Goal: Task Accomplishment & Management: Manage account settings

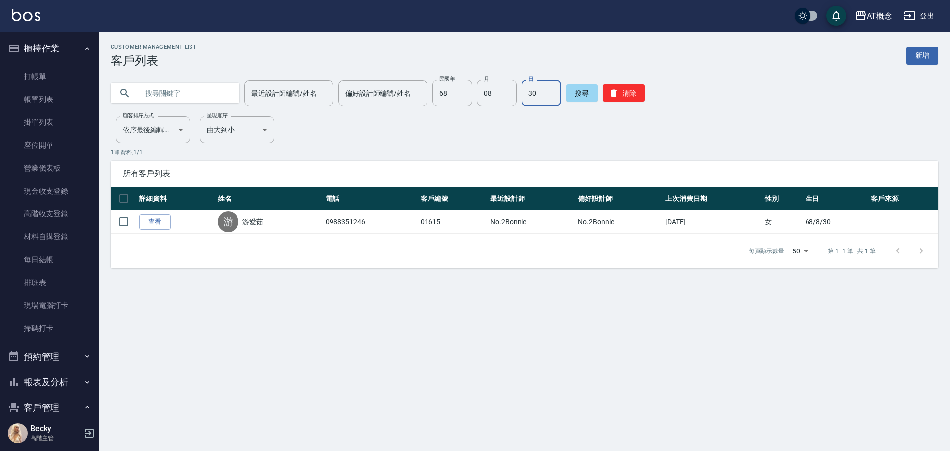
scroll to position [99, 0]
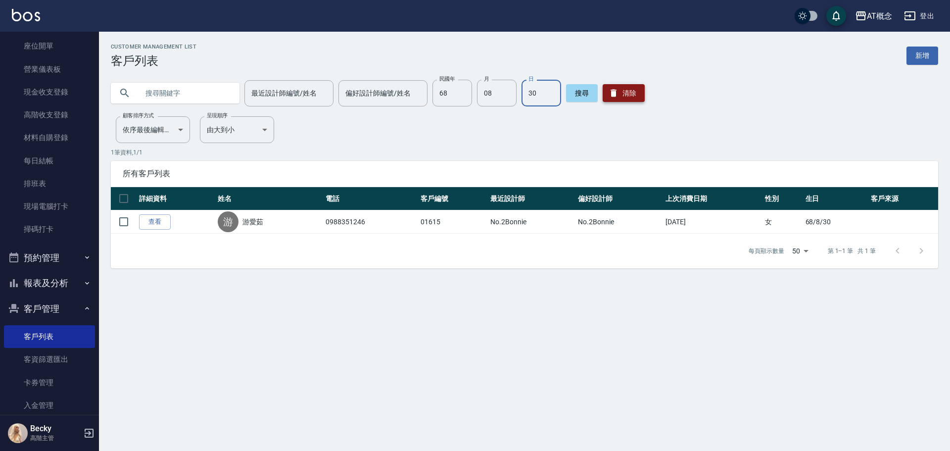
click at [624, 94] on button "清除" at bounding box center [623, 93] width 42 height 18
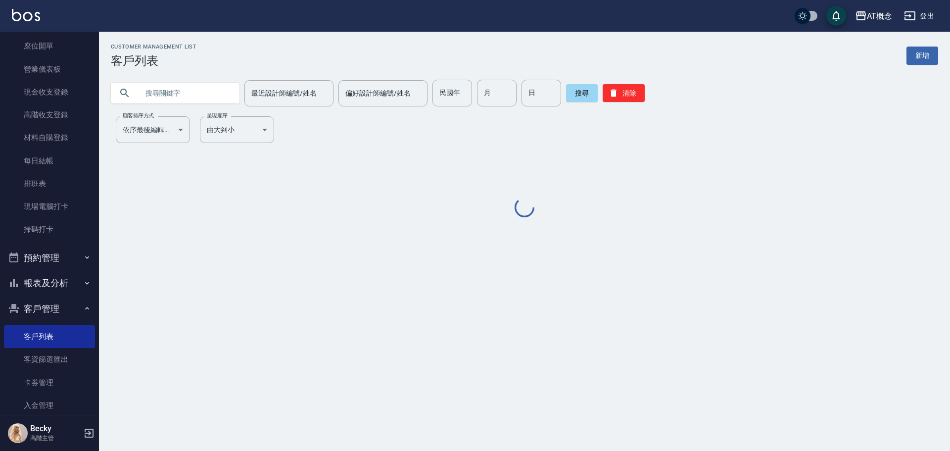
click at [443, 91] on div "民國年 民國年" at bounding box center [452, 93] width 40 height 27
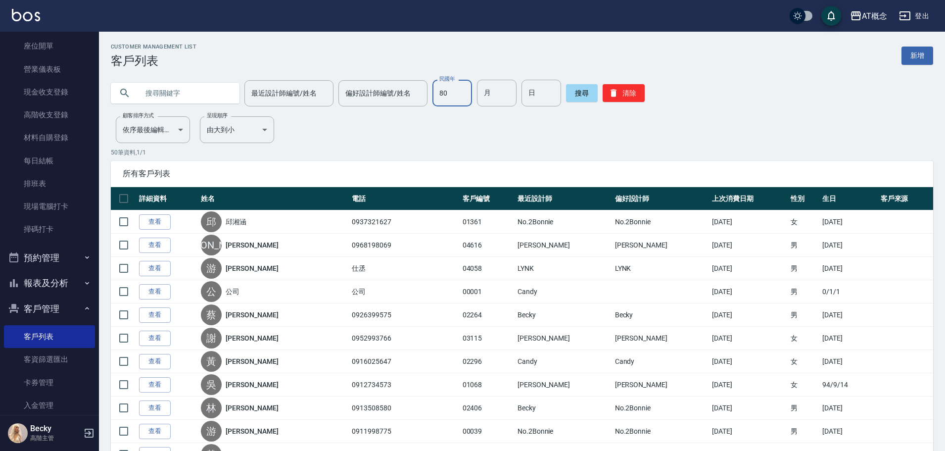
type input "80"
type input "11"
type input "3"
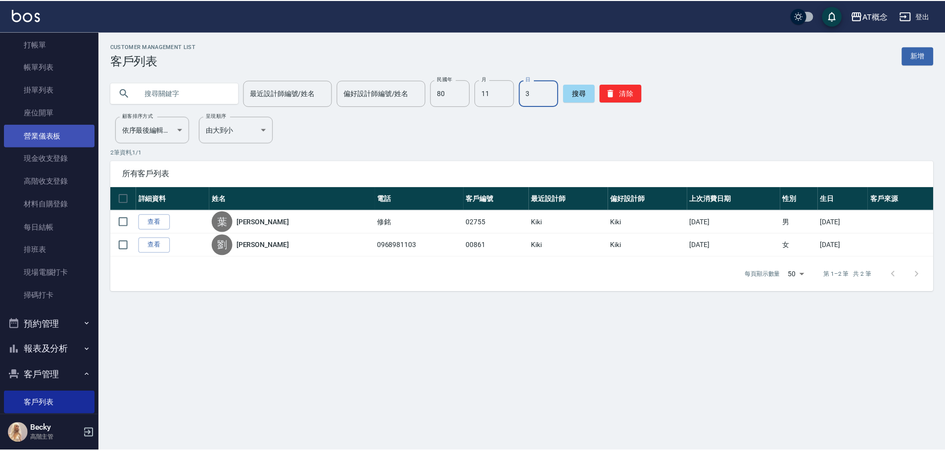
scroll to position [0, 0]
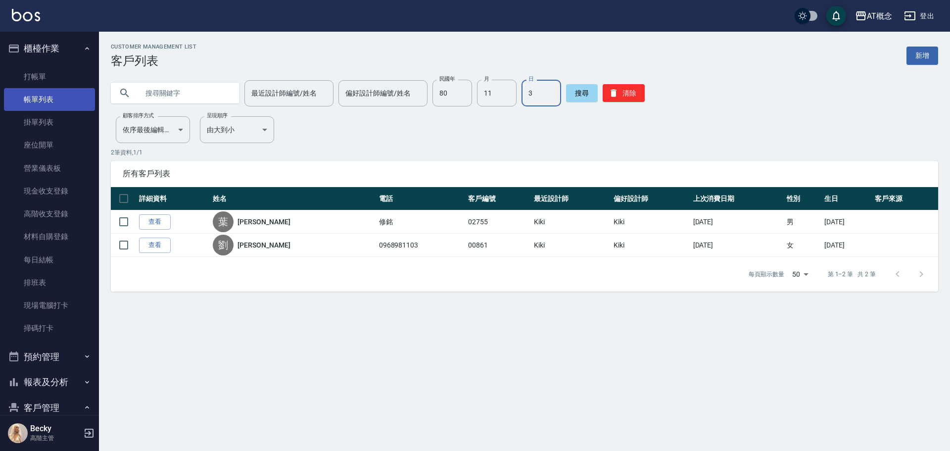
click at [69, 96] on link "帳單列表" at bounding box center [49, 99] width 91 height 23
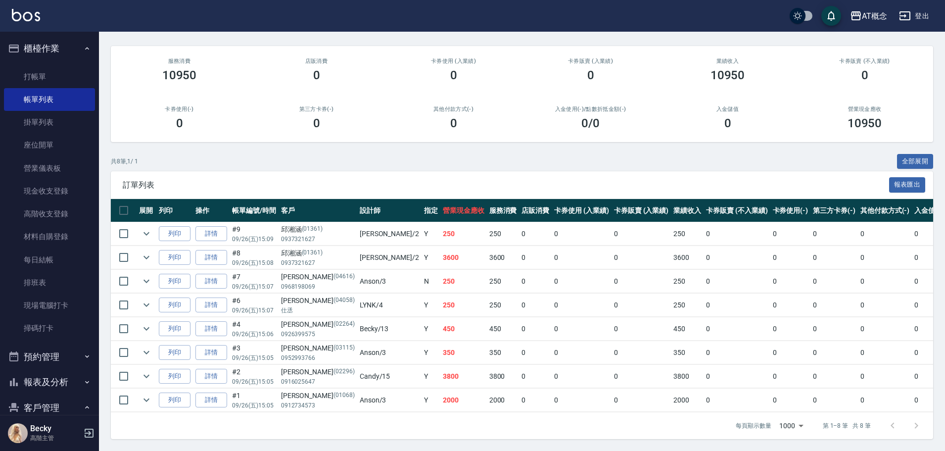
scroll to position [83, 0]
click at [41, 78] on link "打帳單" at bounding box center [49, 76] width 91 height 23
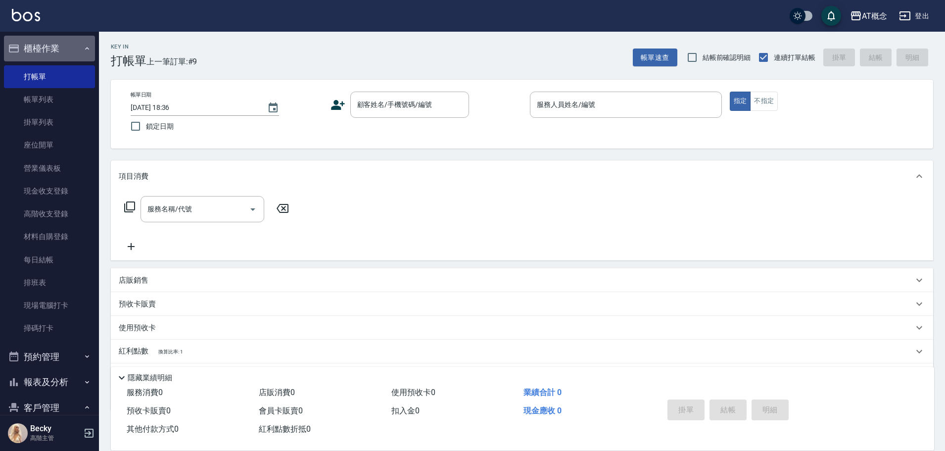
click at [54, 48] on button "櫃檯作業" at bounding box center [49, 49] width 91 height 26
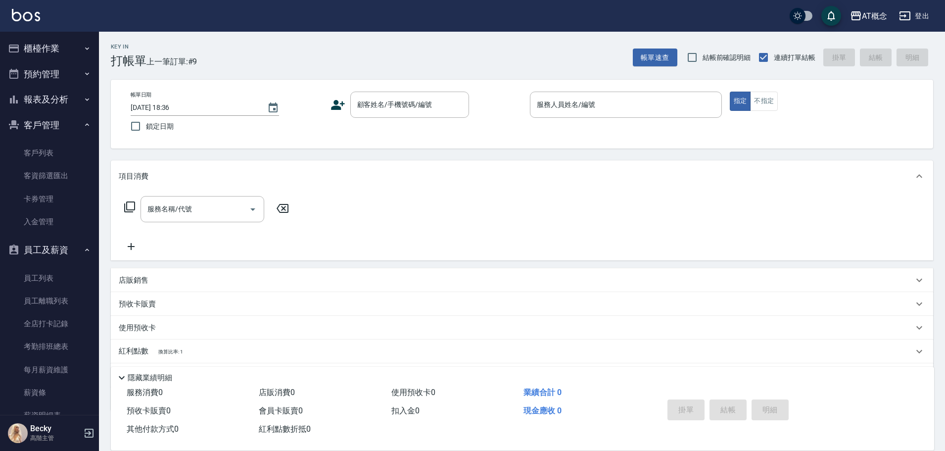
click at [57, 120] on button "客戶管理" at bounding box center [49, 125] width 91 height 26
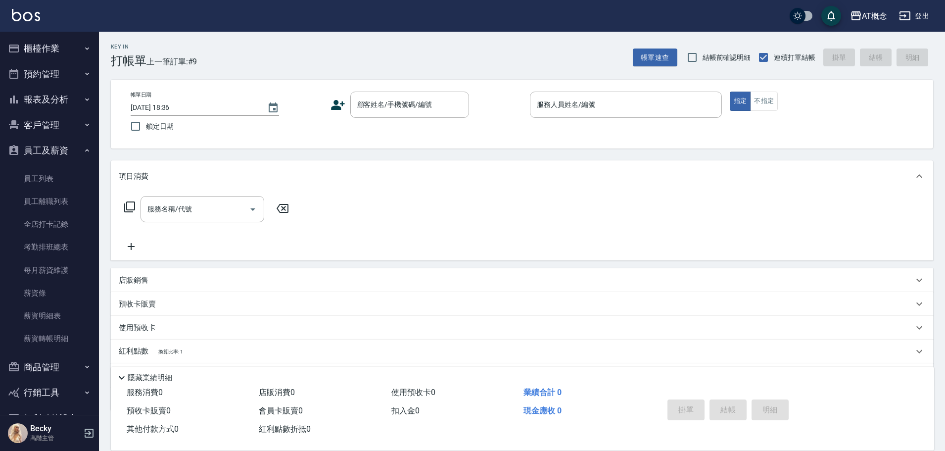
click at [49, 149] on button "員工及薪資" at bounding box center [49, 151] width 91 height 26
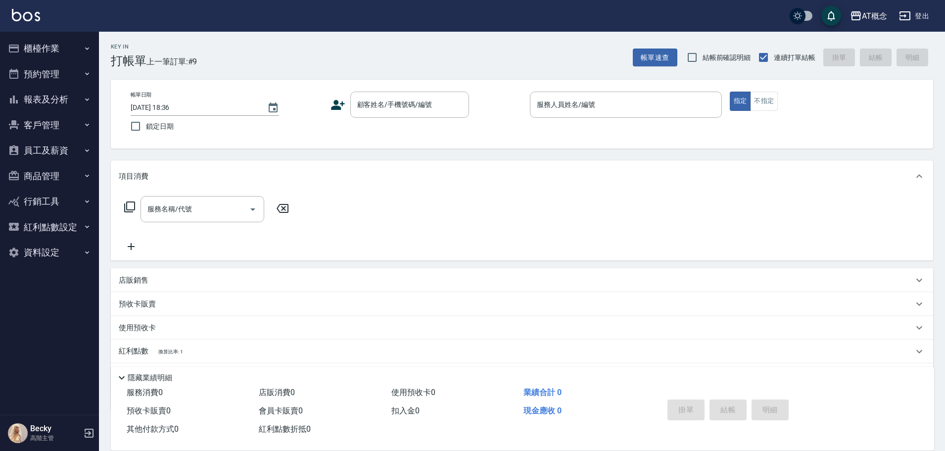
click at [51, 125] on button "客戶管理" at bounding box center [49, 125] width 91 height 26
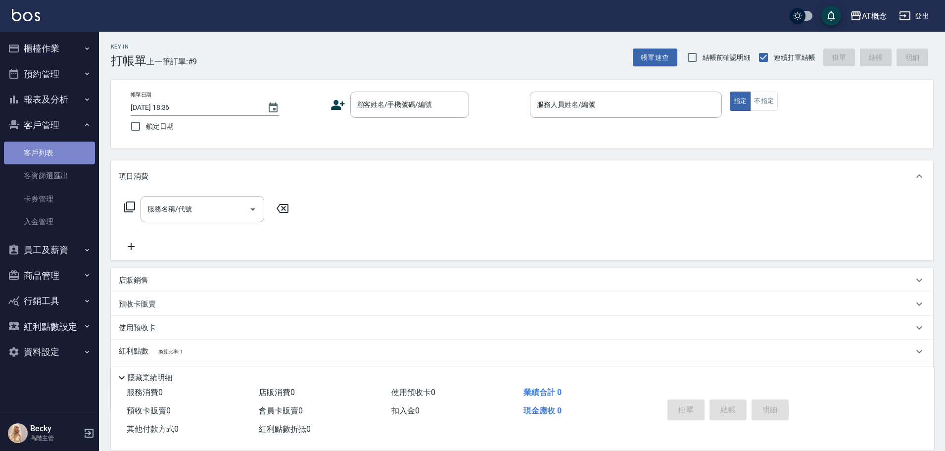
click at [52, 152] on link "客戶列表" at bounding box center [49, 152] width 91 height 23
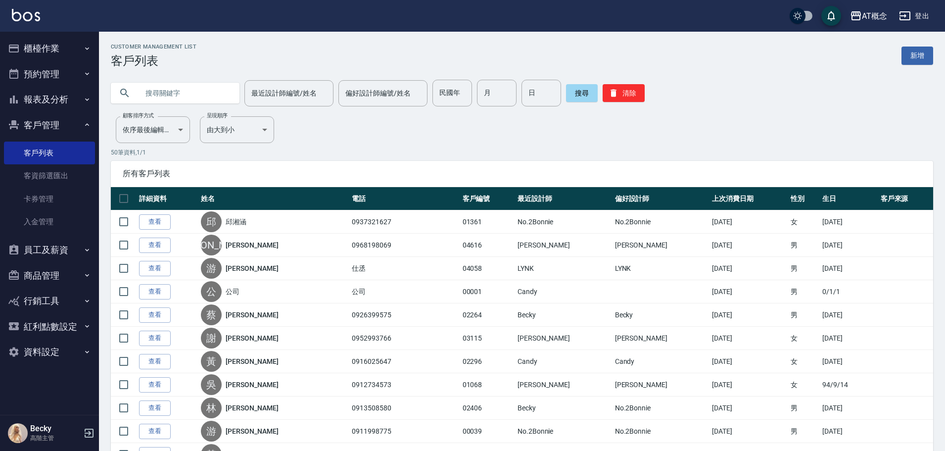
click at [178, 92] on input "text" at bounding box center [185, 93] width 93 height 27
click at [442, 87] on input "民國年" at bounding box center [452, 93] width 40 height 27
type input "81"
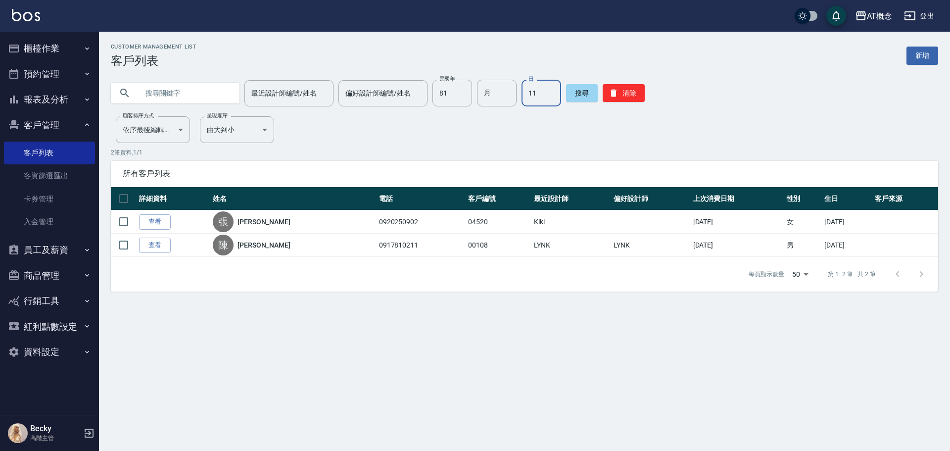
click at [535, 92] on input "11" at bounding box center [541, 93] width 40 height 27
type input "1"
click at [489, 103] on input "月" at bounding box center [497, 93] width 40 height 27
type input "11"
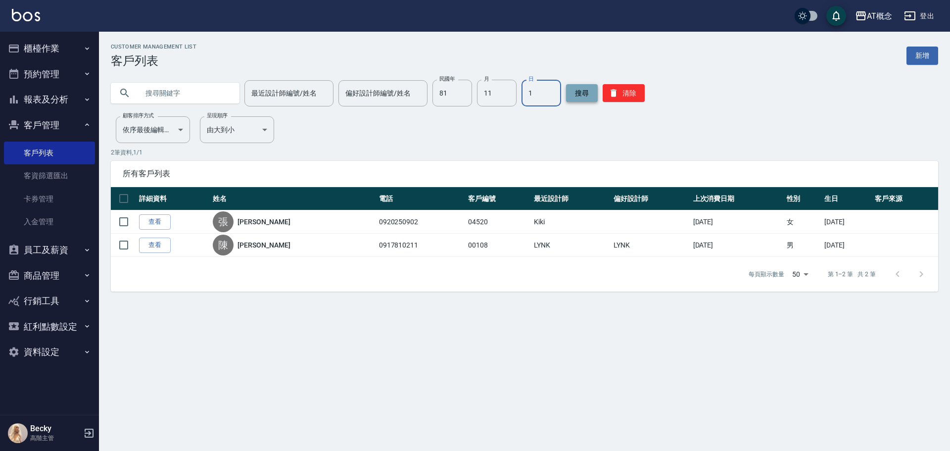
click at [575, 91] on button "搜尋" at bounding box center [582, 93] width 32 height 18
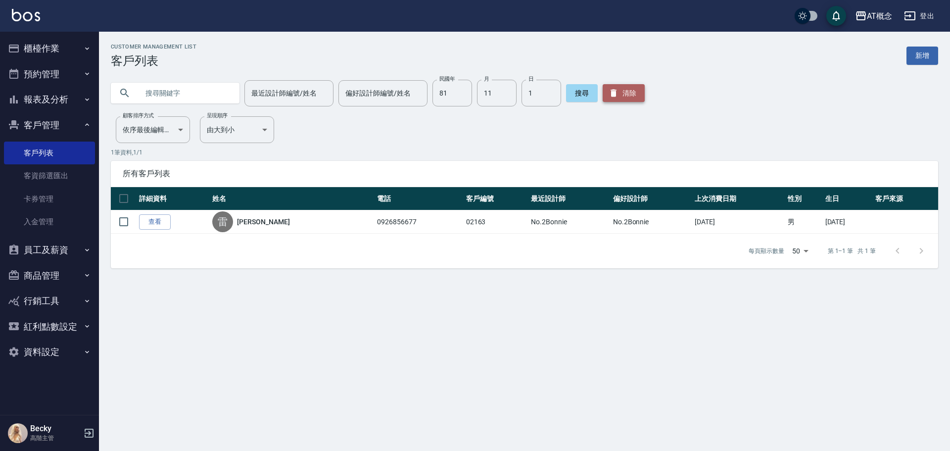
click at [624, 90] on button "清除" at bounding box center [623, 93] width 42 height 18
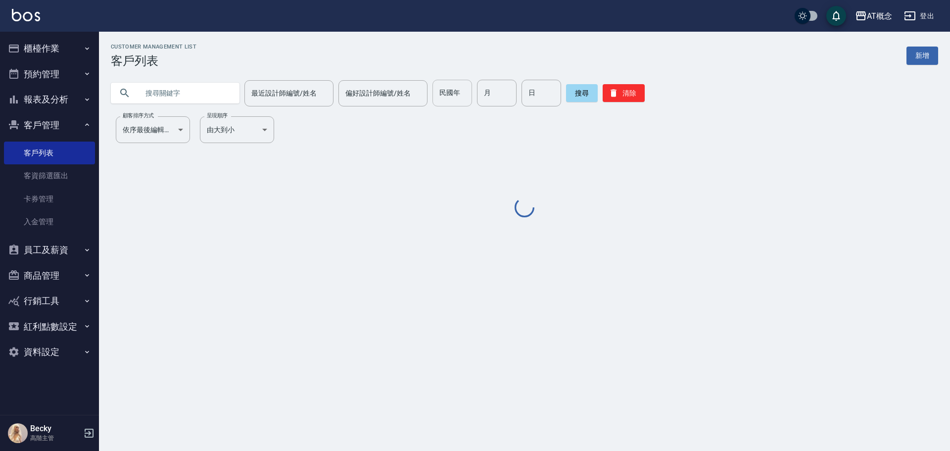
click at [445, 98] on input "民國年" at bounding box center [452, 93] width 40 height 27
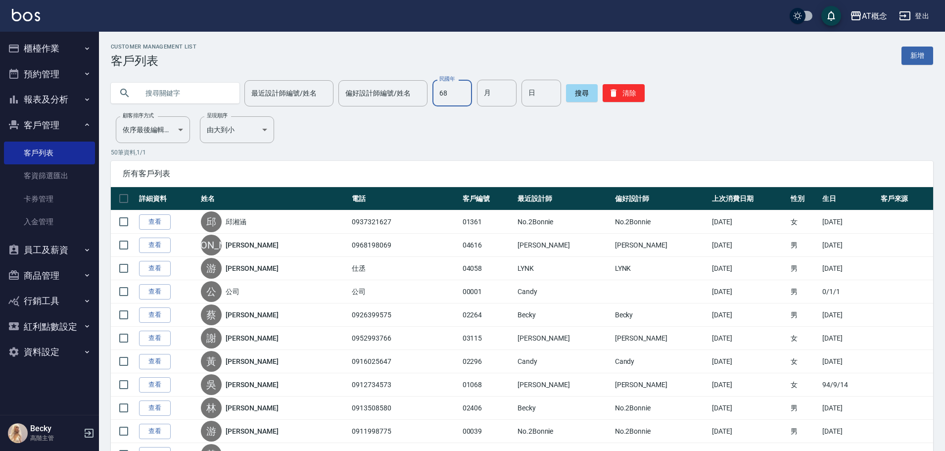
type input "68"
type input "8"
type input "22"
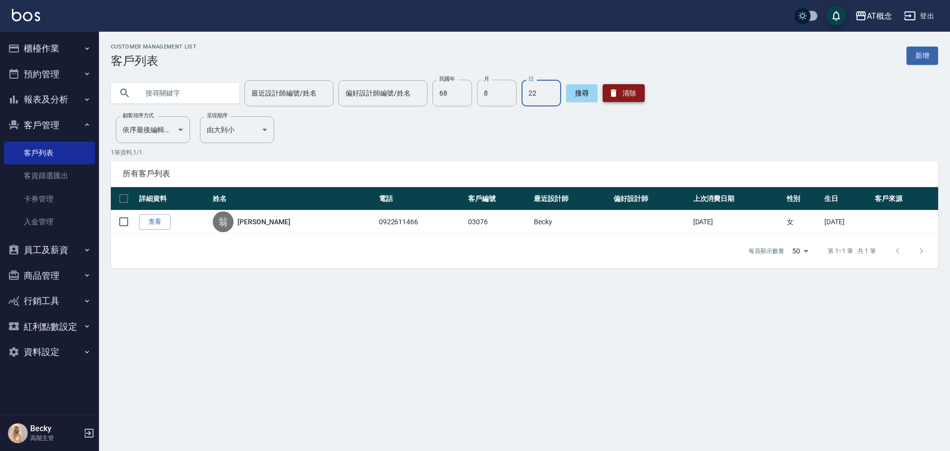
click at [610, 92] on icon "button" at bounding box center [613, 93] width 6 height 7
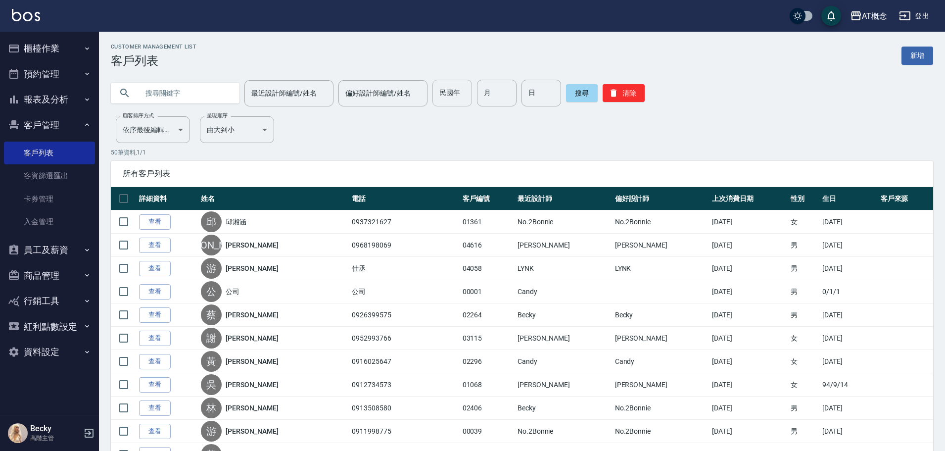
click at [460, 99] on input "民國年" at bounding box center [452, 93] width 40 height 27
type input "74"
type input "2"
type input "10"
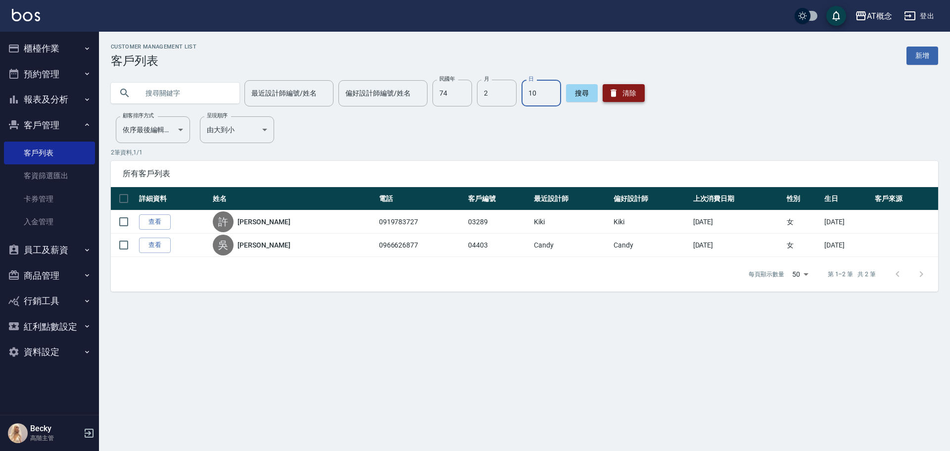
click at [610, 90] on icon "button" at bounding box center [613, 93] width 6 height 7
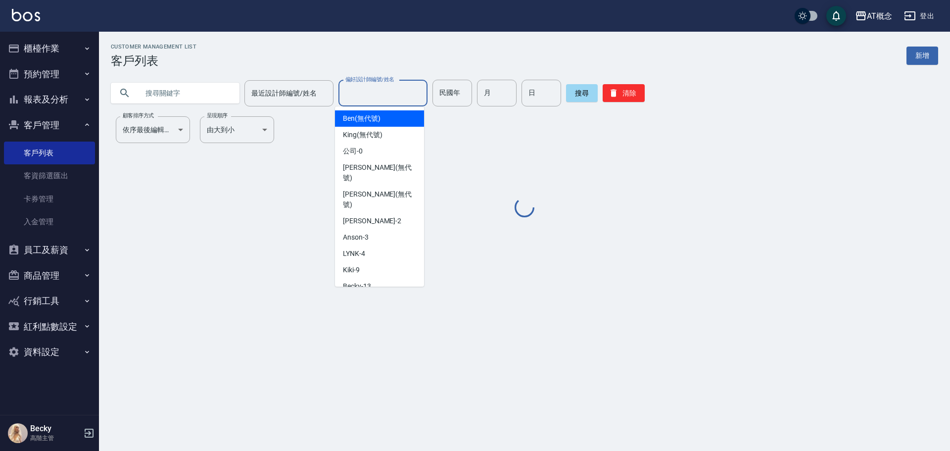
click at [418, 94] on input "偏好設計師編號/姓名" at bounding box center [383, 93] width 80 height 17
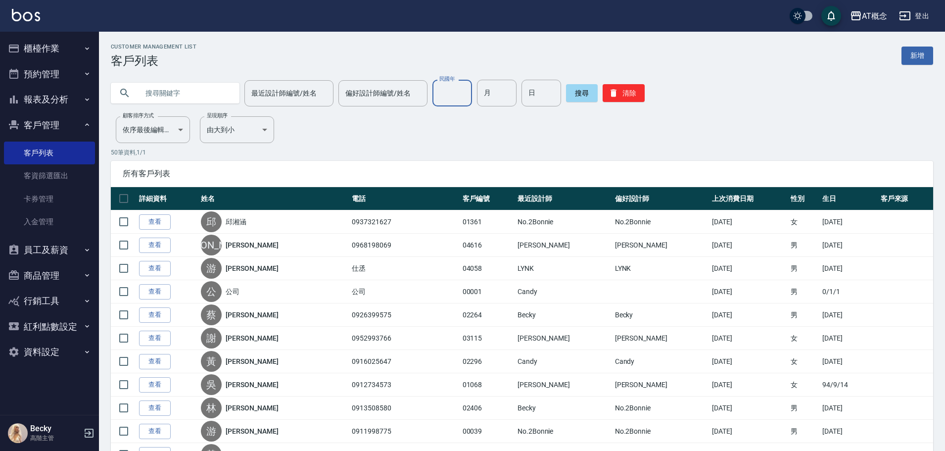
click at [460, 100] on input "民國年" at bounding box center [452, 93] width 40 height 27
type input "92"
type input "11"
type input "23"
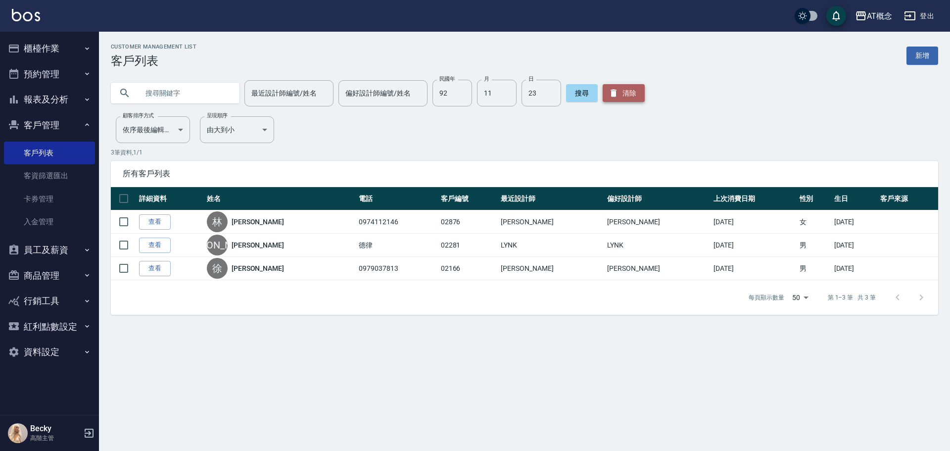
click at [630, 89] on button "清除" at bounding box center [623, 93] width 42 height 18
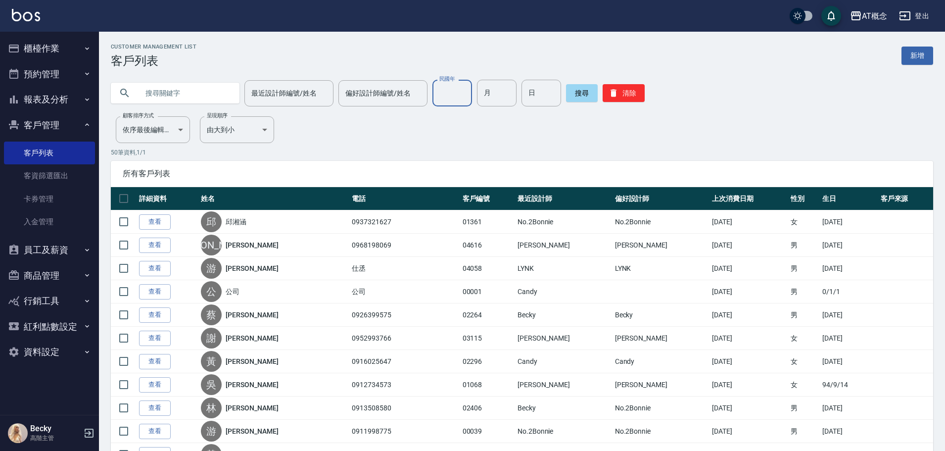
click at [457, 93] on input "民國年" at bounding box center [452, 93] width 40 height 27
type input "86"
type input "9"
type input "3"
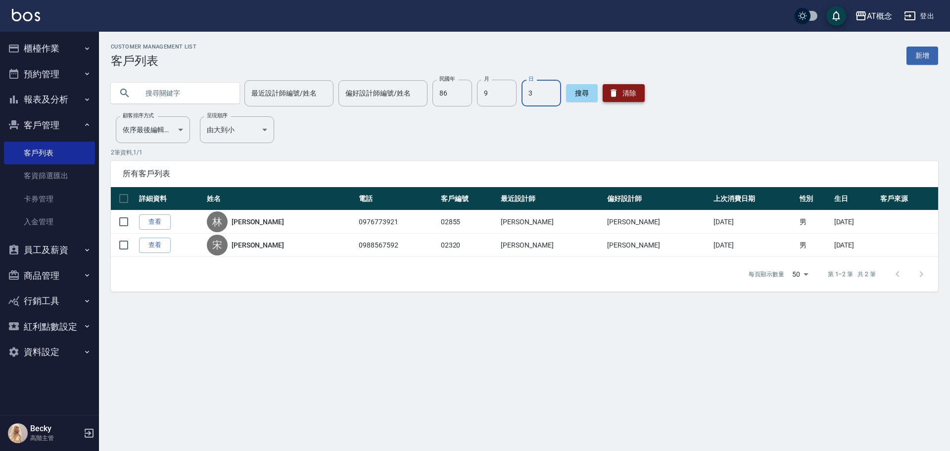
click at [628, 91] on button "清除" at bounding box center [623, 93] width 42 height 18
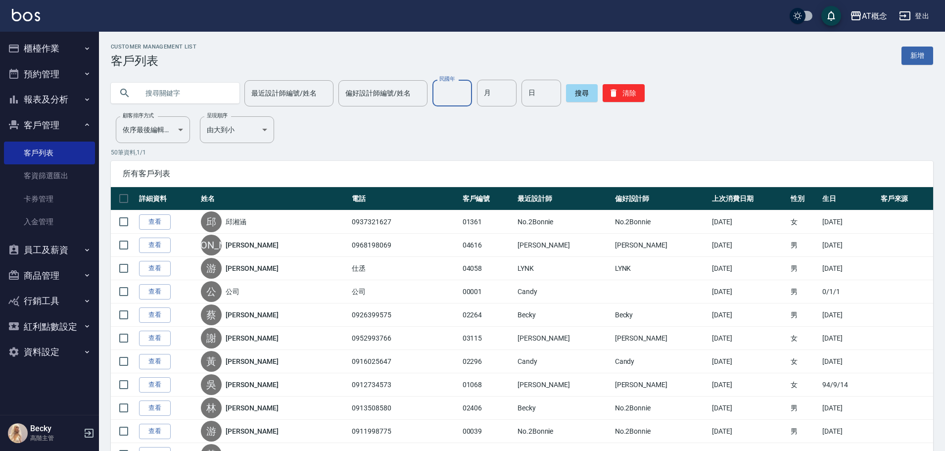
click at [457, 93] on input "民國年" at bounding box center [452, 93] width 40 height 27
type input "91"
type input "8"
type input "12"
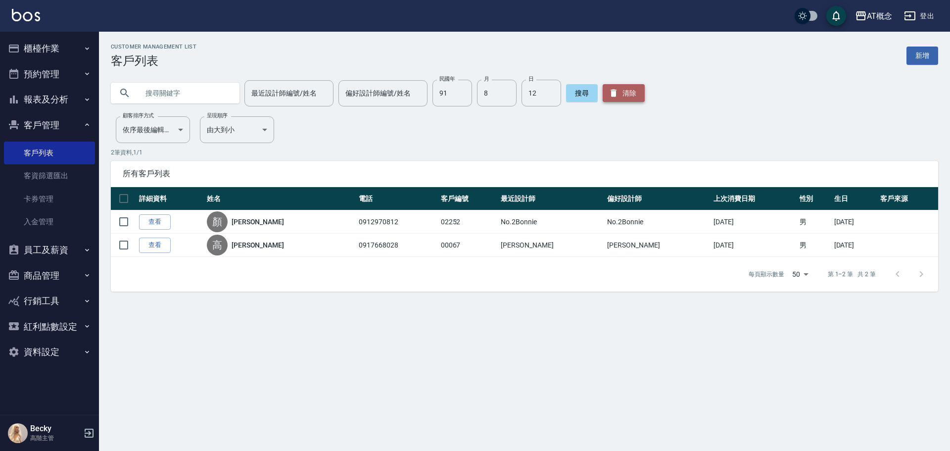
click at [610, 95] on icon "button" at bounding box center [613, 93] width 6 height 7
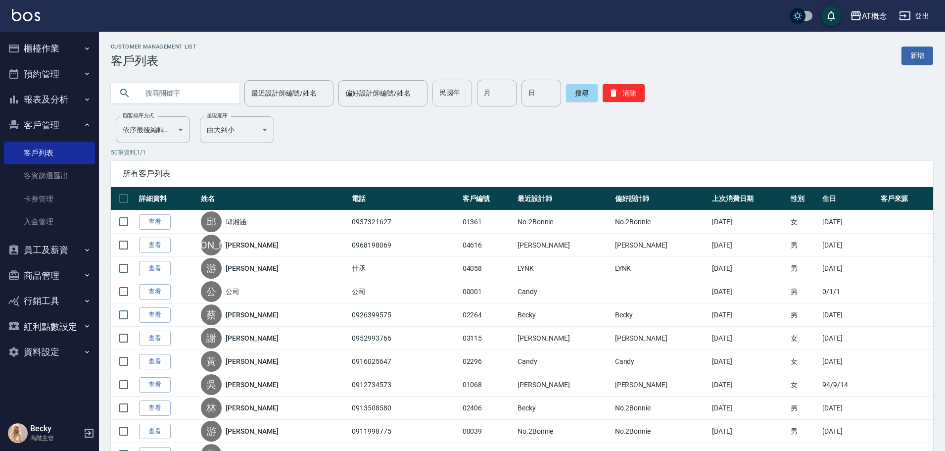
click at [442, 93] on input "民國年" at bounding box center [452, 93] width 40 height 27
type input "92"
type input "5"
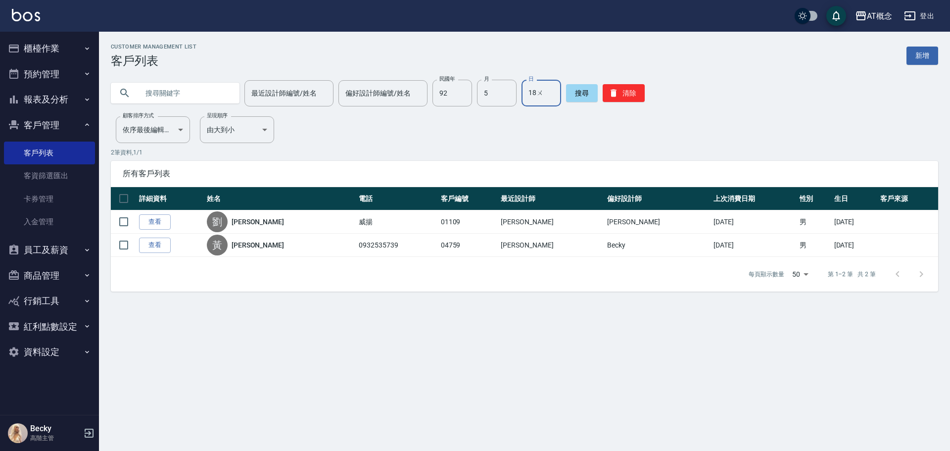
type input "18"
click at [61, 48] on button "櫃檯作業" at bounding box center [49, 49] width 91 height 26
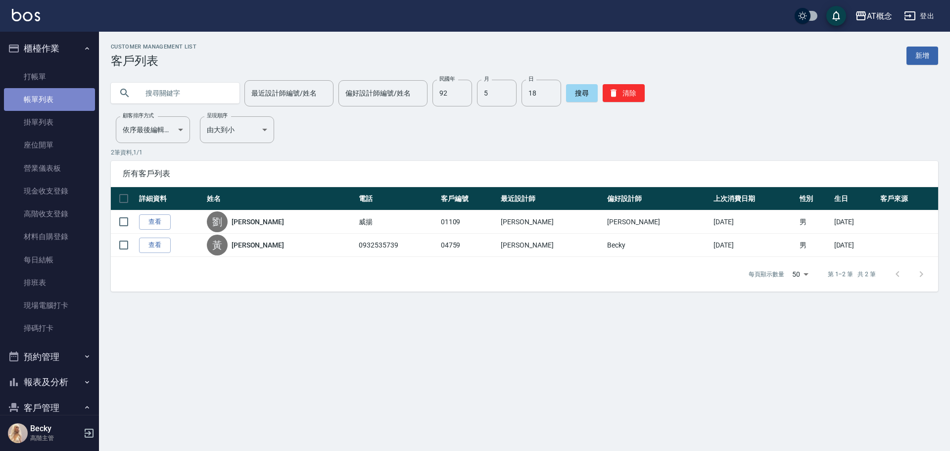
click at [52, 97] on link "帳單列表" at bounding box center [49, 99] width 91 height 23
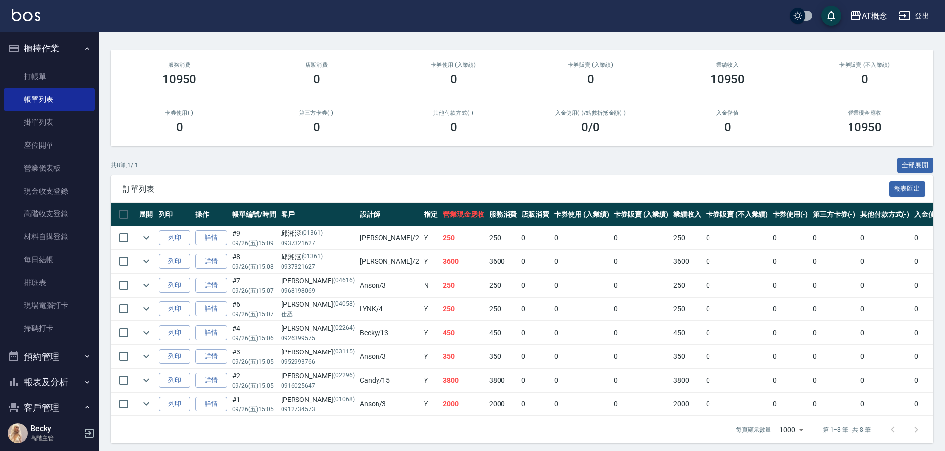
scroll to position [83, 0]
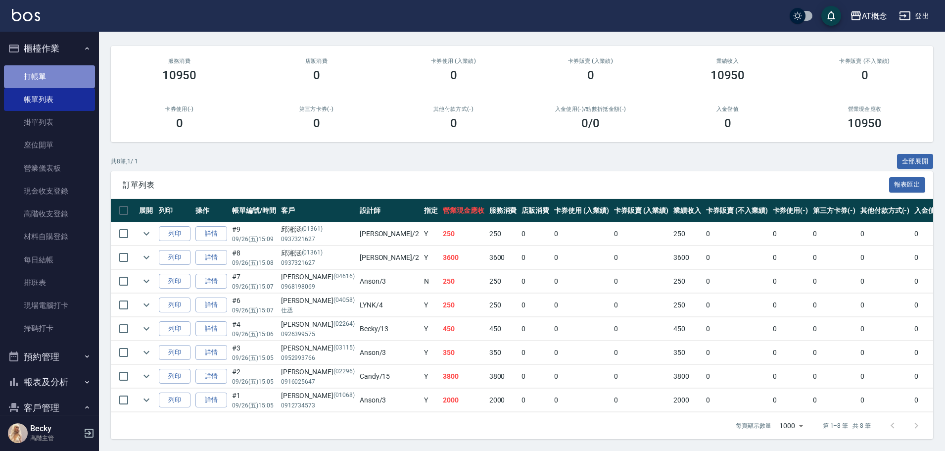
click at [70, 73] on link "打帳單" at bounding box center [49, 76] width 91 height 23
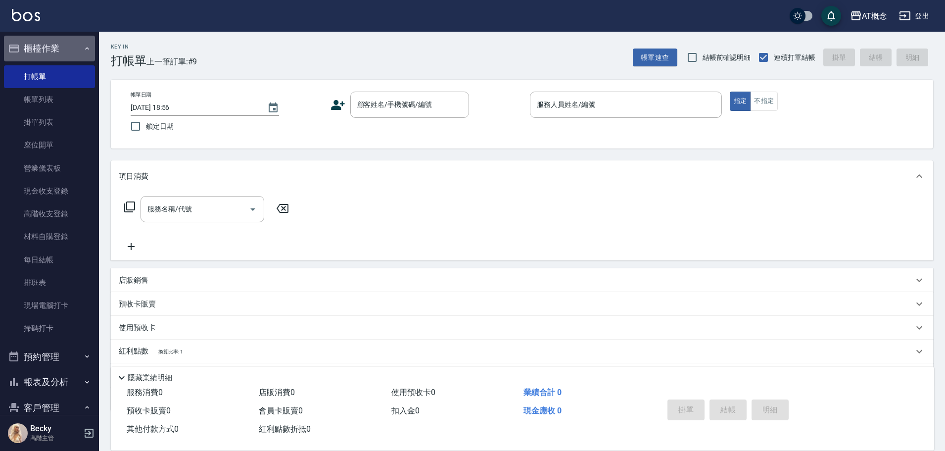
click at [52, 46] on button "櫃檯作業" at bounding box center [49, 49] width 91 height 26
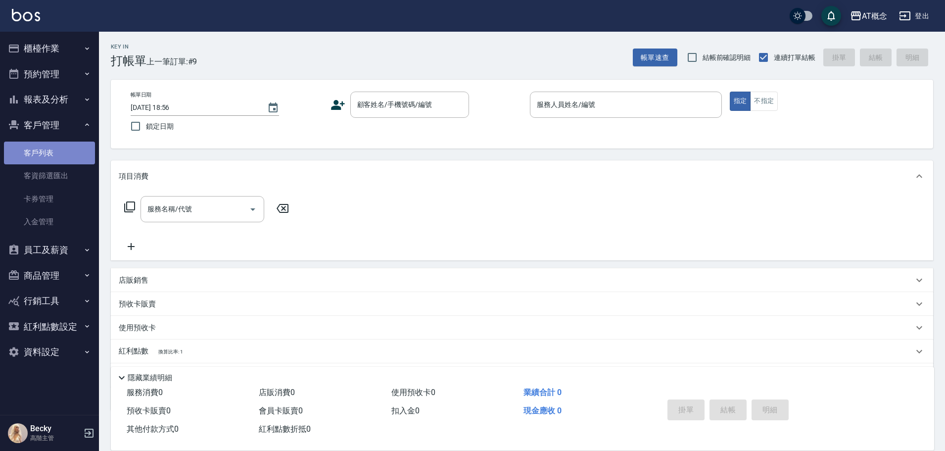
click at [58, 159] on link "客戶列表" at bounding box center [49, 152] width 91 height 23
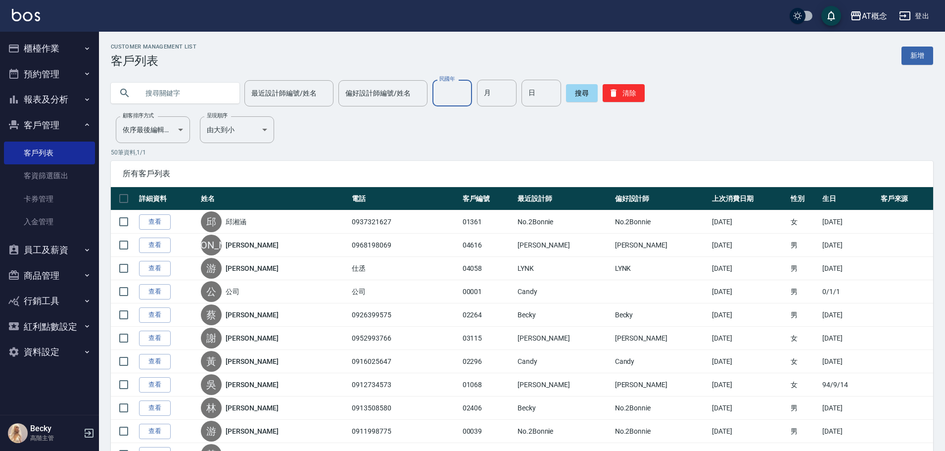
click at [450, 98] on input "民國年" at bounding box center [452, 93] width 40 height 27
type input "76"
type input "2"
type input "15"
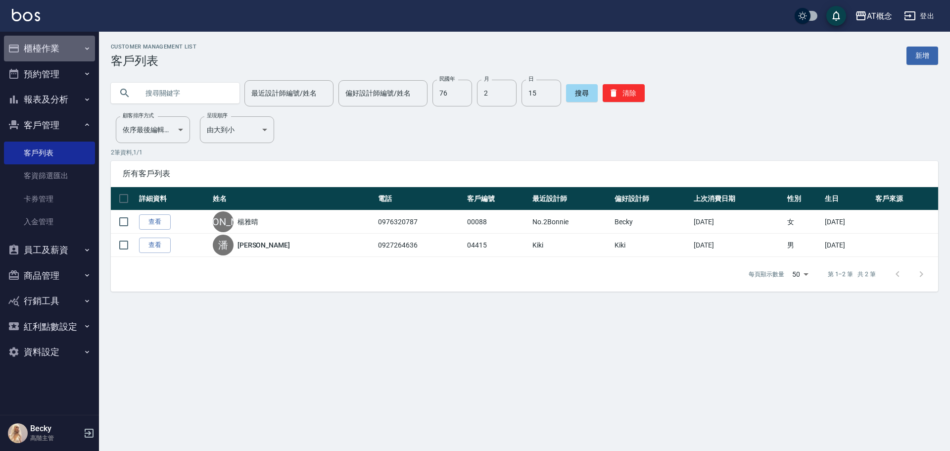
click at [41, 50] on button "櫃檯作業" at bounding box center [49, 49] width 91 height 26
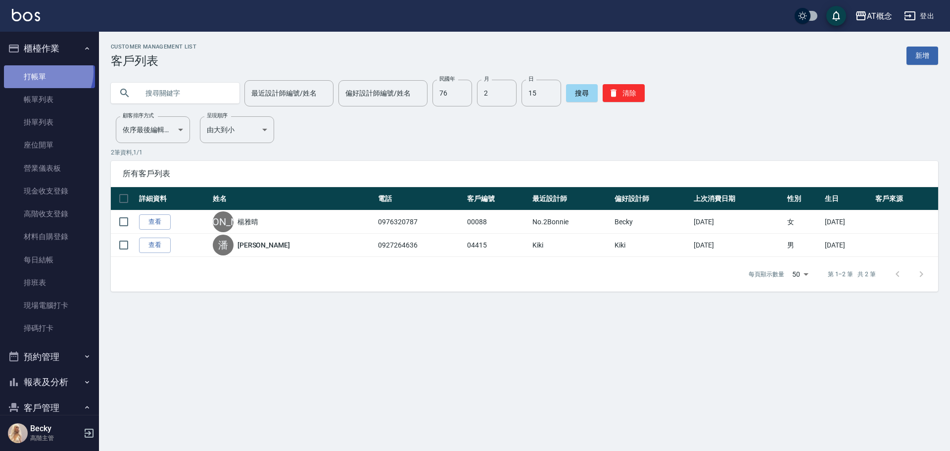
click at [44, 72] on link "打帳單" at bounding box center [49, 76] width 91 height 23
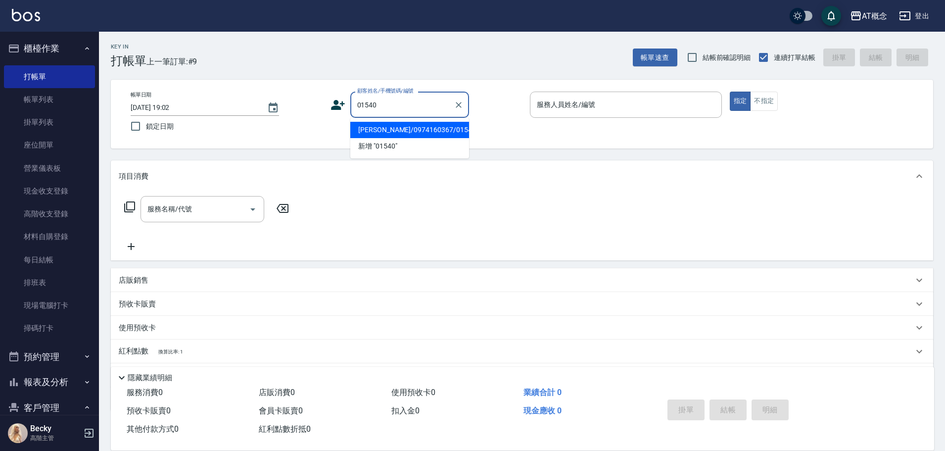
type input "[PERSON_NAME]/0974160367/01540"
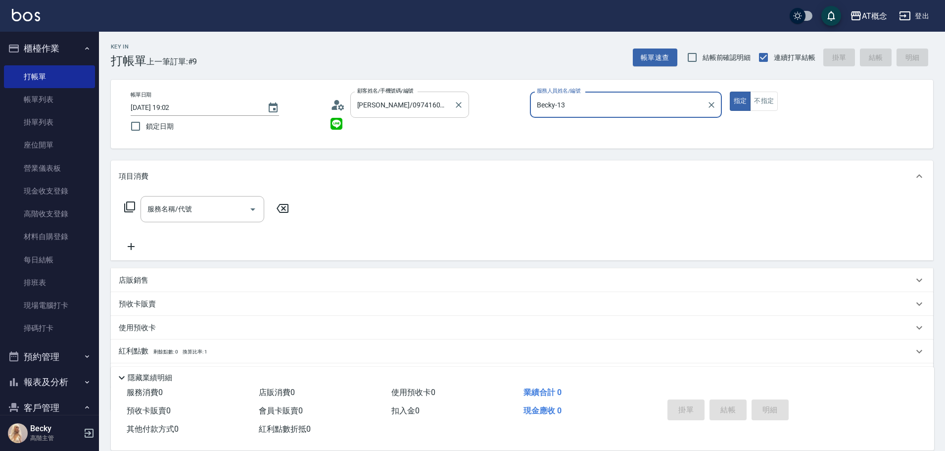
type input "Becky-13"
click at [730, 92] on button "指定" at bounding box center [740, 101] width 21 height 19
type button "true"
click at [128, 206] on icon at bounding box center [130, 207] width 12 height 12
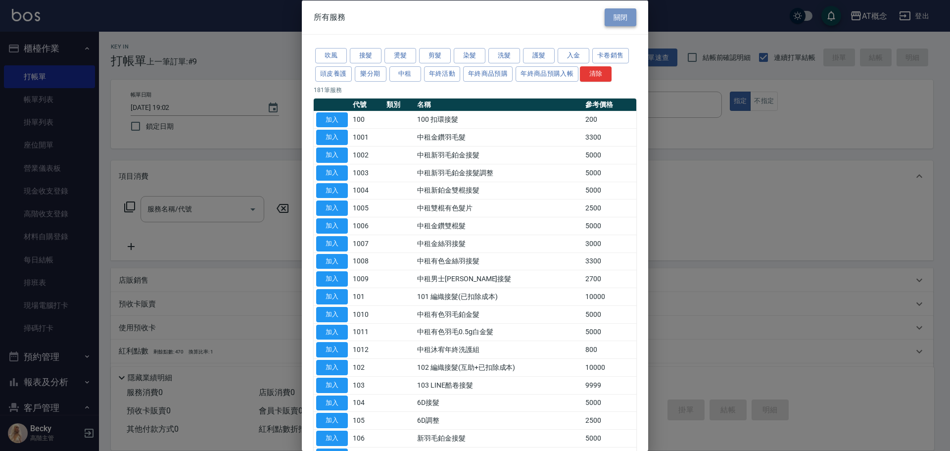
click at [616, 20] on button "關閉" at bounding box center [620, 17] width 32 height 18
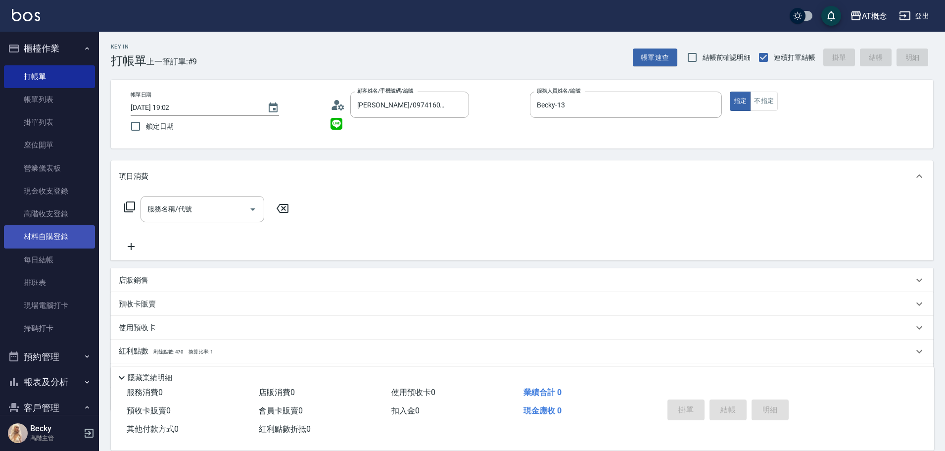
click at [65, 242] on link "材料自購登錄" at bounding box center [49, 236] width 91 height 23
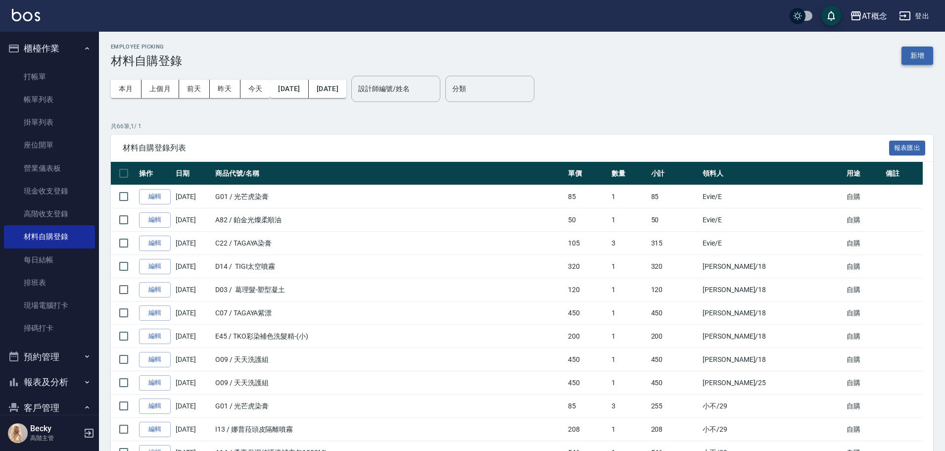
click at [922, 58] on button "新增" at bounding box center [917, 55] width 32 height 18
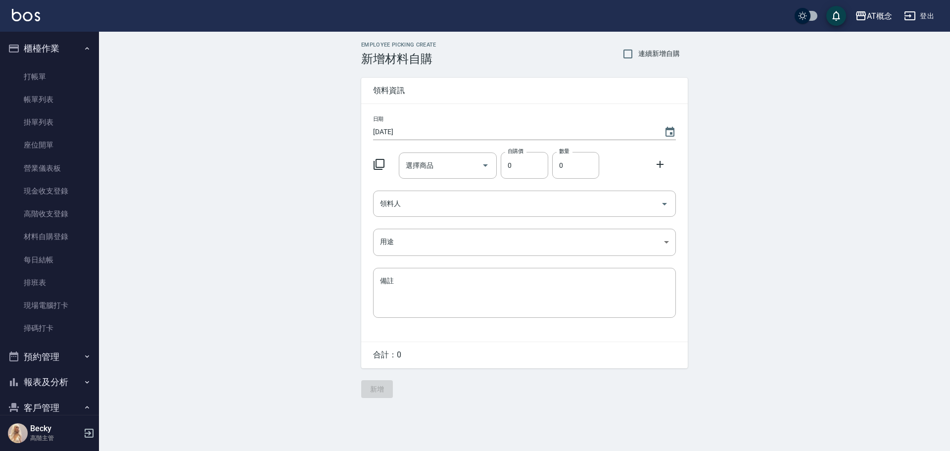
click at [379, 168] on icon at bounding box center [379, 164] width 12 height 12
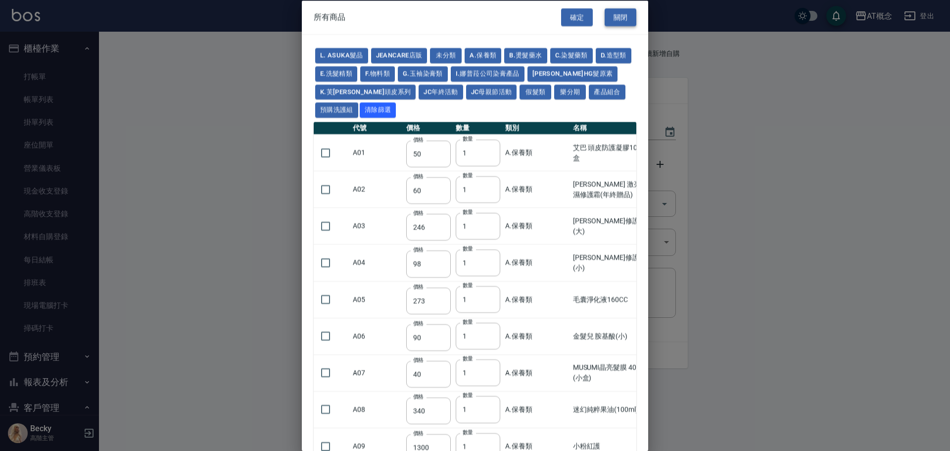
click at [615, 18] on button "關閉" at bounding box center [620, 17] width 32 height 18
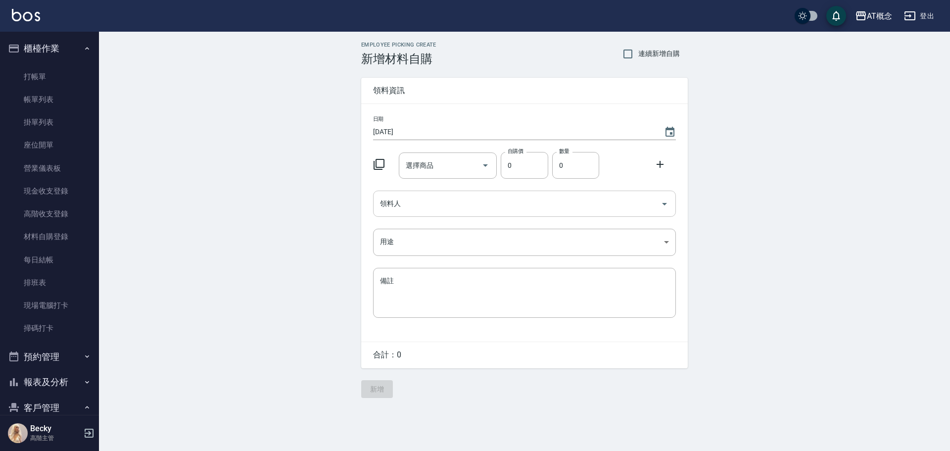
click at [398, 202] on input "領料人" at bounding box center [516, 203] width 279 height 17
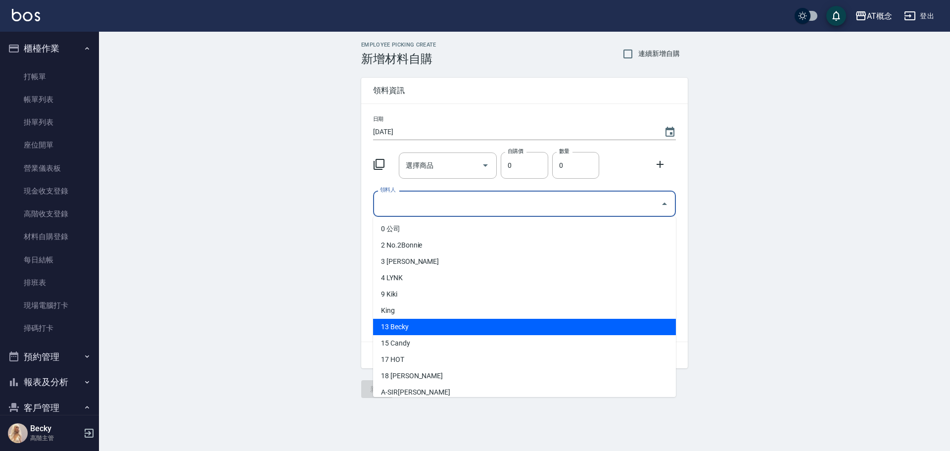
click at [420, 328] on li "13 Becky" at bounding box center [524, 327] width 303 height 16
type input "Becky"
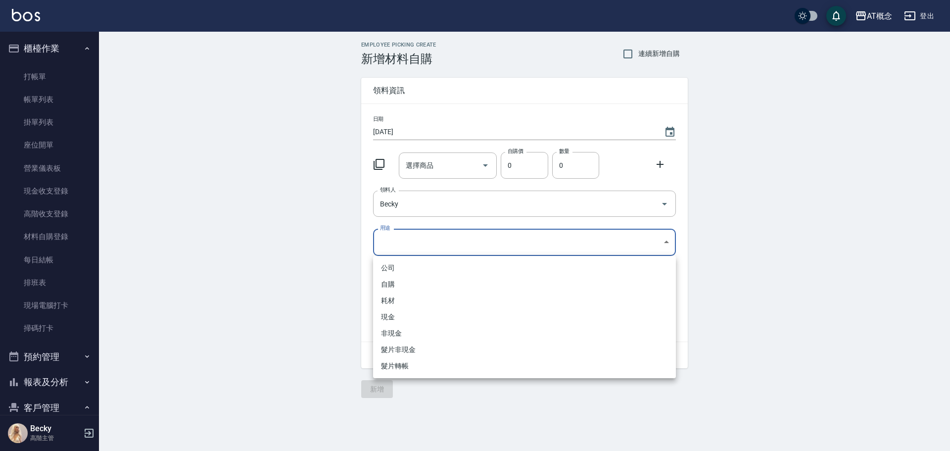
click at [392, 237] on body "AT概念 登出 櫃檯作業 打帳單 帳單列表 掛單列表 座位開單 營業儀表板 現金收支登錄 高階收支登錄 材料自購登錄 每日結帳 排班表 現場電腦打卡 掃碼打卡…" at bounding box center [475, 225] width 950 height 451
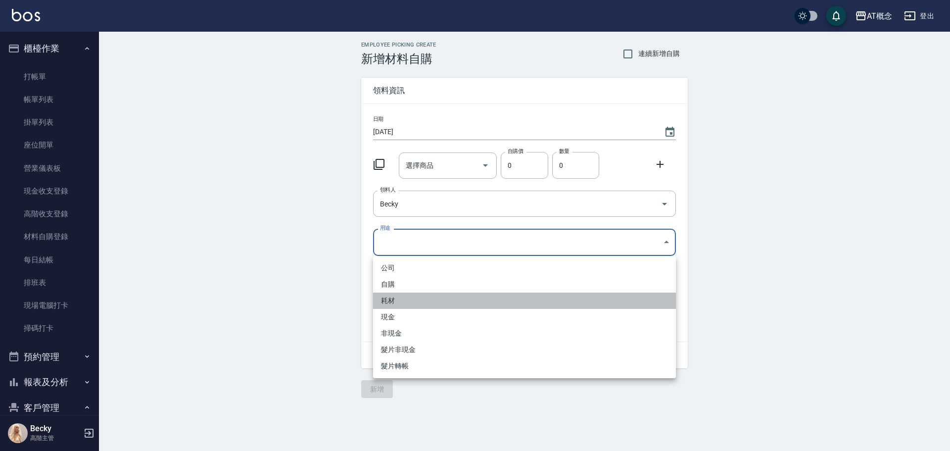
click at [398, 306] on li "耗材" at bounding box center [524, 300] width 303 height 16
type input "耗材"
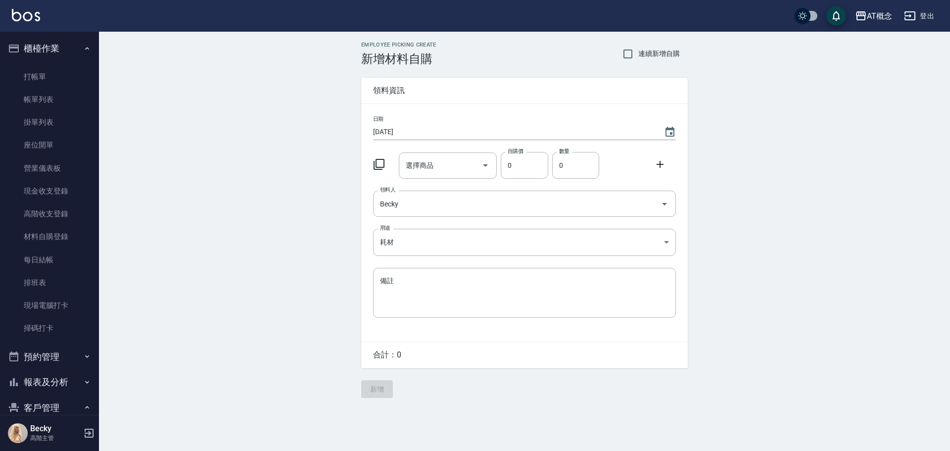
click at [380, 164] on icon at bounding box center [379, 164] width 12 height 12
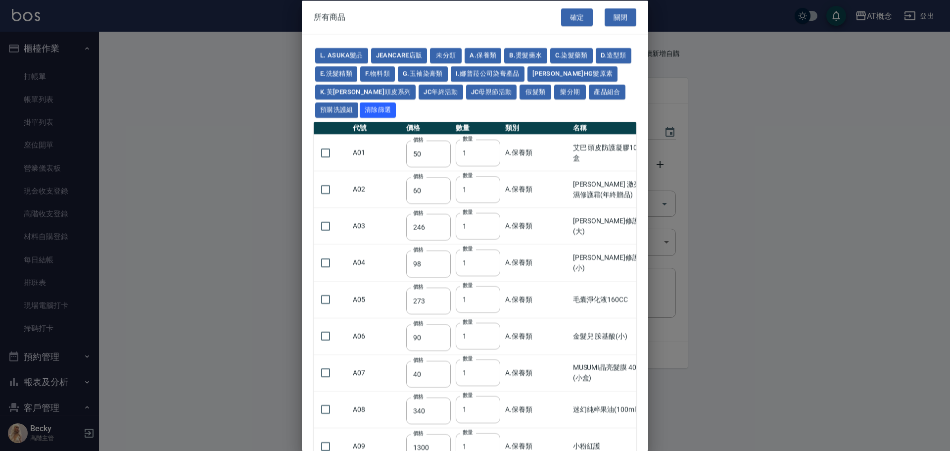
click at [380, 164] on td "A01" at bounding box center [376, 152] width 53 height 37
click at [519, 94] on button "假髮類" at bounding box center [535, 91] width 32 height 15
type input "62"
type input "64"
type input "2980"
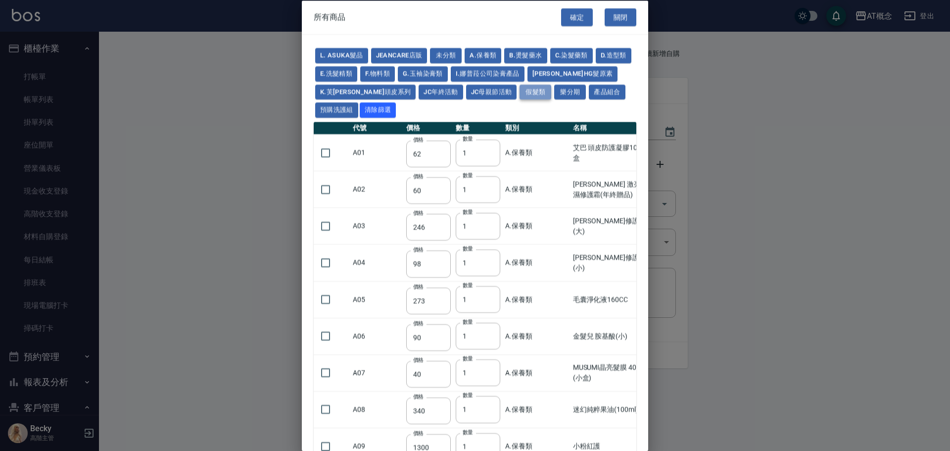
type input "800"
type input "80"
type input "350"
type input "25"
type input "400"
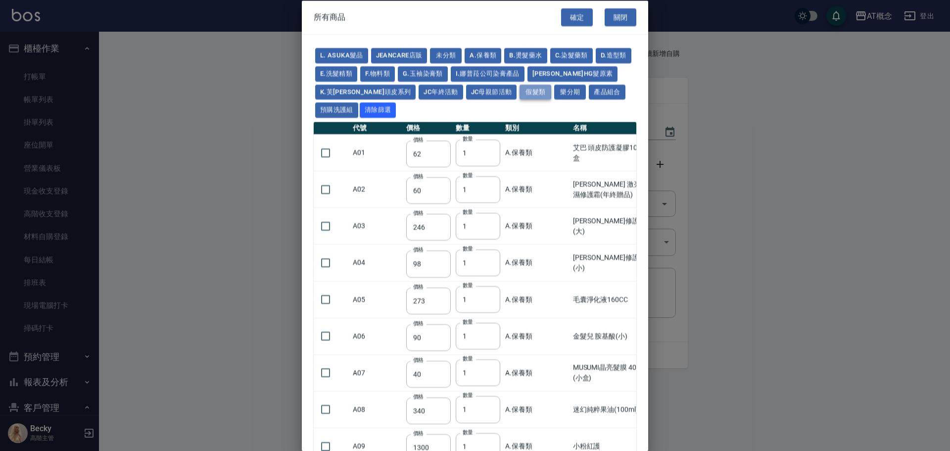
type input "100"
type input "880"
type input "930"
type input "980"
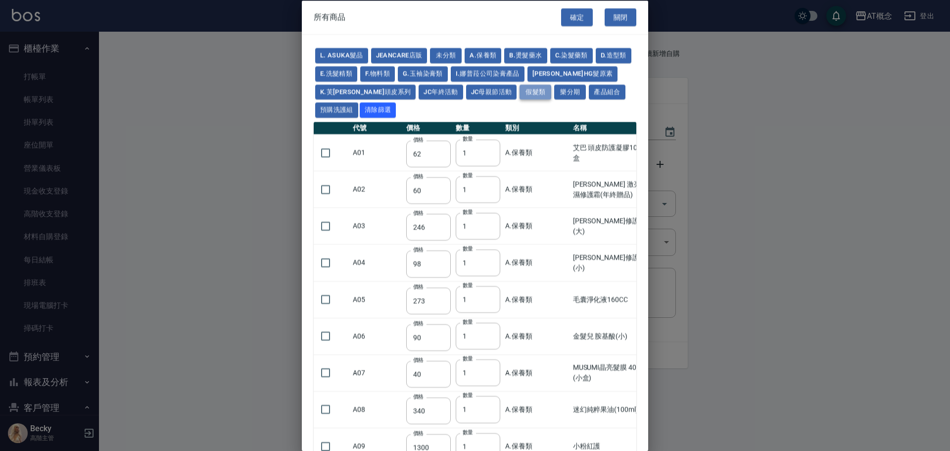
type input "1030"
type input "1130"
type input "1330"
type input "1780"
type input "1980"
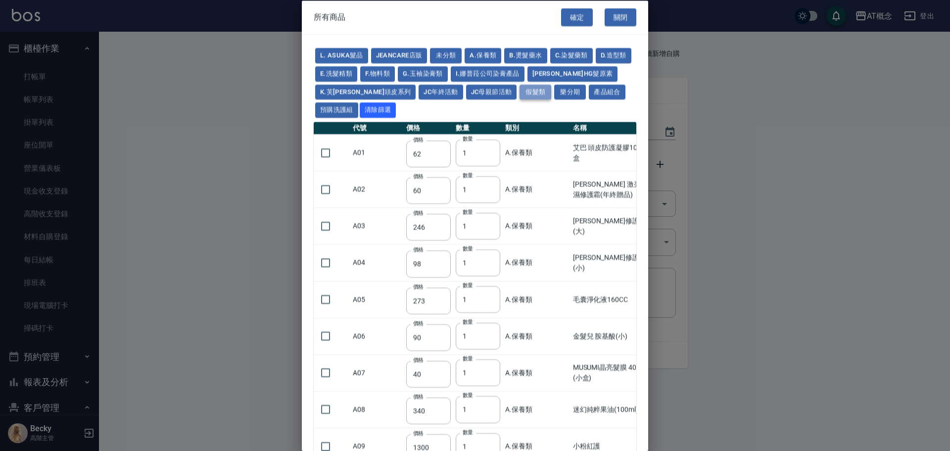
type input "2180"
type input "2380"
type input "2580"
type input "2780"
type input "2980"
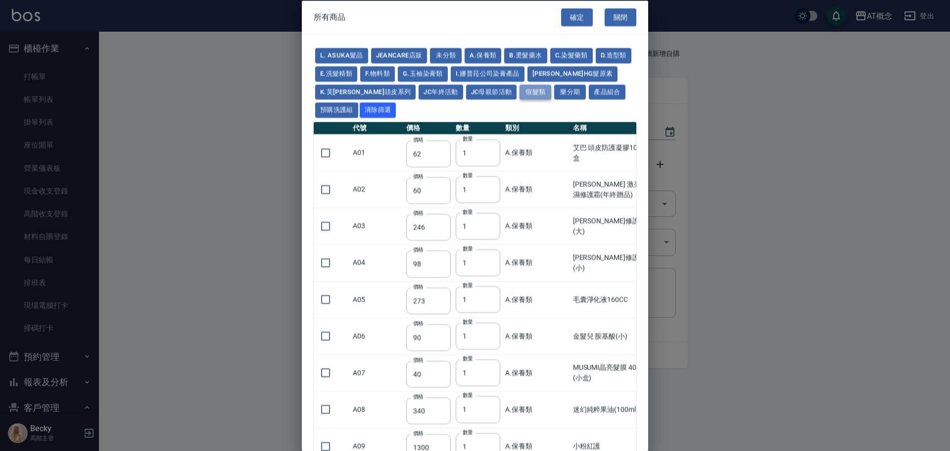
type input "1030"
type input "1080"
type input "1130"
type input "1230"
type input "1280"
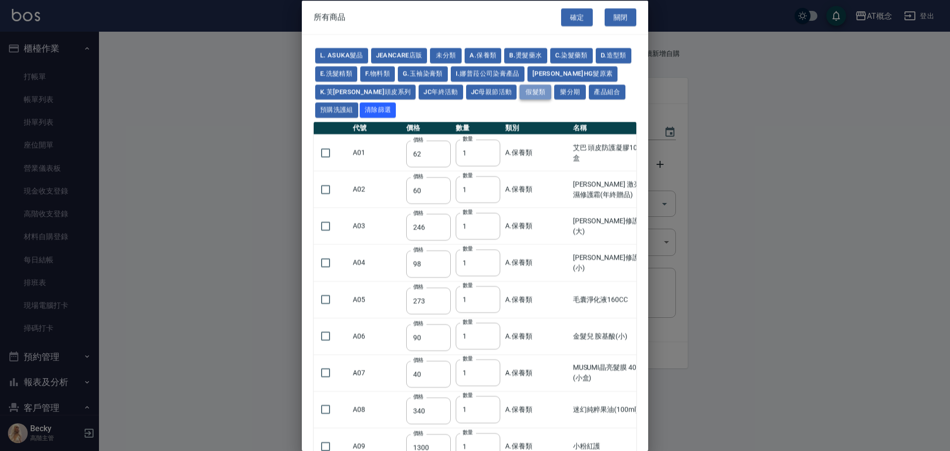
type input "1380"
type input "2180"
type input "2380"
type input "2580"
type input "2780"
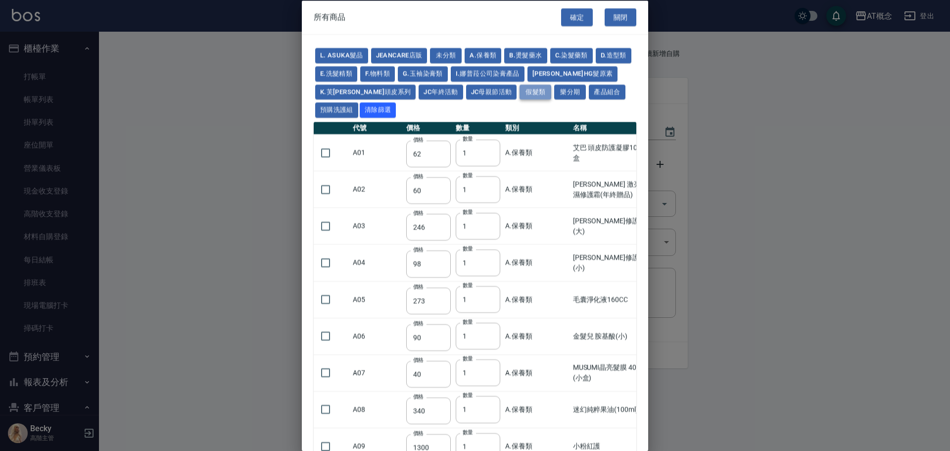
type input "2980"
type input "730"
type input "780"
type input "830"
type input "930"
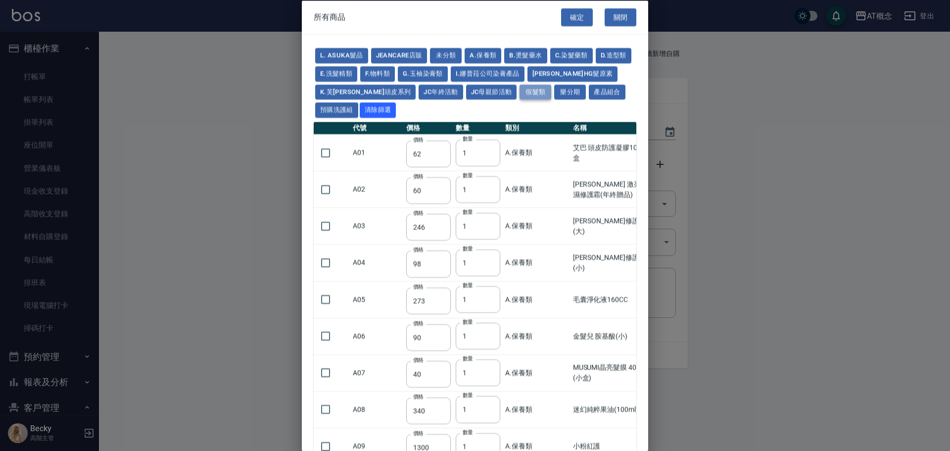
type input "980"
type input "560"
type input "775"
type input "580"
type input "2230"
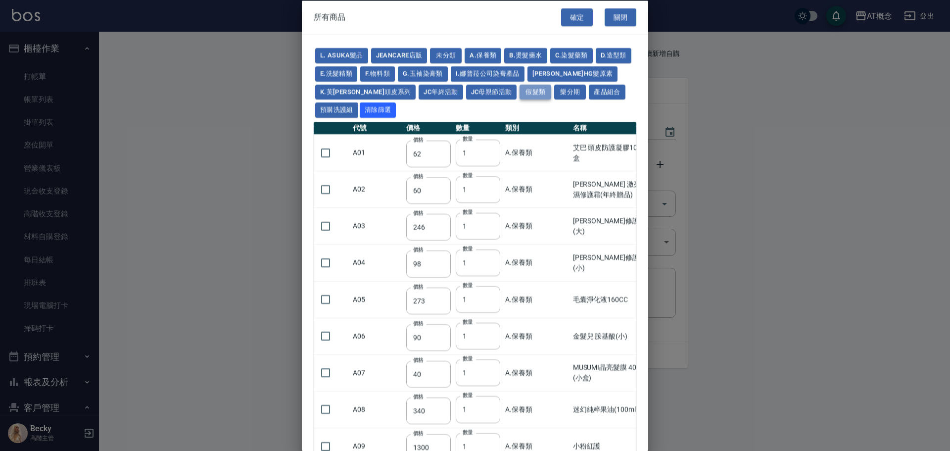
type input "1180"
type input "1030"
type input "1080"
type input "1130"
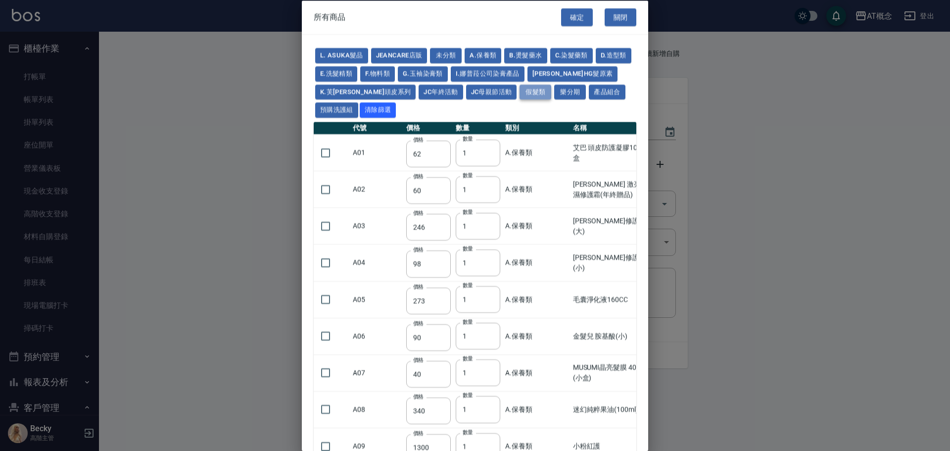
type input "1180"
type input "1230"
type input "2130"
type input "2330"
type input "2530"
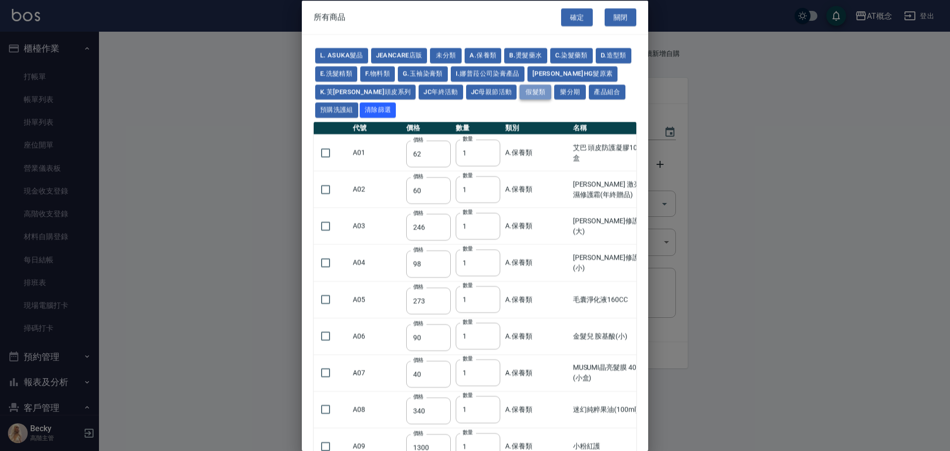
type input "930"
type input "170"
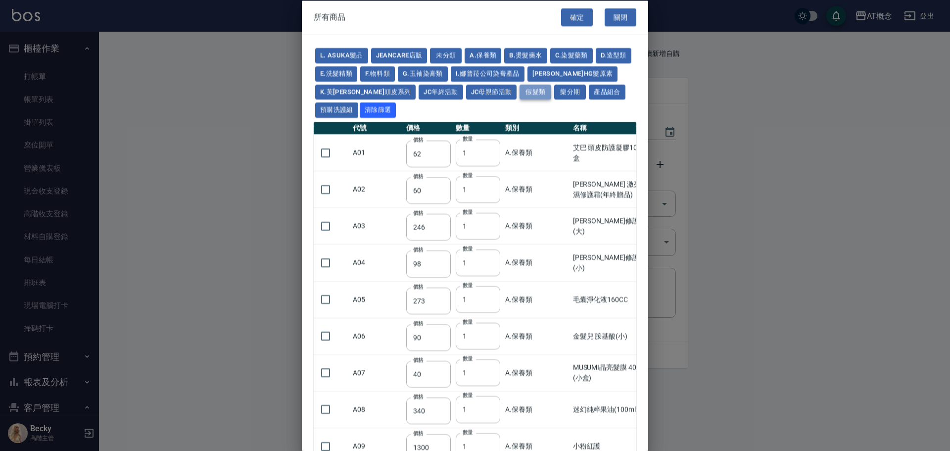
type input "1380"
type input "1530"
type input "1680"
type input "1830"
type input "1980"
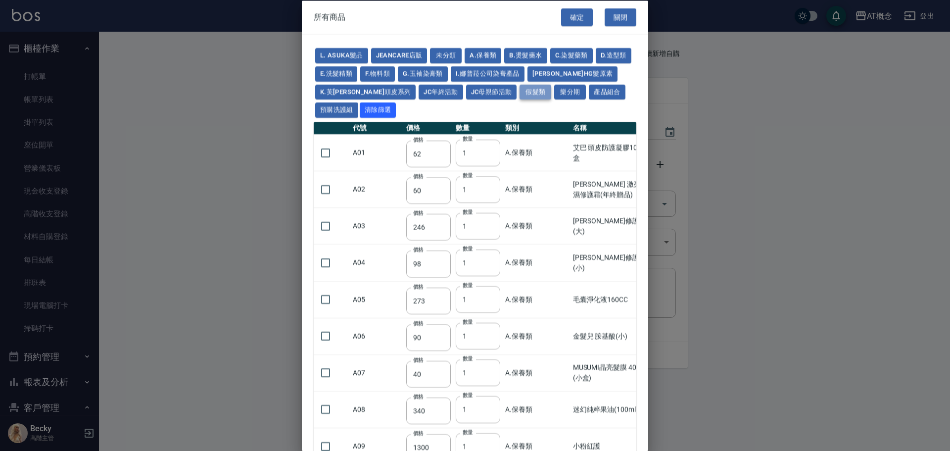
type input "2130"
type input "1930"
type input "2730"
type input "2380"
type input "2580"
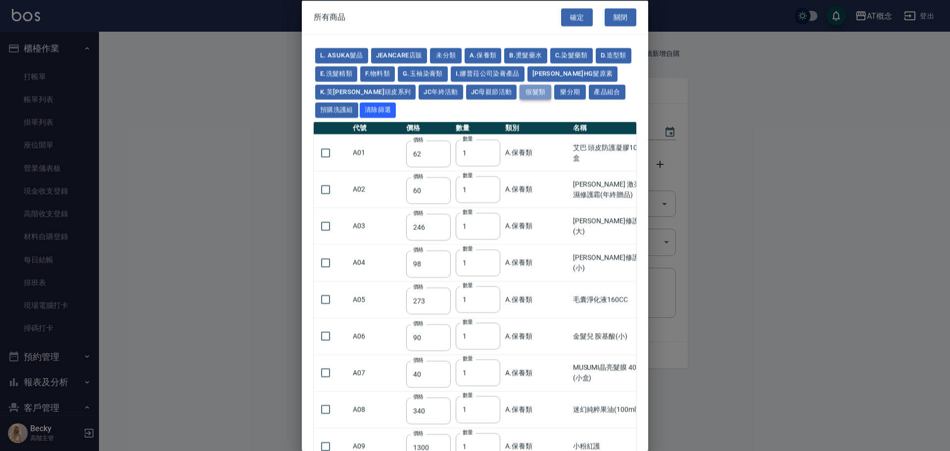
type input "2780"
type input "2980"
type input "3180"
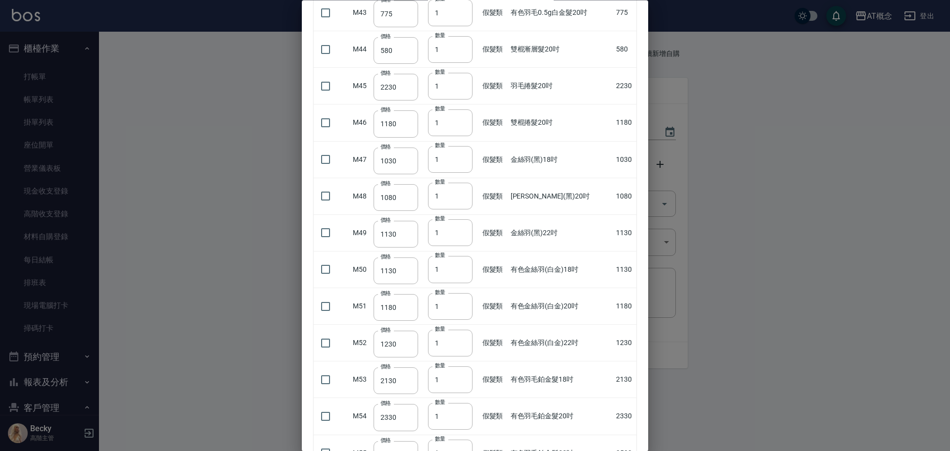
scroll to position [1557, 0]
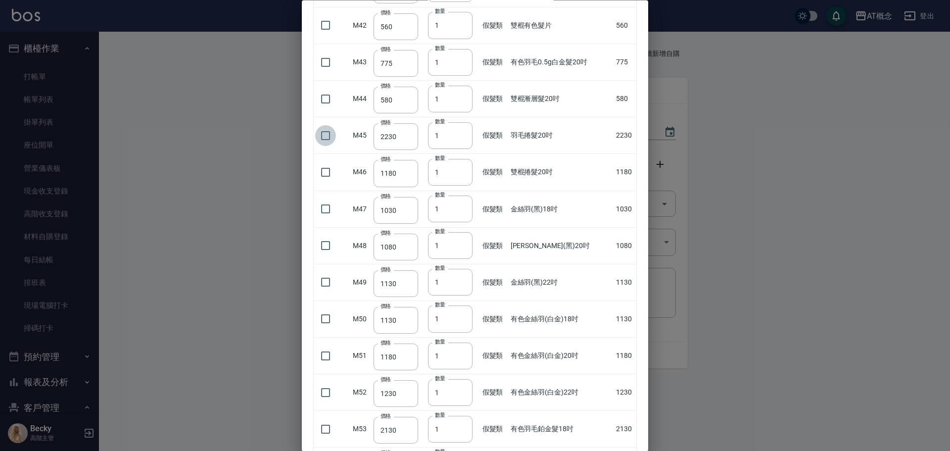
click at [326, 135] on input "checkbox" at bounding box center [325, 135] width 21 height 21
checkbox input "true"
click at [462, 132] on input "2" at bounding box center [450, 135] width 45 height 27
type input "3"
click at [462, 132] on input "3" at bounding box center [450, 135] width 45 height 27
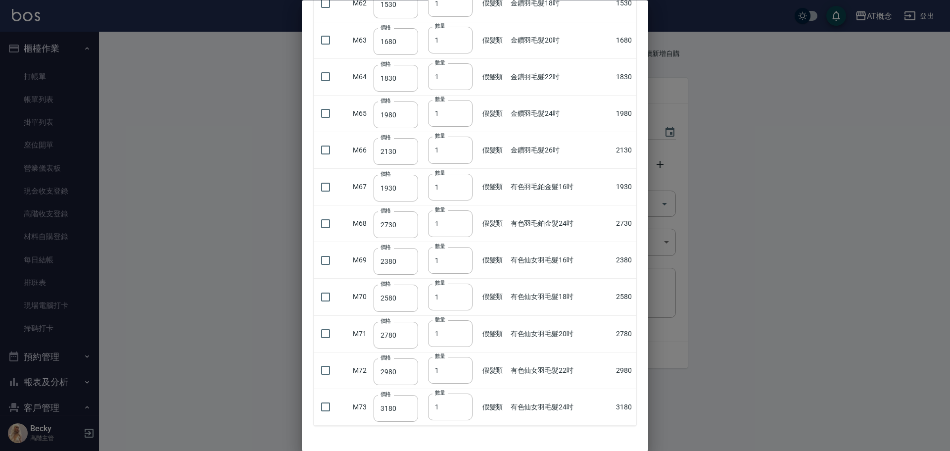
scroll to position [2348, 0]
click at [571, 424] on button "確定" at bounding box center [577, 426] width 32 height 18
type input "羽毛捲髮20吋"
type input "2230"
type input "3"
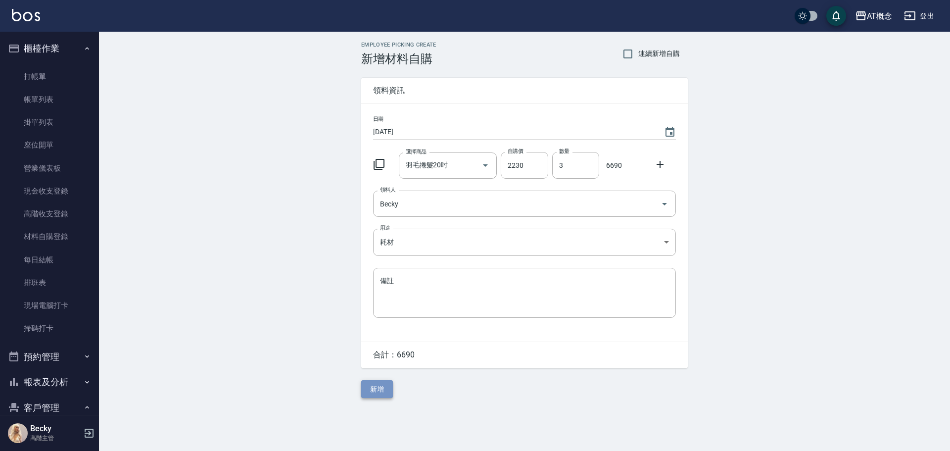
click at [382, 395] on button "新增" at bounding box center [377, 389] width 32 height 18
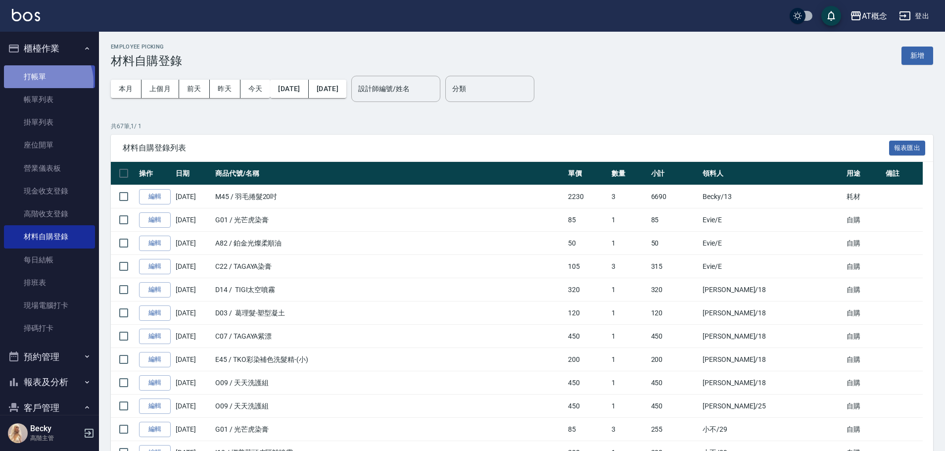
click at [41, 82] on link "打帳單" at bounding box center [49, 76] width 91 height 23
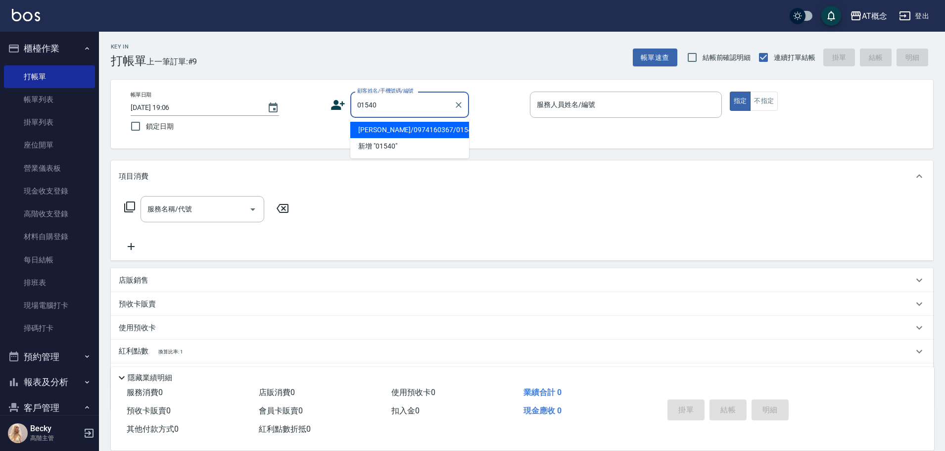
type input "[PERSON_NAME]/0974160367/01540"
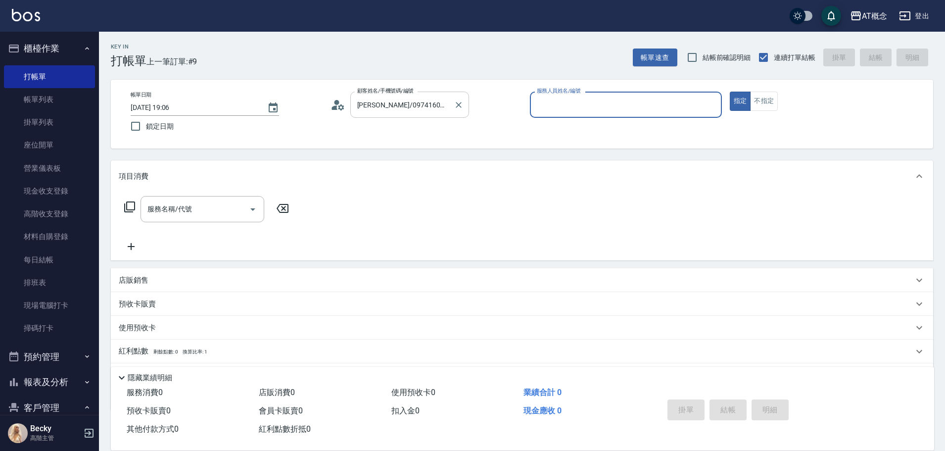
type input "Becky-13"
click at [125, 205] on icon at bounding box center [129, 206] width 11 height 11
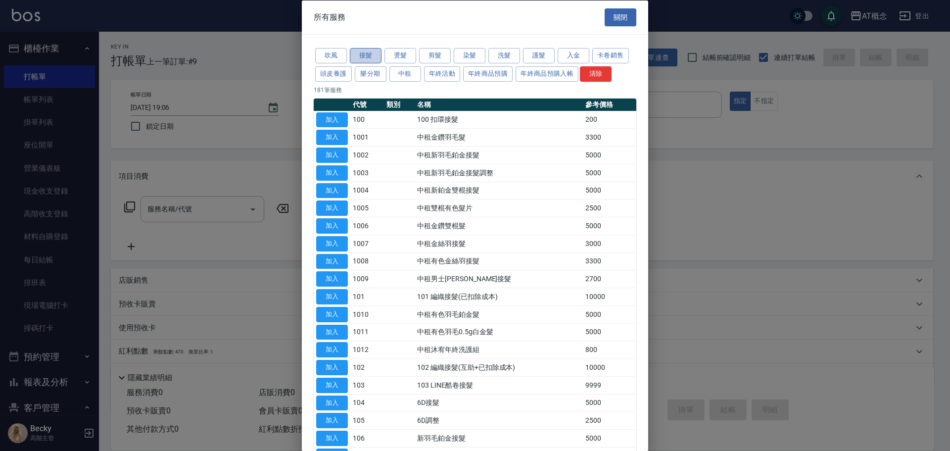
click at [368, 56] on button "接髮" at bounding box center [366, 55] width 32 height 15
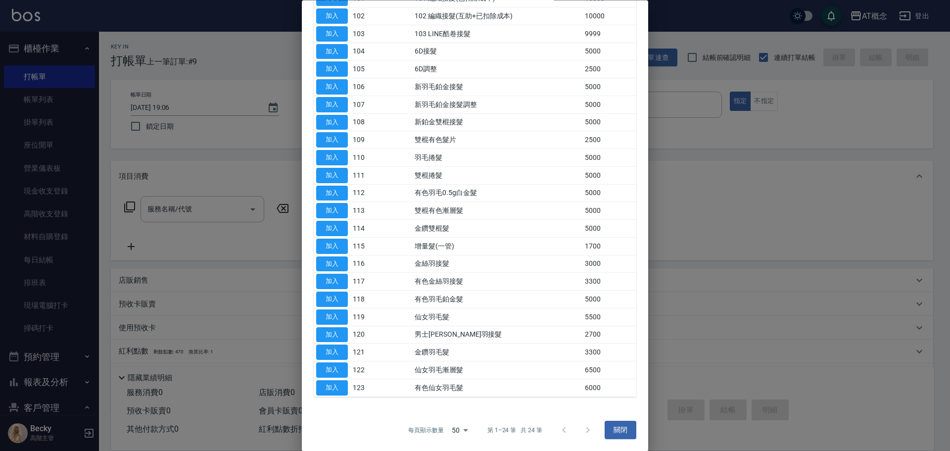
scroll to position [139, 0]
click at [329, 259] on button "加入" at bounding box center [332, 263] width 32 height 15
type input "金絲羽接髮(116)"
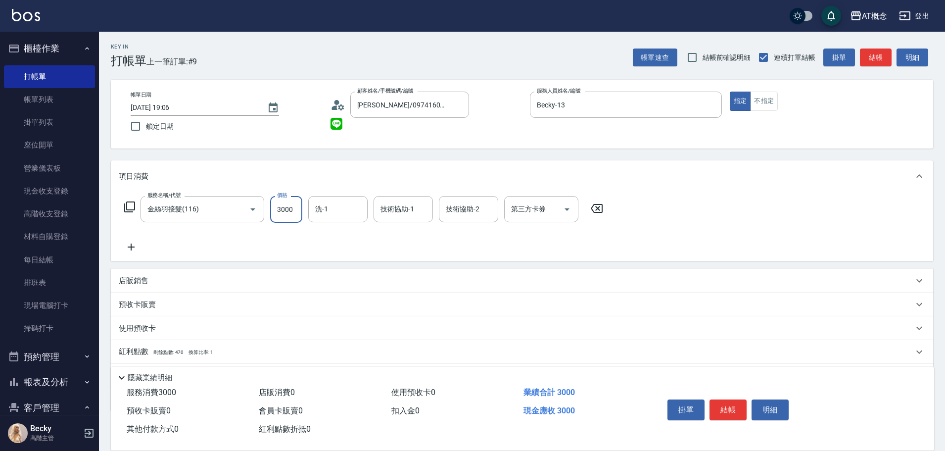
click at [296, 205] on input "3000" at bounding box center [286, 209] width 32 height 27
type input "0"
type input "83"
type input "80"
type input "830"
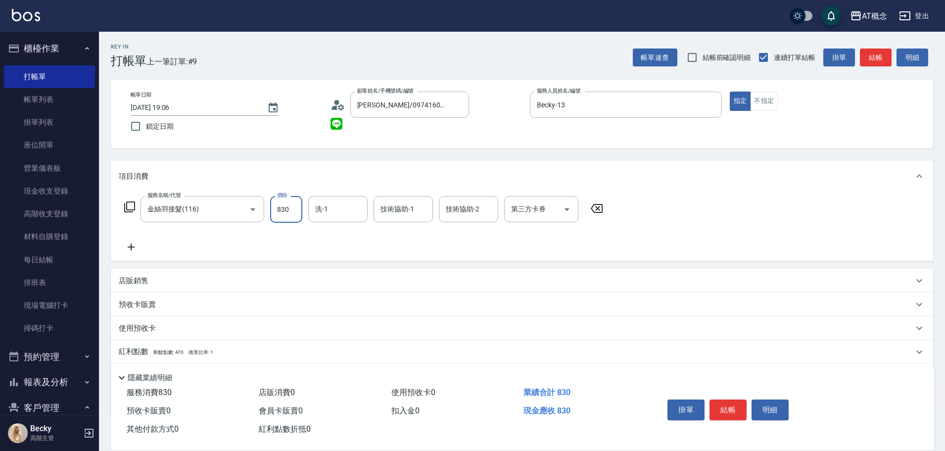
type input "0"
type input "83"
type input "80"
type input "831"
type input "830"
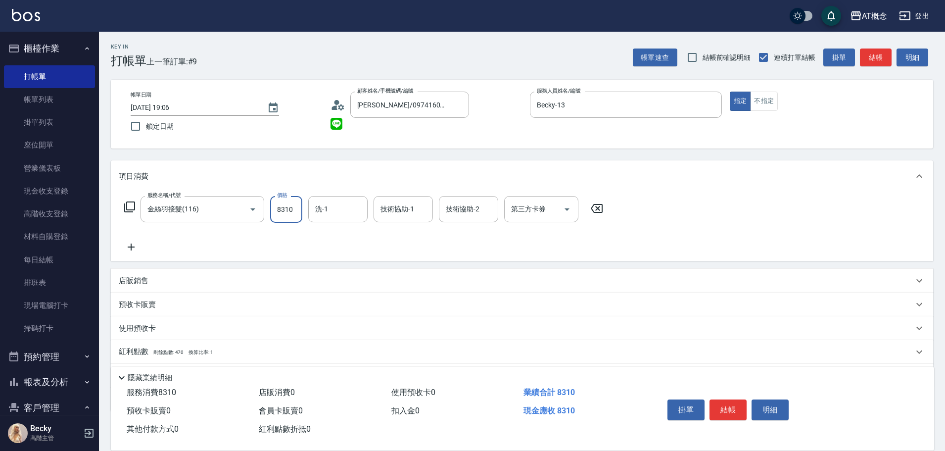
type input "8310"
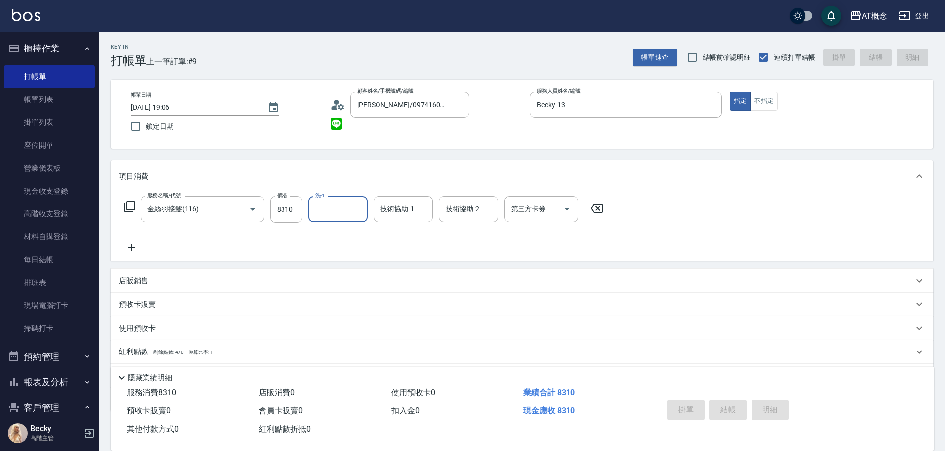
type input "[DATE] 19:08"
type input "0"
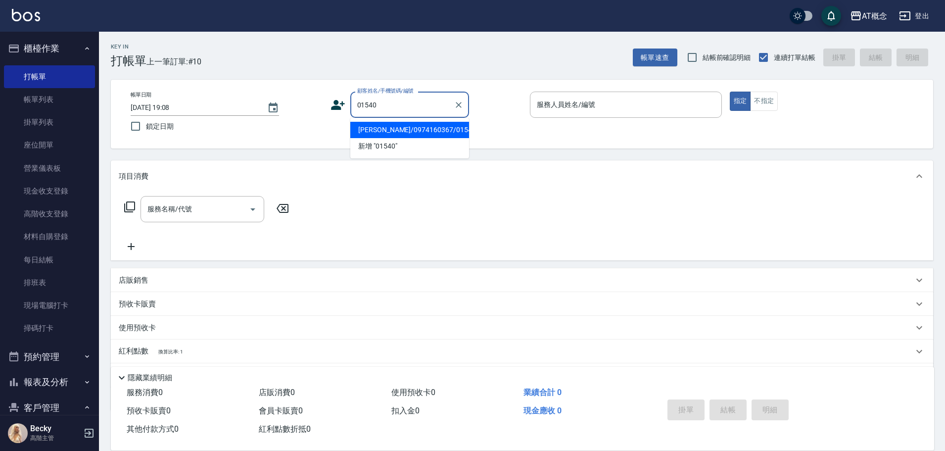
type input "[PERSON_NAME]/0974160367/01540"
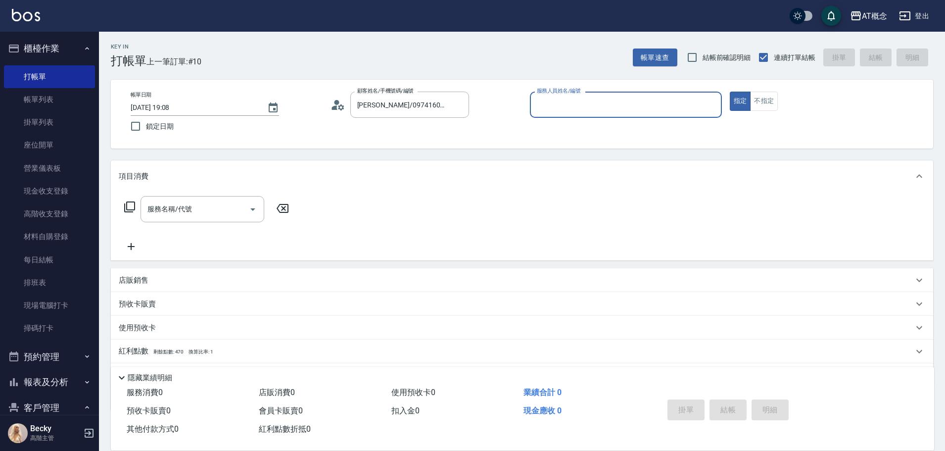
type input "Becky-13"
click at [730, 92] on button "指定" at bounding box center [740, 101] width 21 height 19
type button "true"
click at [131, 206] on icon at bounding box center [130, 207] width 12 height 12
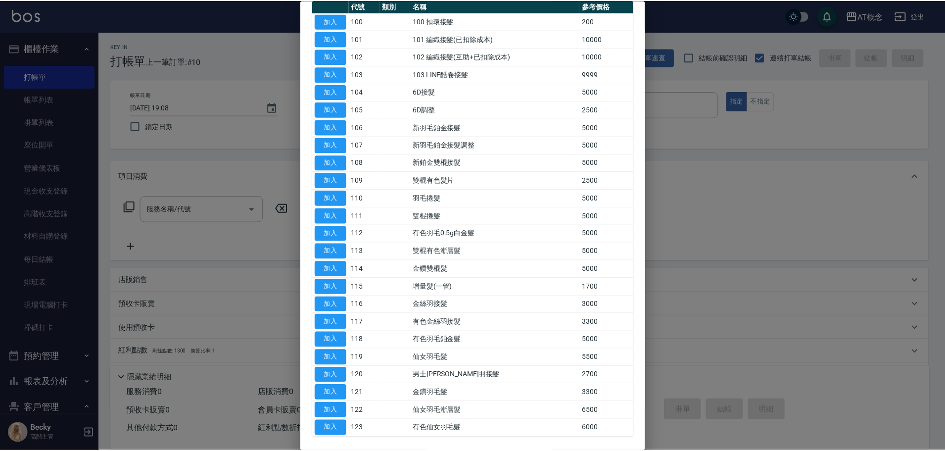
scroll to position [99, 0]
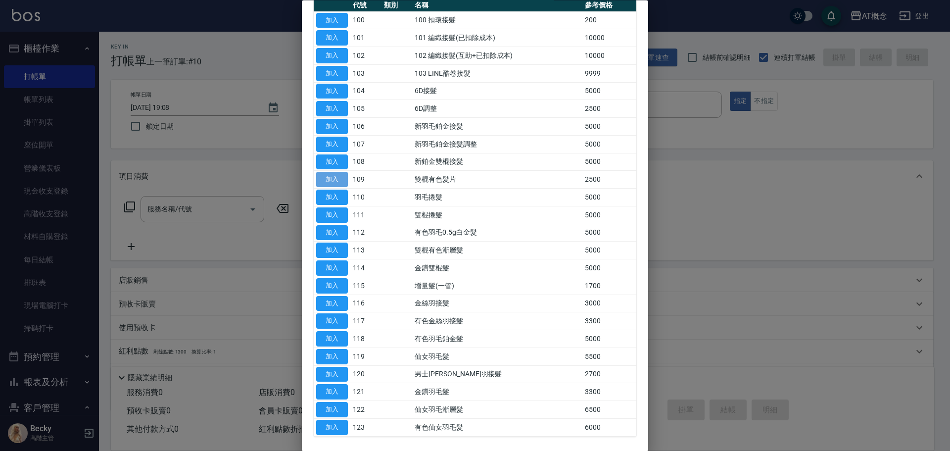
click at [334, 176] on button "加入" at bounding box center [332, 179] width 32 height 15
type input "雙棍有色髮片(109)"
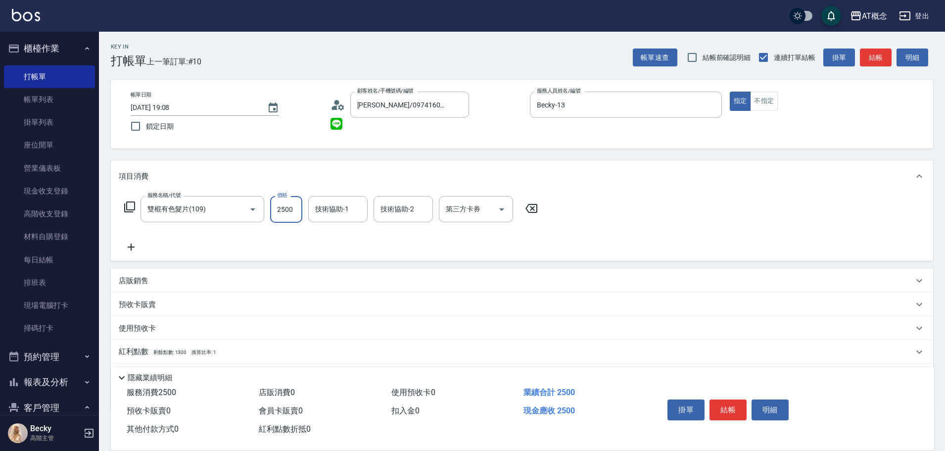
click at [296, 211] on input "2500" at bounding box center [286, 209] width 32 height 27
type input "0"
type input "27"
type input "20"
type input "275"
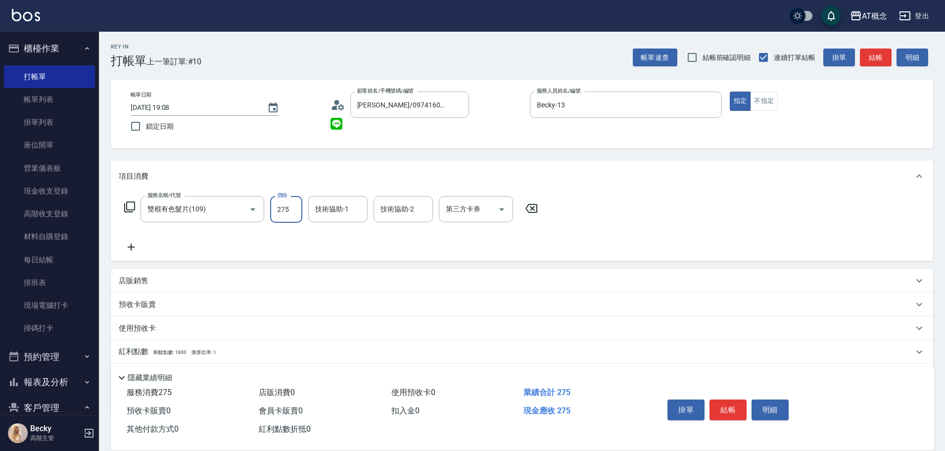
type input "270"
type input "2750"
type input "[DATE] 19:09"
type input "0"
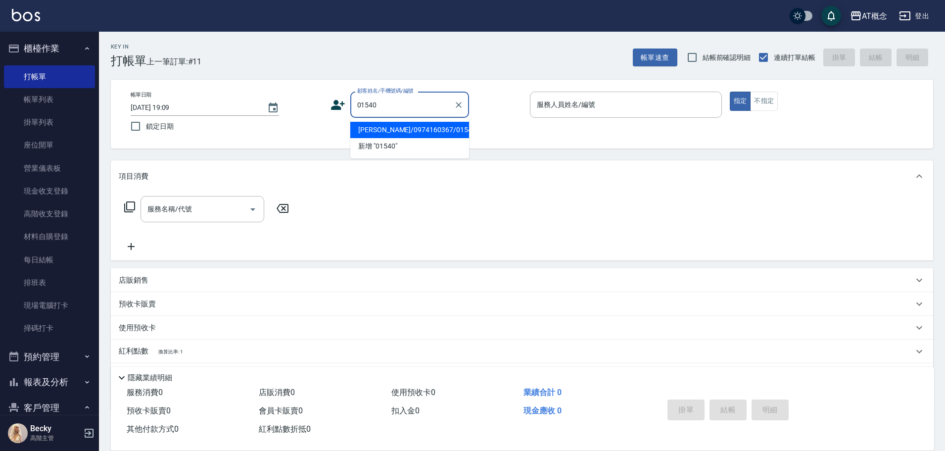
type input "[PERSON_NAME]/0974160367/01540"
type input "Becky-13"
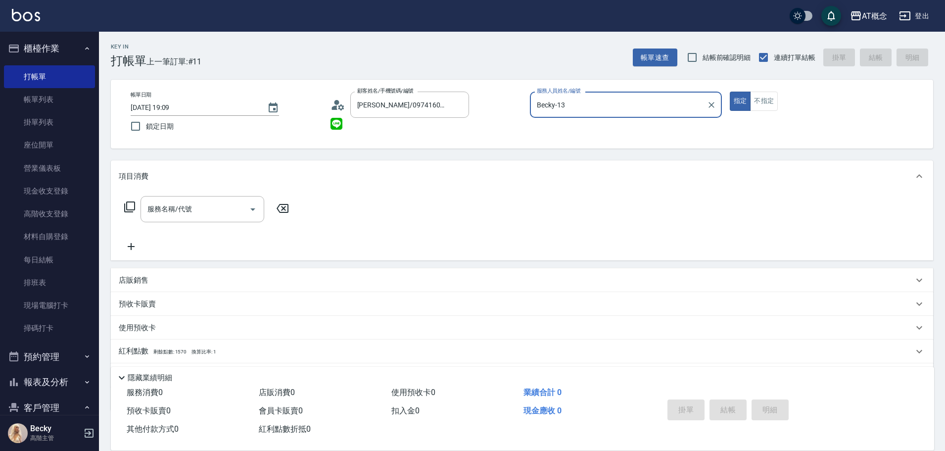
click at [730, 92] on button "指定" at bounding box center [740, 101] width 21 height 19
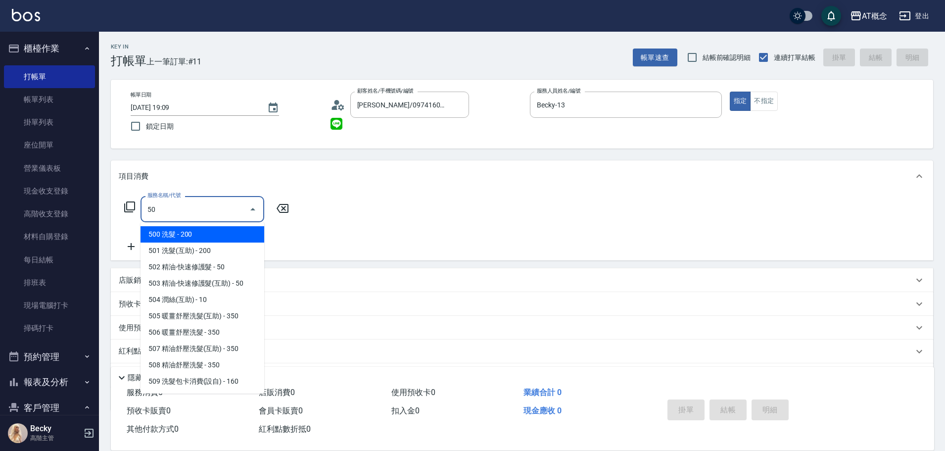
type input "501"
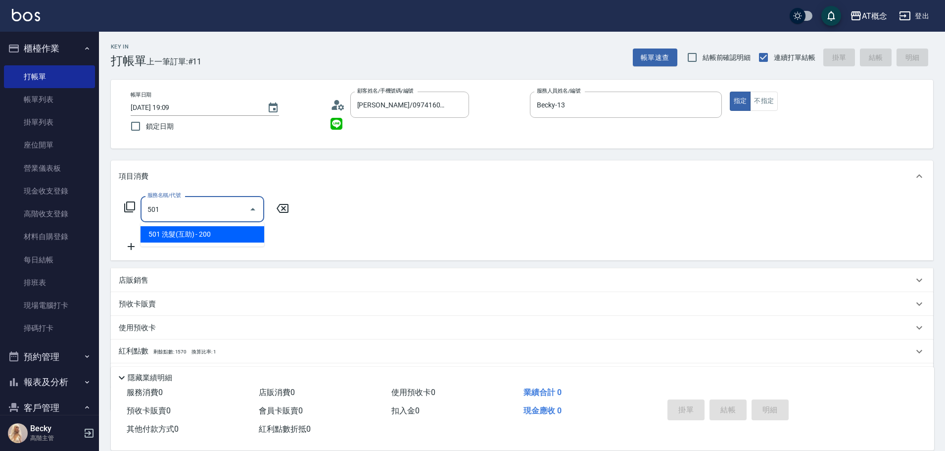
type input "20"
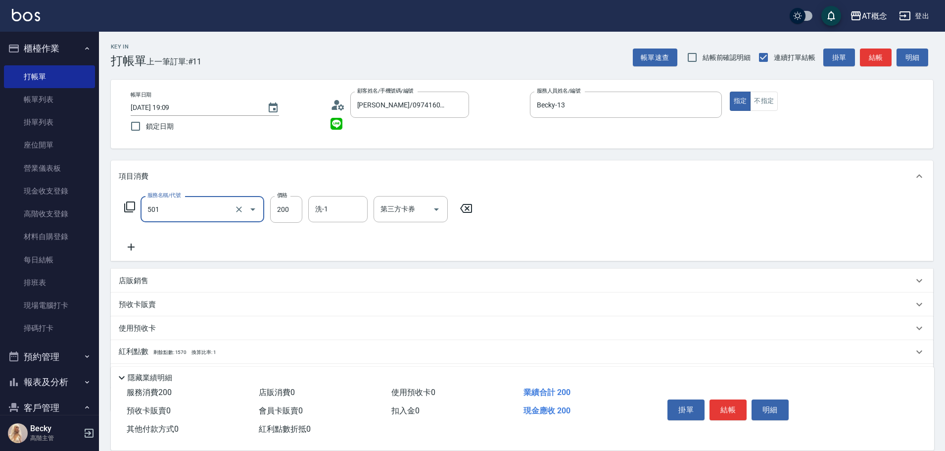
type input "501 洗髮(互助)(501)"
type input "0"
type input "25"
type input "20"
type input "250"
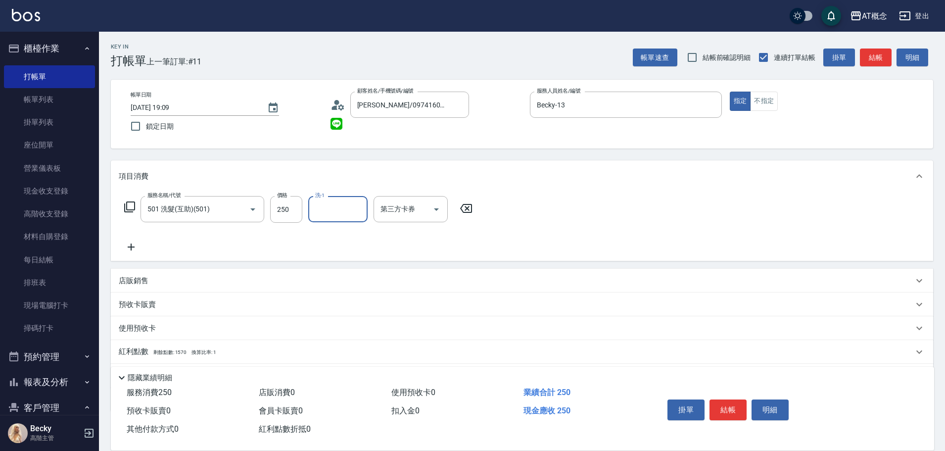
type input "1"
type input "29"
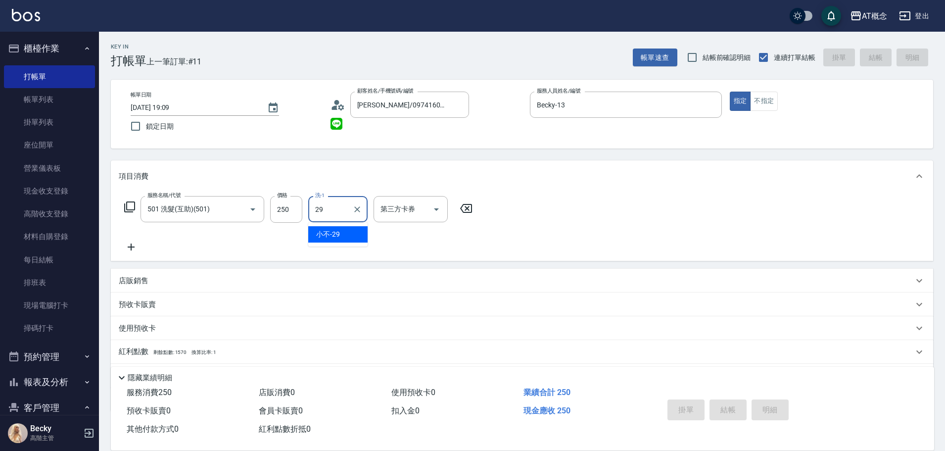
type input "0"
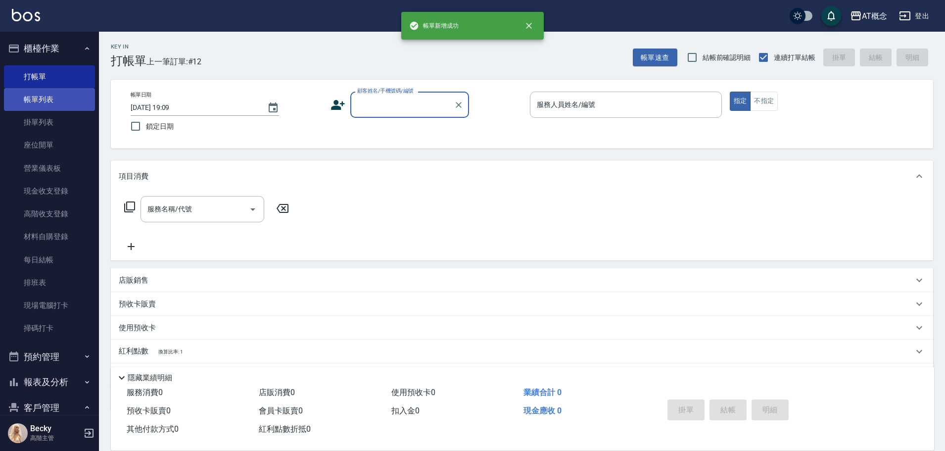
click at [38, 100] on link "帳單列表" at bounding box center [49, 99] width 91 height 23
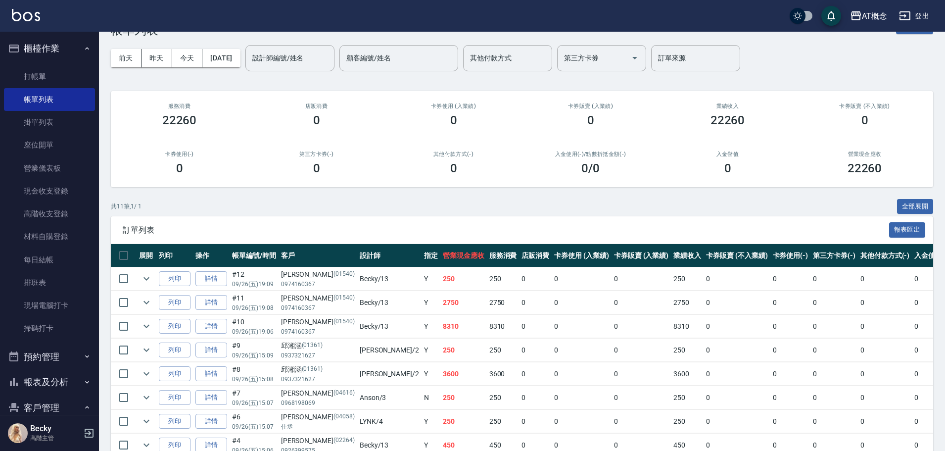
scroll to position [148, 0]
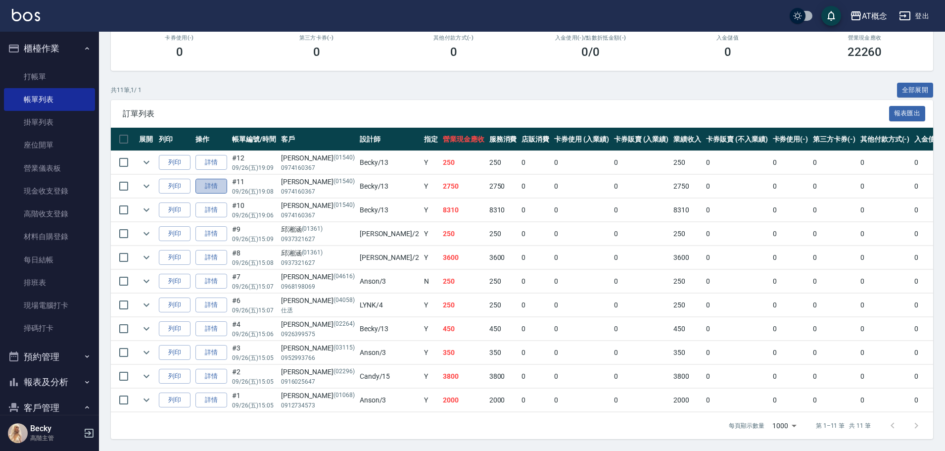
click at [212, 185] on link "詳情" at bounding box center [211, 186] width 32 height 15
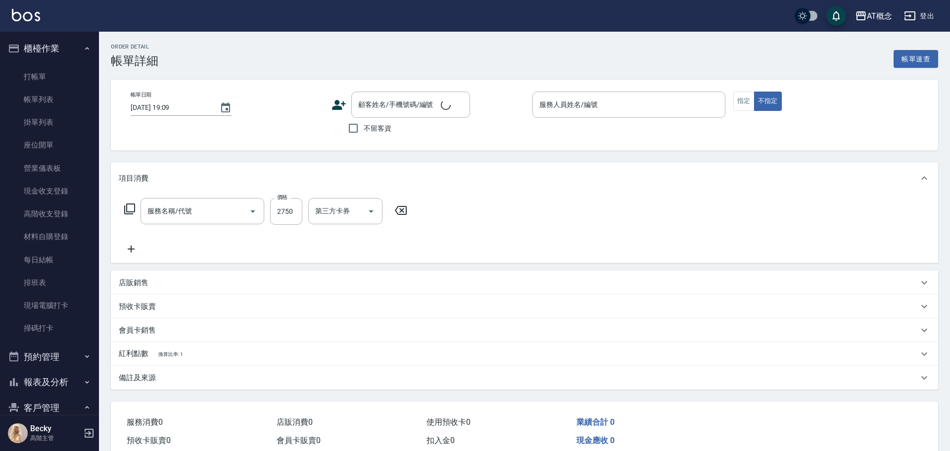
type input "[DATE] 19:08"
type input "Becky-13"
type input "270"
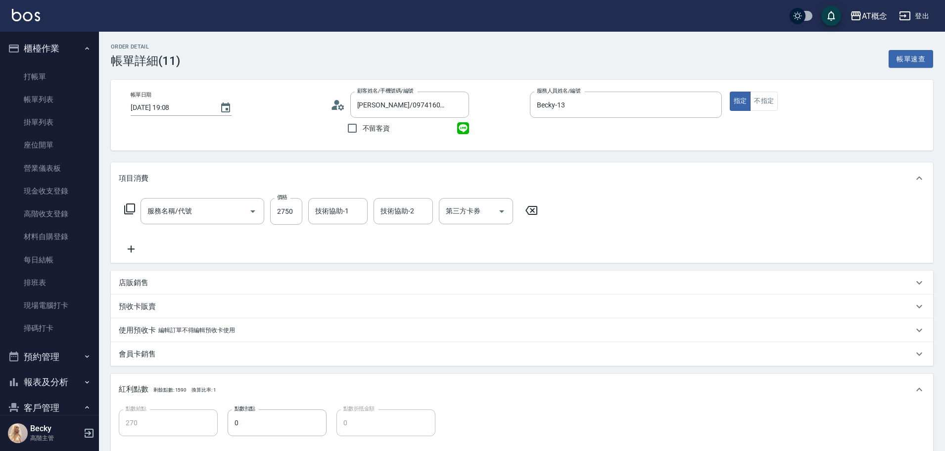
type input "[PERSON_NAME]/0974160367/01540"
type input "雙棍有色髮片(109)"
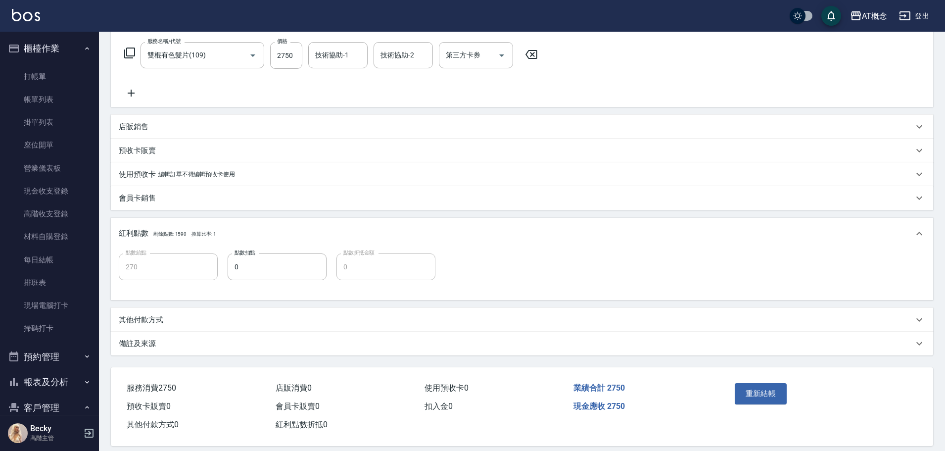
scroll to position [167, 0]
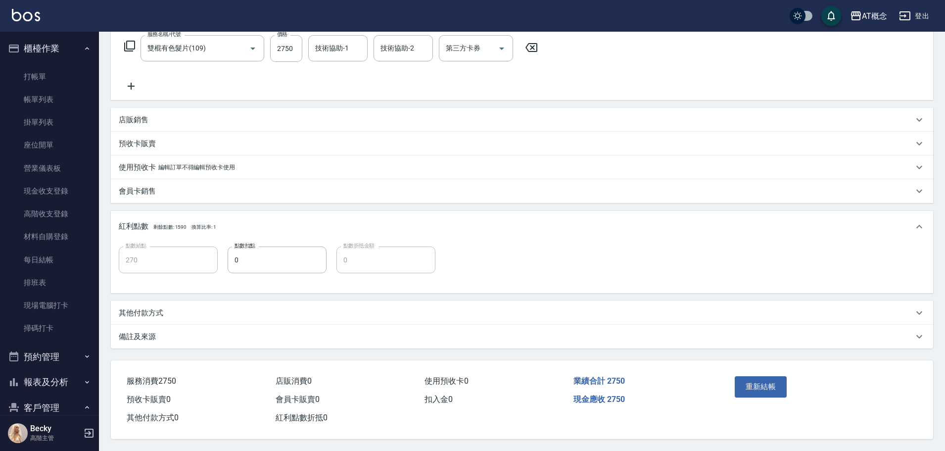
click at [145, 308] on p "其他付款方式" at bounding box center [141, 313] width 45 height 10
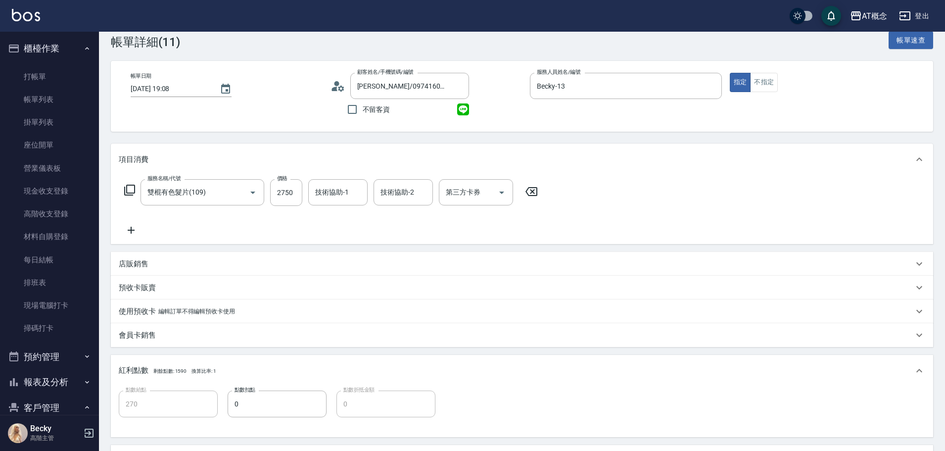
scroll to position [251, 0]
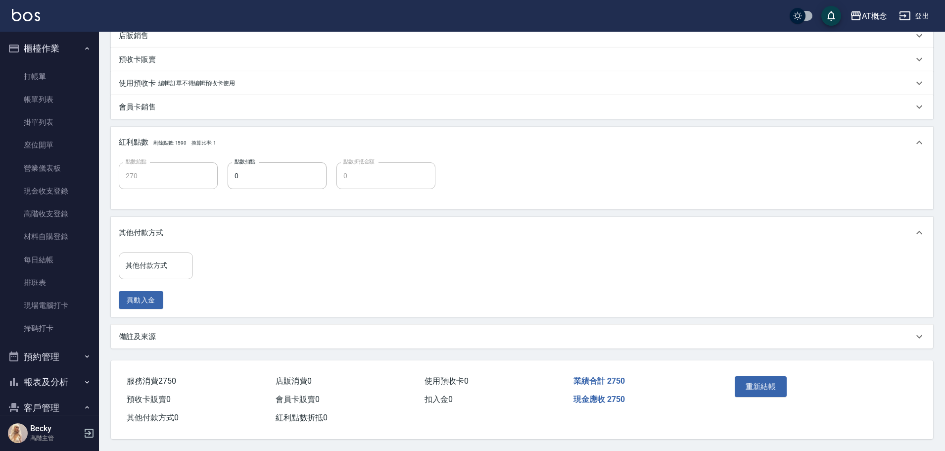
click at [130, 263] on input "其他付款方式" at bounding box center [155, 265] width 65 height 17
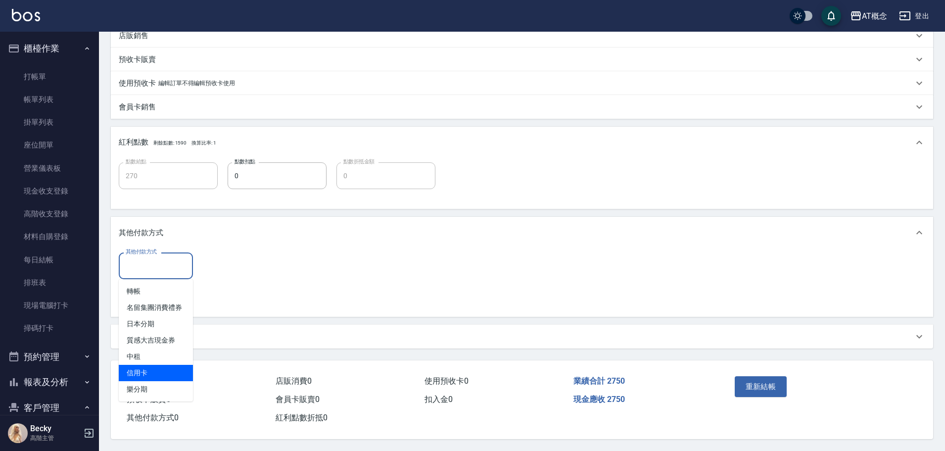
click at [146, 371] on span "信用卡" at bounding box center [156, 373] width 74 height 16
type input "信用卡"
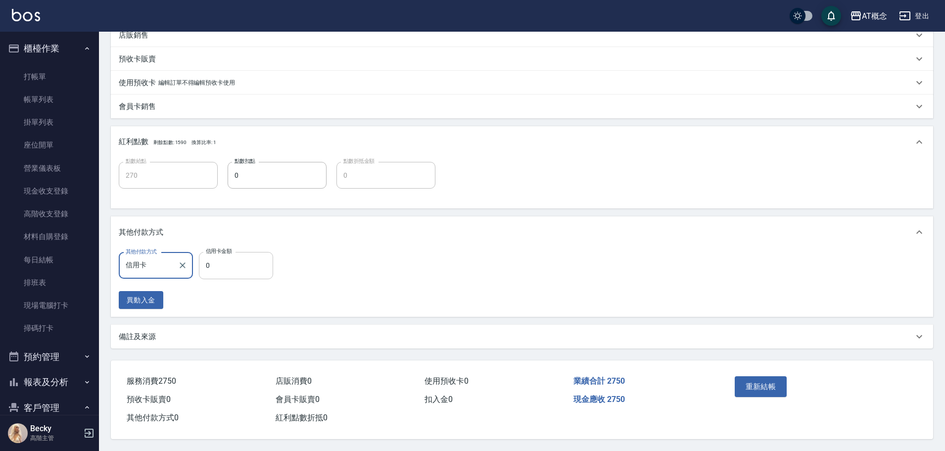
click at [235, 258] on input "0" at bounding box center [236, 265] width 74 height 27
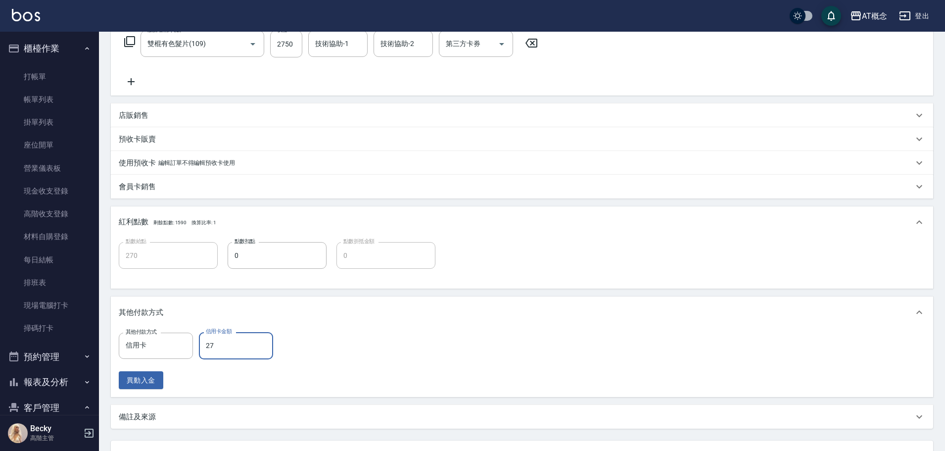
scroll to position [103, 0]
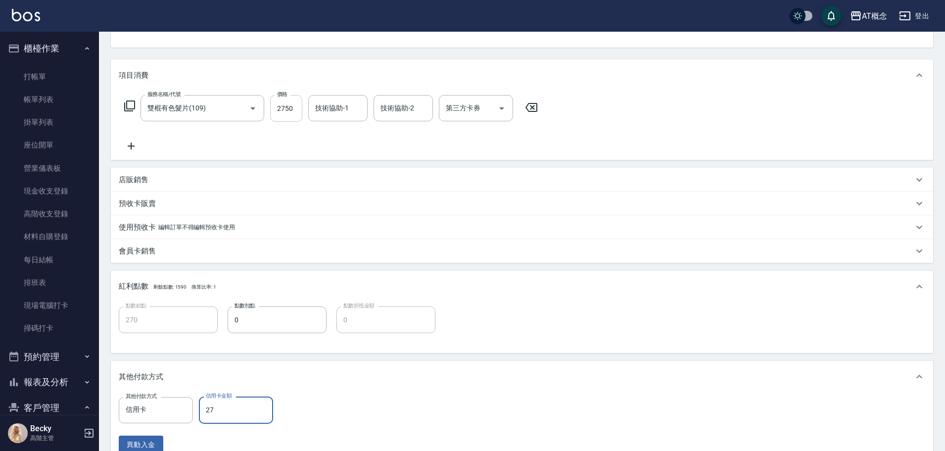
type input "27"
click at [293, 110] on input "2750" at bounding box center [286, 108] width 32 height 27
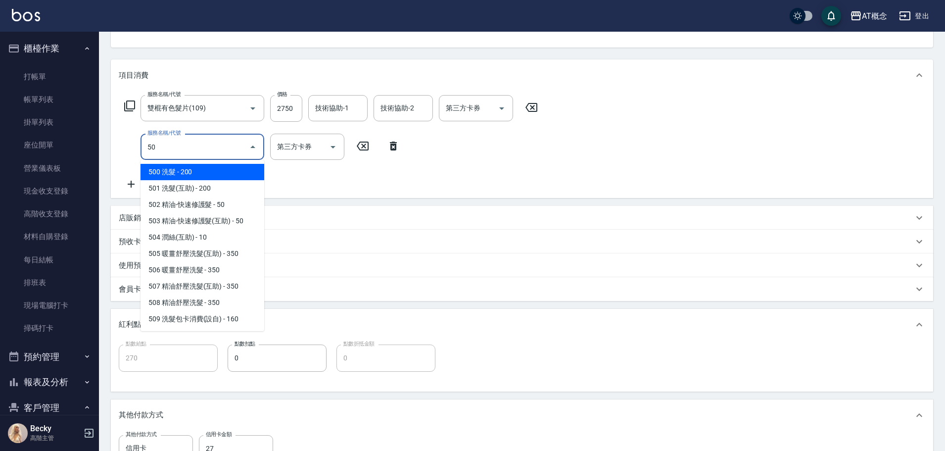
type input "501"
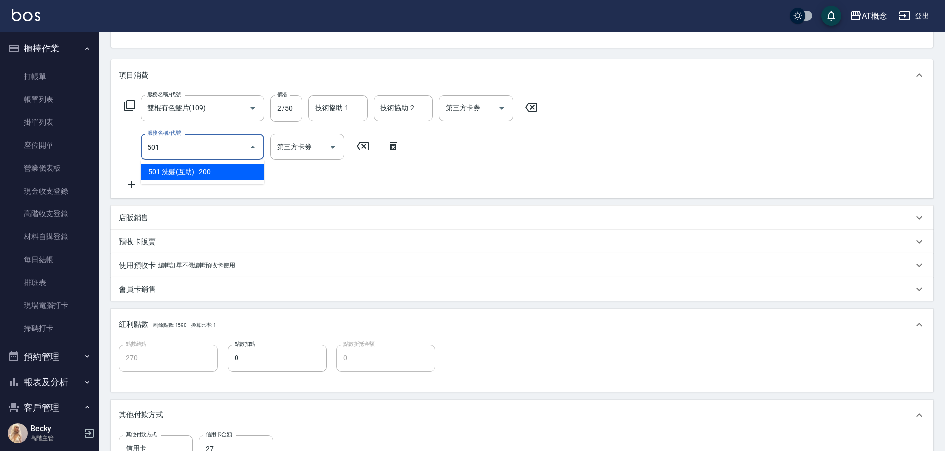
type input "290"
type input "501 洗髮(互助)(501)"
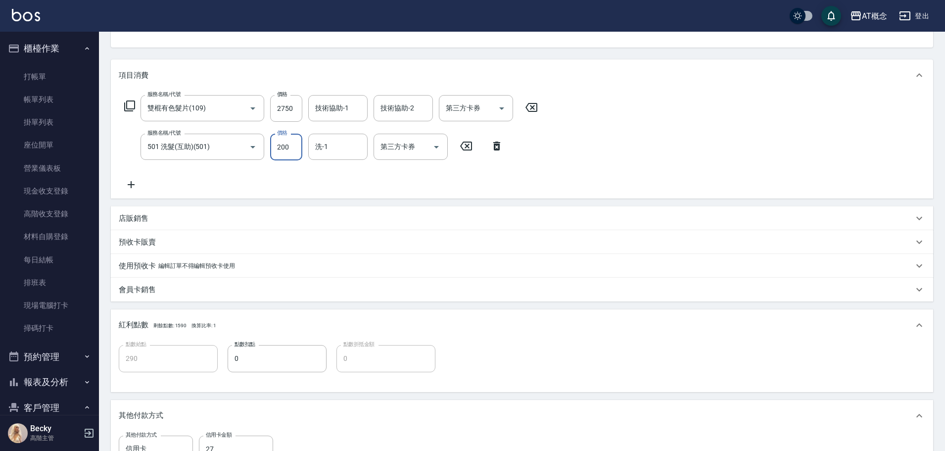
type input "270"
type input "25"
type input "290"
type input "250"
type input "小不-29"
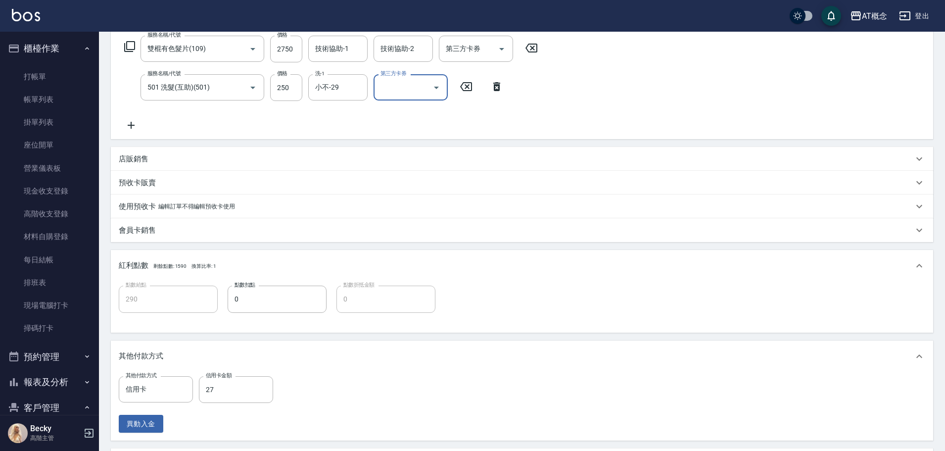
scroll to position [251, 0]
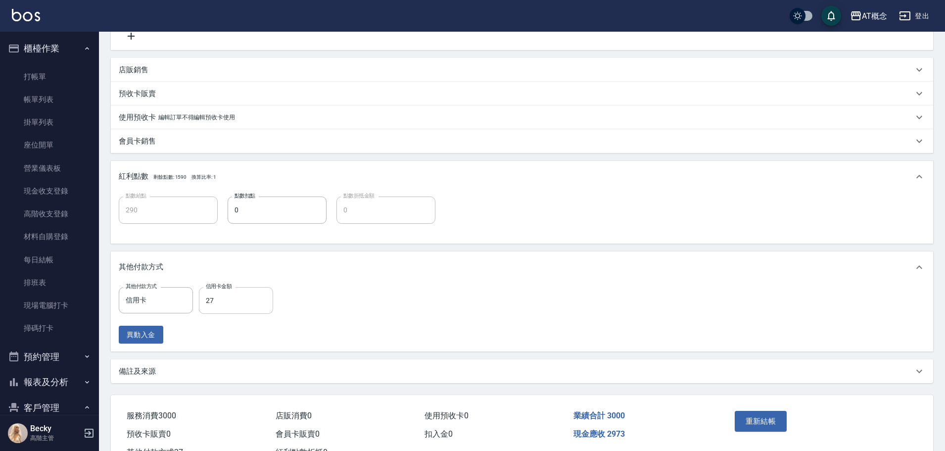
click at [231, 304] on input "27" at bounding box center [236, 300] width 74 height 27
type input "30"
type input "270"
type input "300"
type input "0"
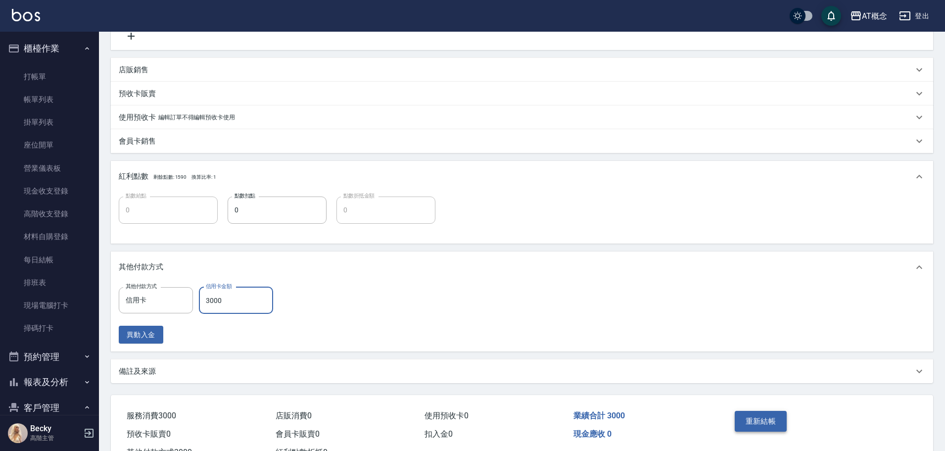
type input "3000"
click at [772, 423] on button "重新結帳" at bounding box center [761, 421] width 52 height 21
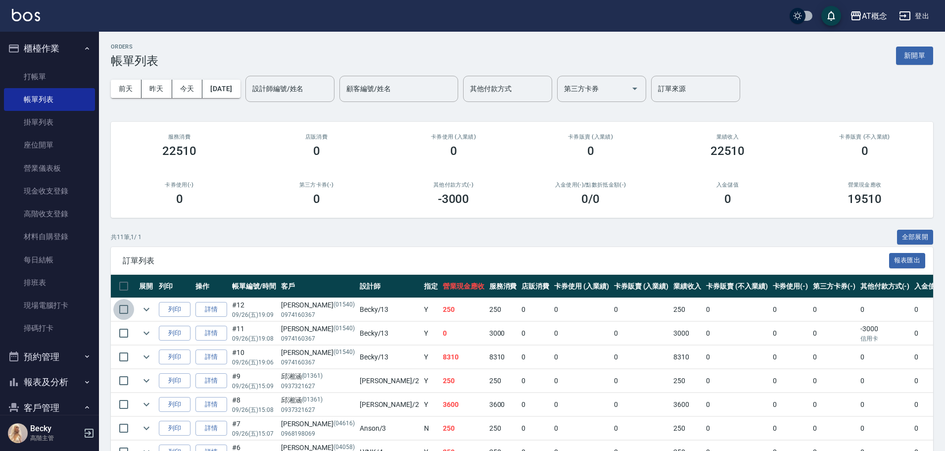
click at [126, 310] on input "checkbox" at bounding box center [123, 309] width 21 height 21
checkbox input "true"
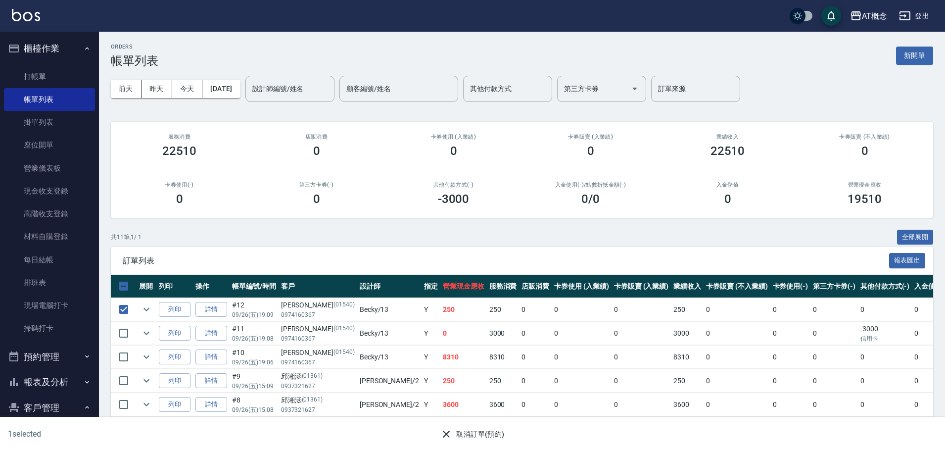
click at [458, 433] on button "取消訂單(預約)" at bounding box center [472, 434] width 72 height 18
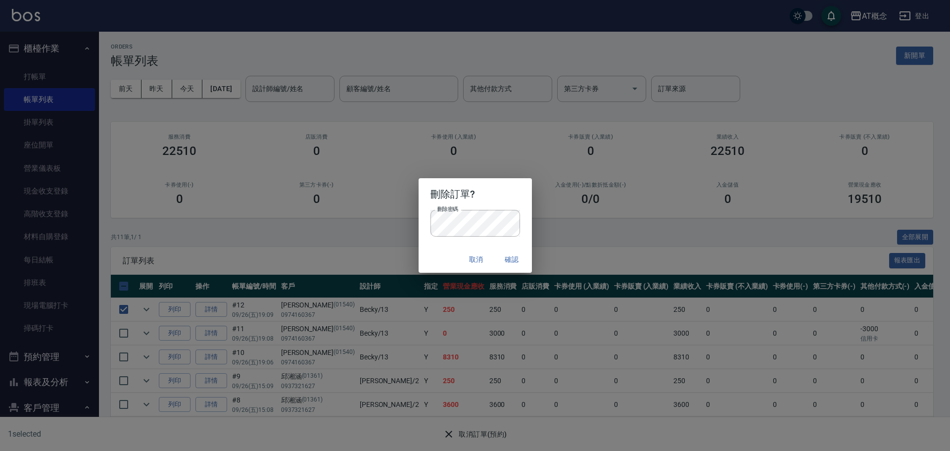
click at [360, 250] on div "刪除訂單? 刪除密碼 刪除密碼 取消 確認" at bounding box center [475, 225] width 950 height 451
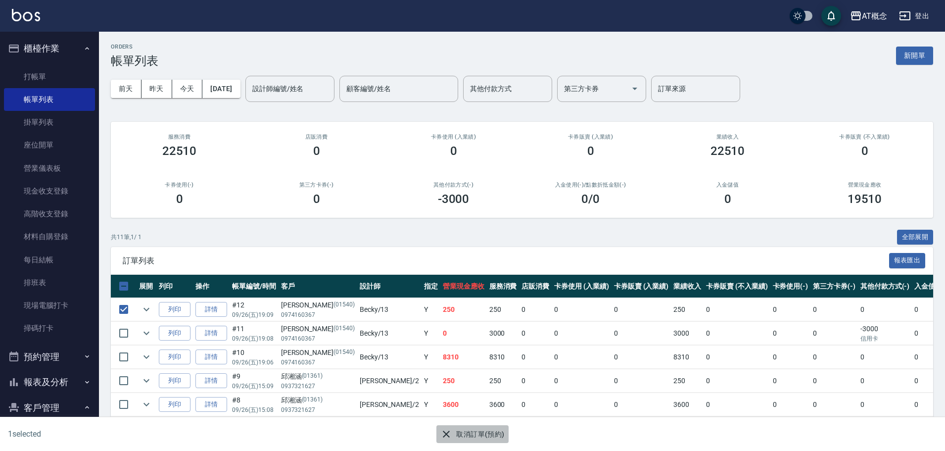
click at [486, 440] on button "取消訂單(預約)" at bounding box center [472, 434] width 72 height 18
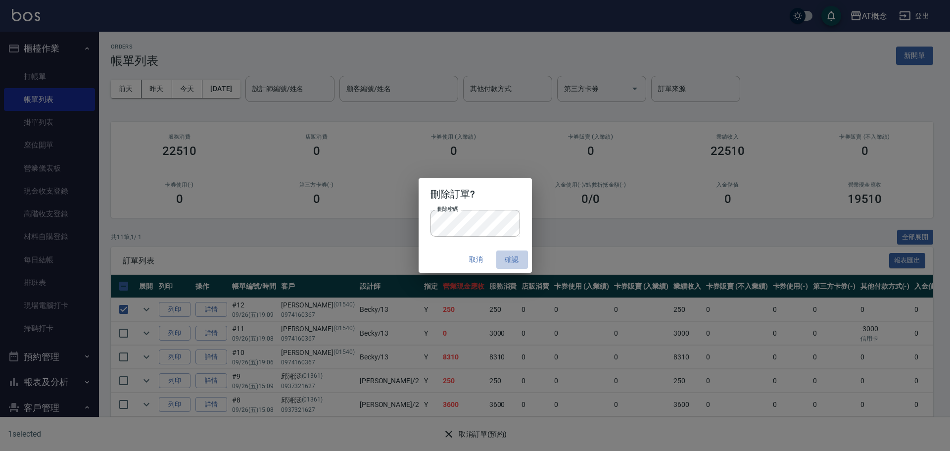
click at [514, 260] on button "確認" at bounding box center [512, 259] width 32 height 18
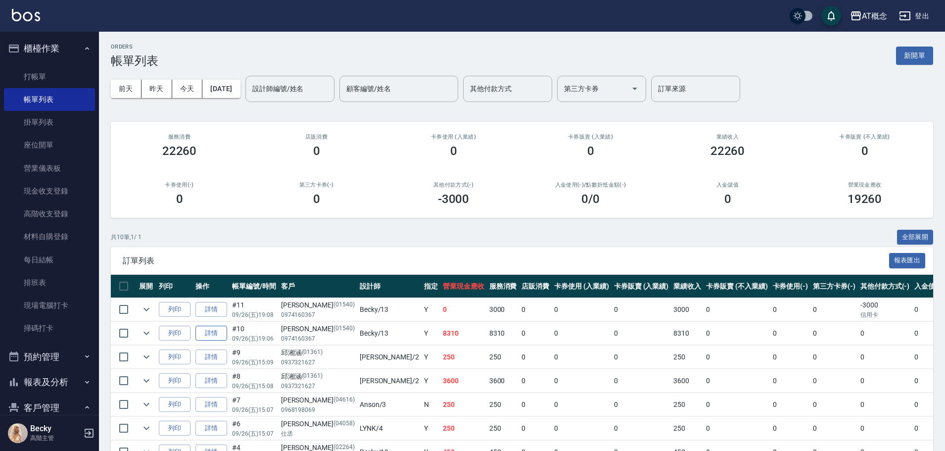
click at [208, 336] on link "詳情" at bounding box center [211, 332] width 32 height 15
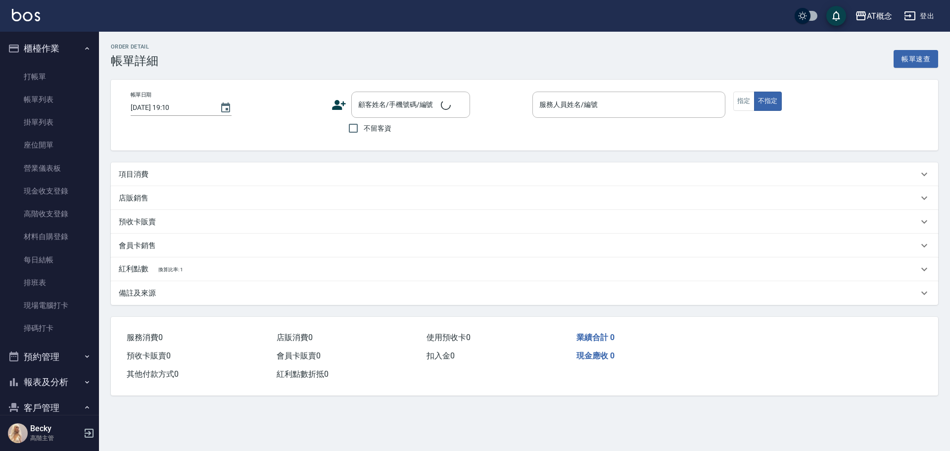
type input "[DATE] 19:06"
type input "Becky-13"
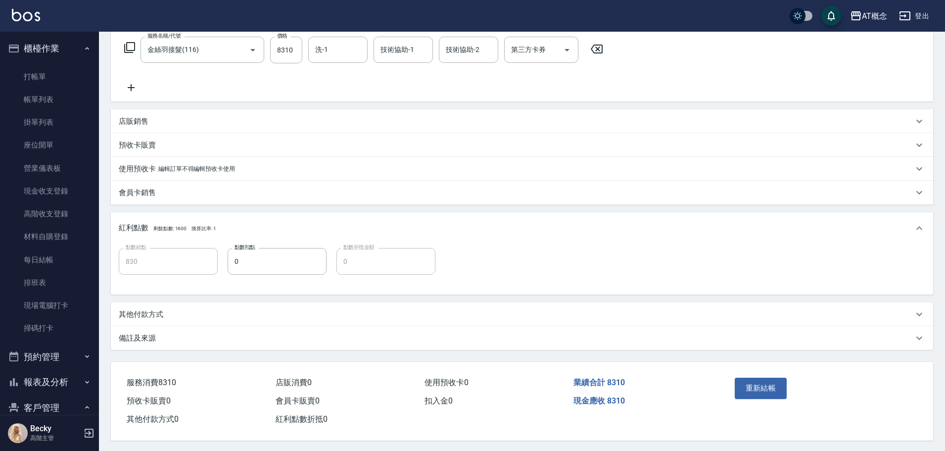
scroll to position [167, 0]
click at [144, 311] on p "其他付款方式" at bounding box center [141, 313] width 45 height 10
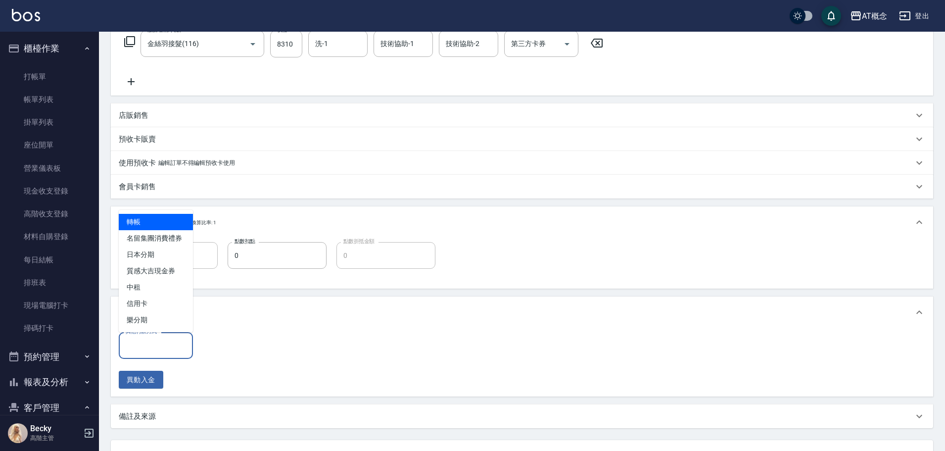
click at [149, 349] on input "其他付款方式" at bounding box center [155, 344] width 65 height 17
click at [175, 258] on span "日本分期" at bounding box center [156, 254] width 74 height 16
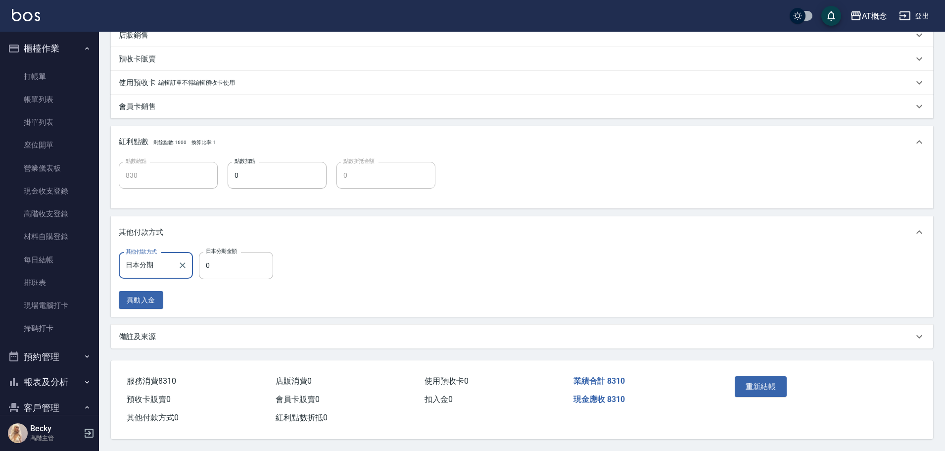
scroll to position [252, 0]
click at [769, 382] on button "重新結帳" at bounding box center [761, 386] width 52 height 21
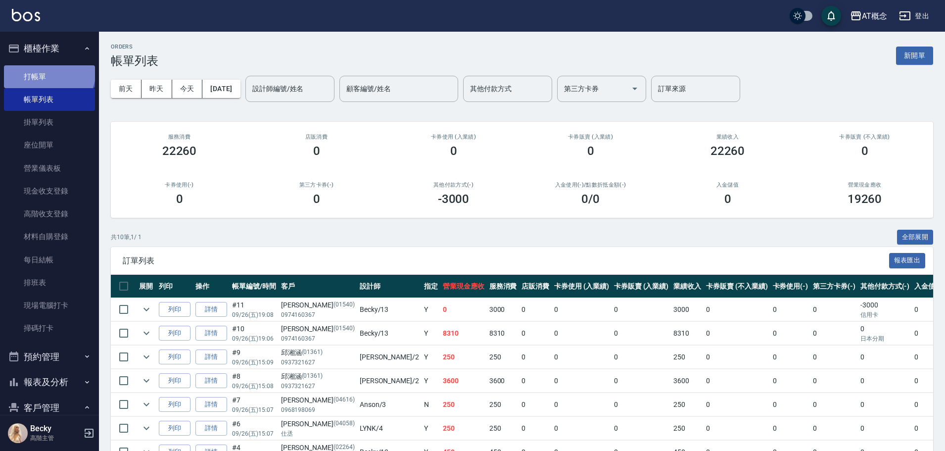
drag, startPoint x: 48, startPoint y: 71, endPoint x: 46, endPoint y: 85, distance: 14.0
click at [47, 72] on link "打帳單" at bounding box center [49, 76] width 91 height 23
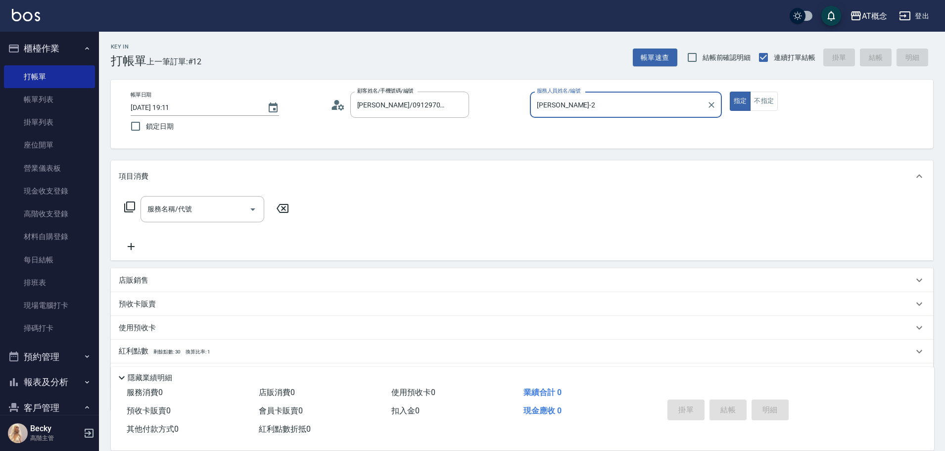
click at [730, 92] on button "指定" at bounding box center [740, 101] width 21 height 19
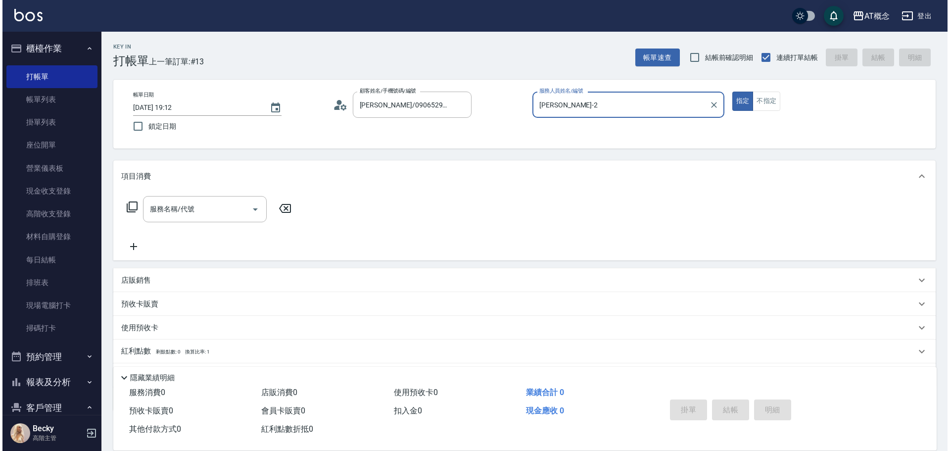
scroll to position [99, 0]
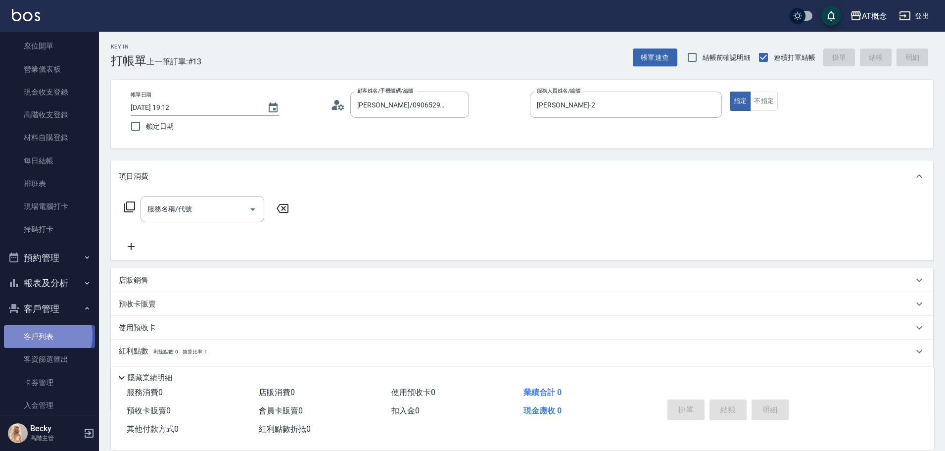
click at [39, 334] on link "客戶列表" at bounding box center [49, 336] width 91 height 23
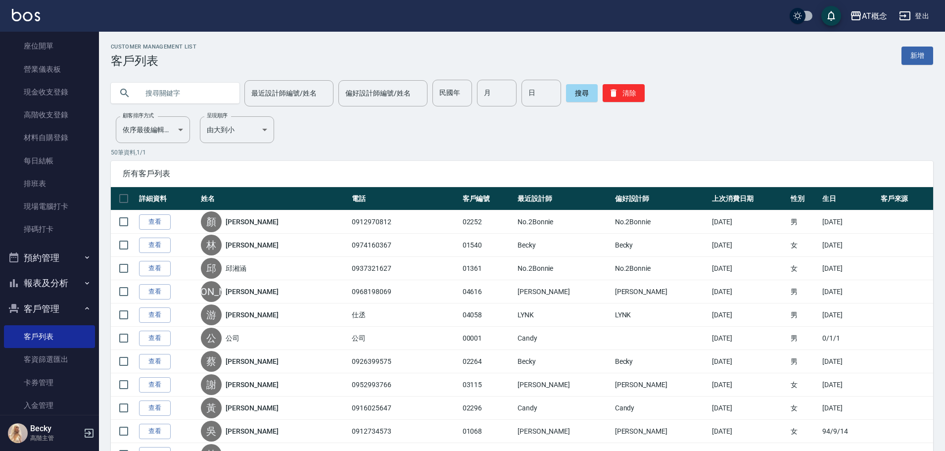
click at [160, 90] on input "text" at bounding box center [185, 93] width 93 height 27
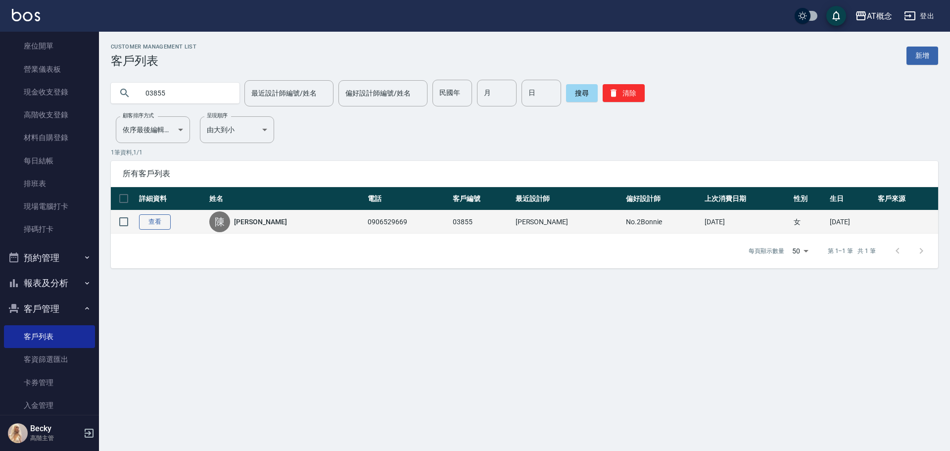
click at [155, 221] on link "查看" at bounding box center [155, 221] width 32 height 15
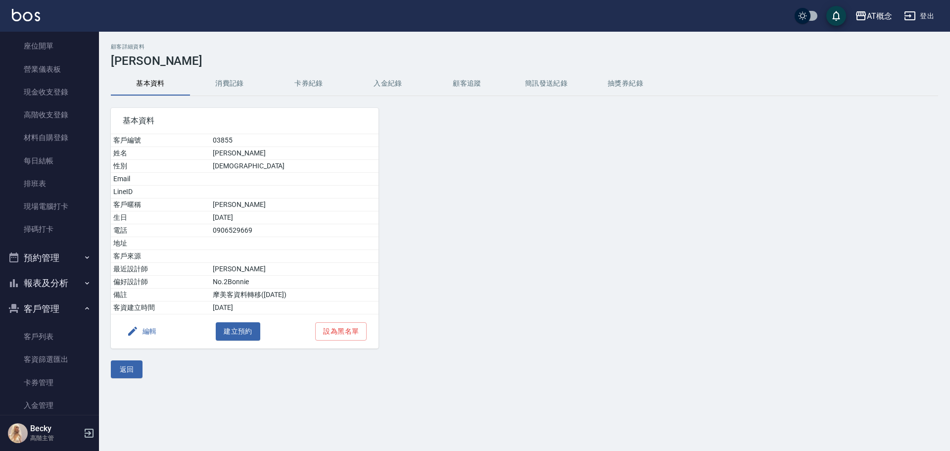
click at [146, 330] on button "編輯" at bounding box center [142, 331] width 38 height 18
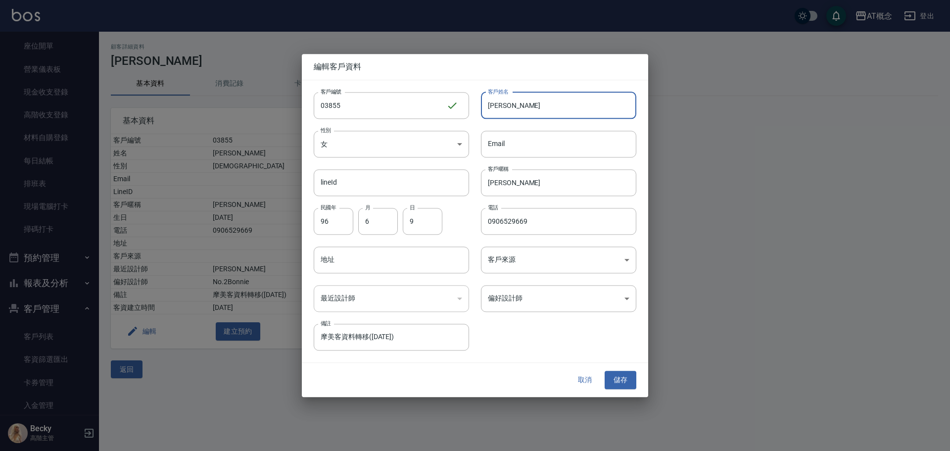
drag, startPoint x: 531, startPoint y: 105, endPoint x: 471, endPoint y: 129, distance: 63.9
click at [481, 106] on input "[PERSON_NAME]" at bounding box center [558, 105] width 155 height 27
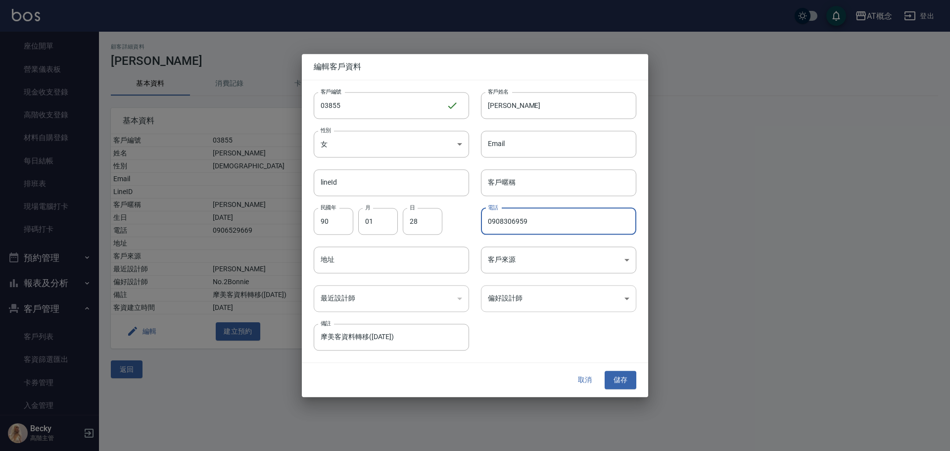
click at [521, 296] on body "AT概念 登出 櫃檯作業 打帳單 帳單列表 掛單列表 座位開單 營業儀表板 現金收支登錄 高階收支登錄 材料自購登錄 每日結帳 排班表 現場電腦打卡 掃碼打卡…" at bounding box center [475, 225] width 950 height 451
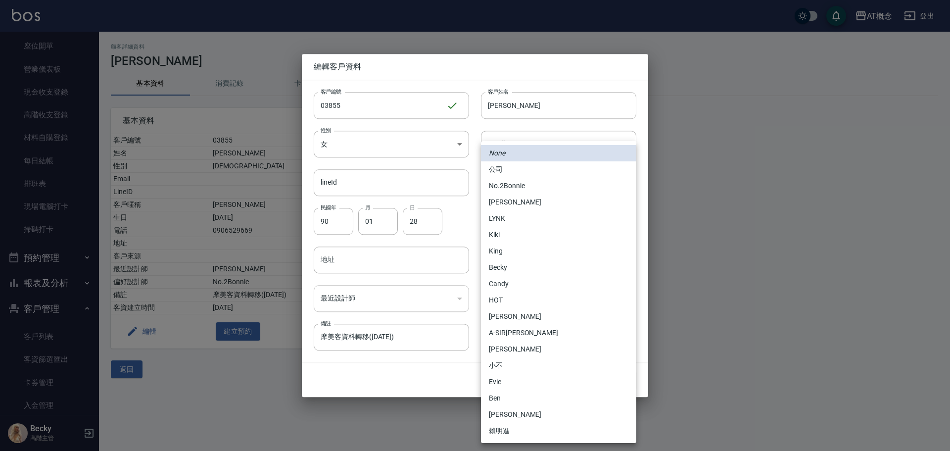
click at [521, 196] on li "[PERSON_NAME]" at bounding box center [558, 202] width 155 height 16
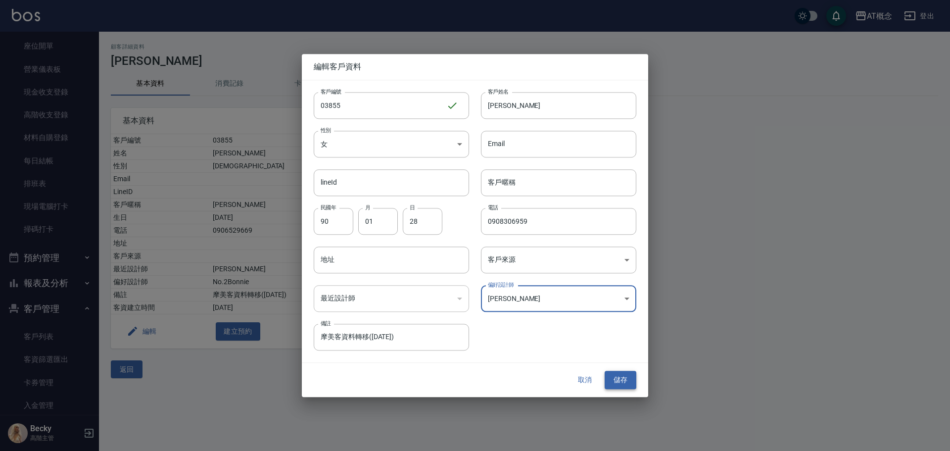
click at [618, 381] on button "儲存" at bounding box center [620, 380] width 32 height 18
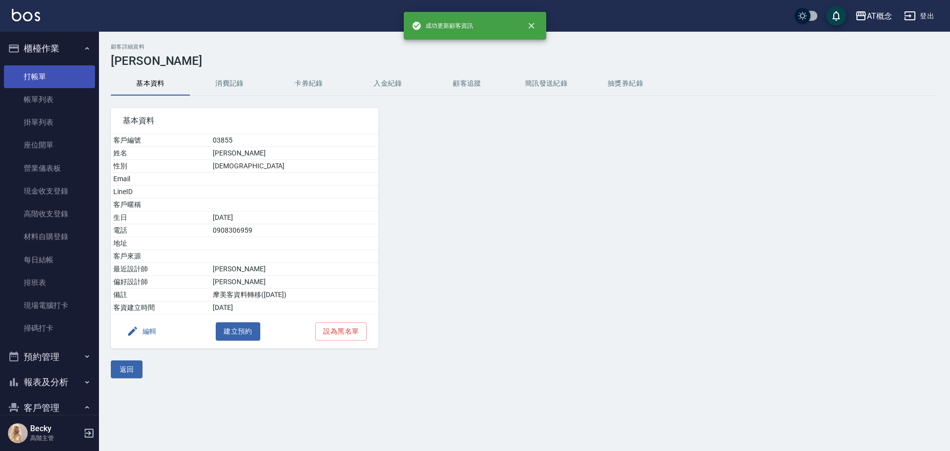
click at [31, 78] on link "打帳單" at bounding box center [49, 76] width 91 height 23
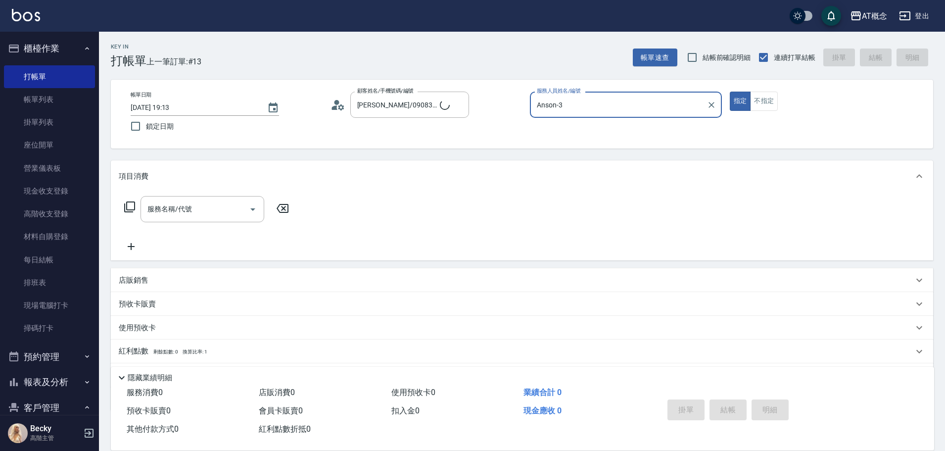
click at [730, 92] on button "指定" at bounding box center [740, 101] width 21 height 19
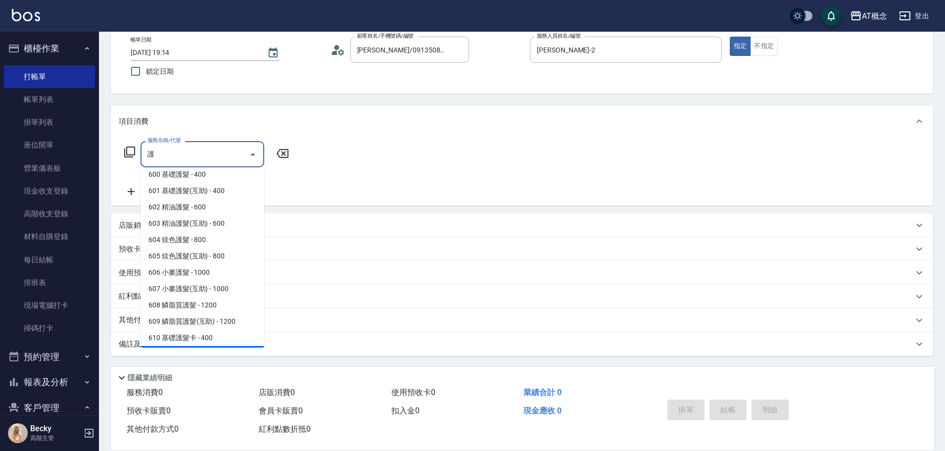
scroll to position [99, 0]
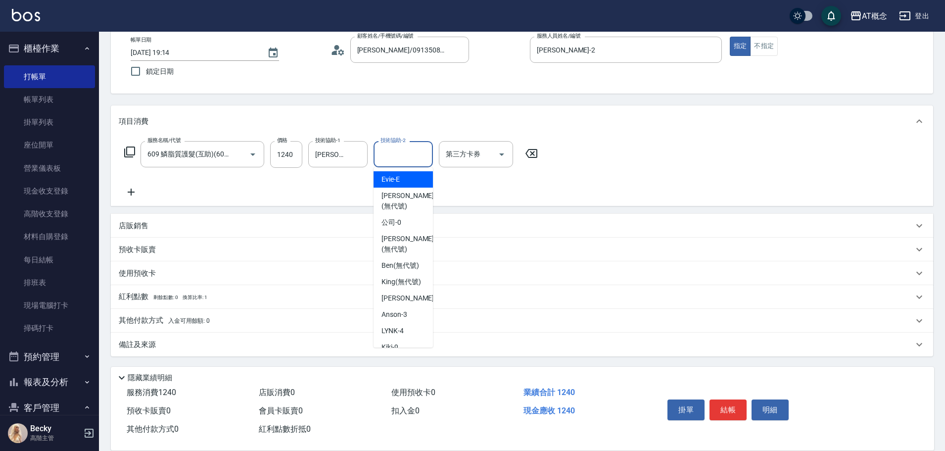
click at [410, 155] on input "技術協助-2" at bounding box center [403, 153] width 50 height 17
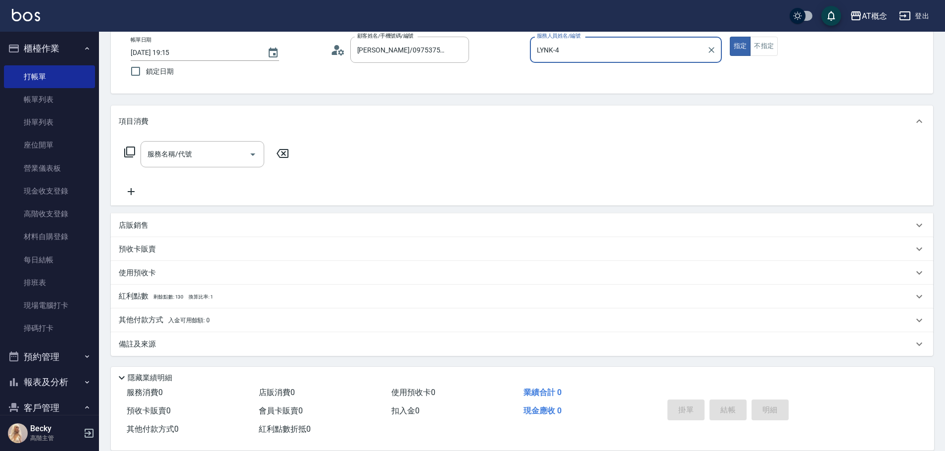
click at [730, 37] on button "指定" at bounding box center [740, 46] width 21 height 19
click at [130, 152] on icon at bounding box center [130, 152] width 12 height 12
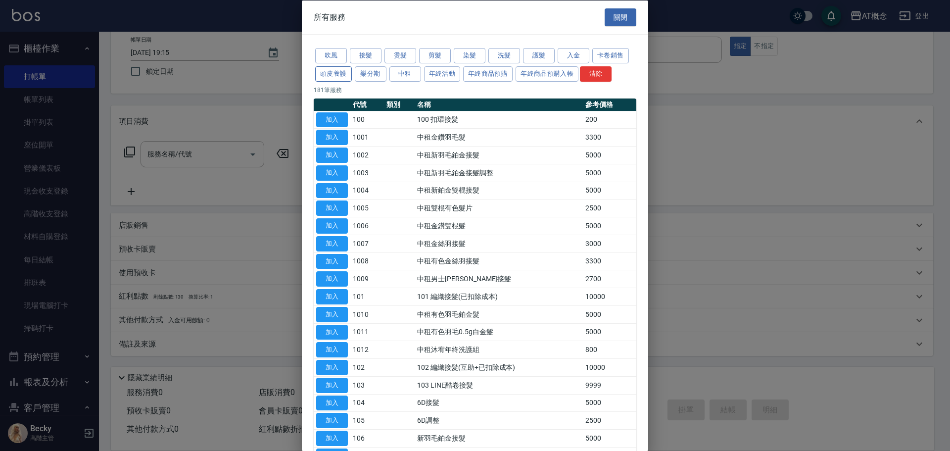
click at [327, 71] on button "頭皮養護" at bounding box center [333, 73] width 37 height 15
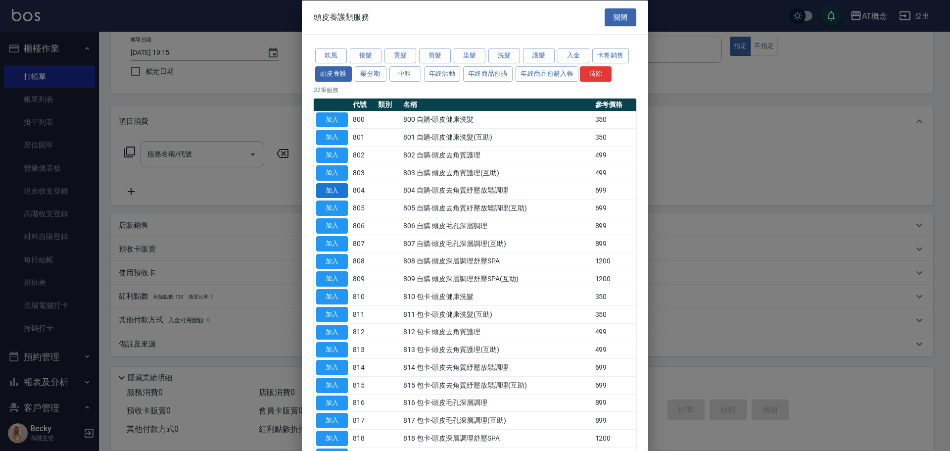
click at [324, 192] on button "加入" at bounding box center [332, 190] width 32 height 15
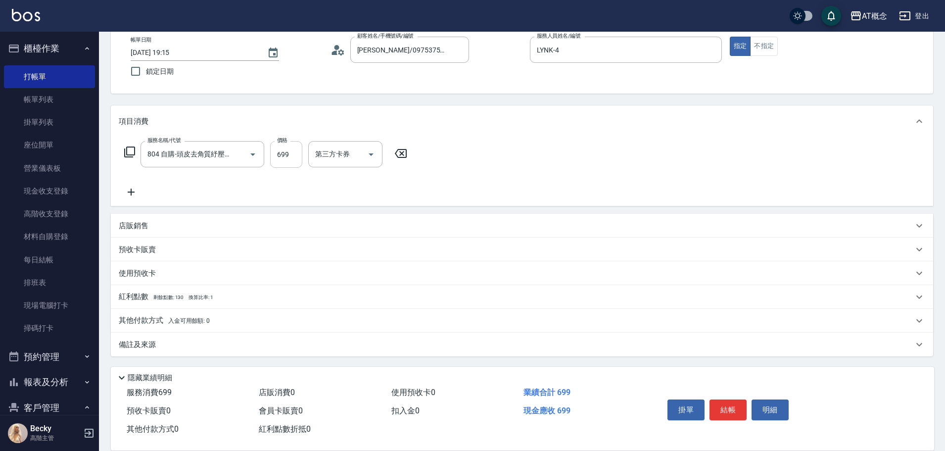
click at [299, 154] on input "699" at bounding box center [286, 154] width 32 height 27
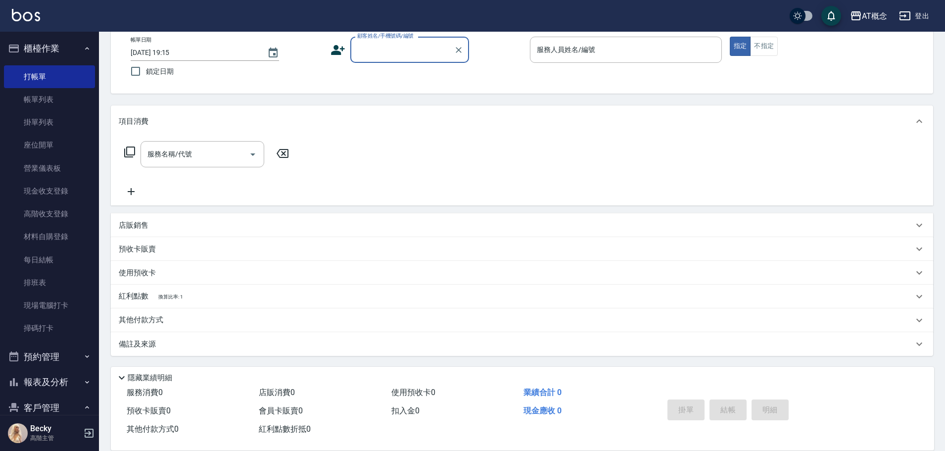
scroll to position [0, 0]
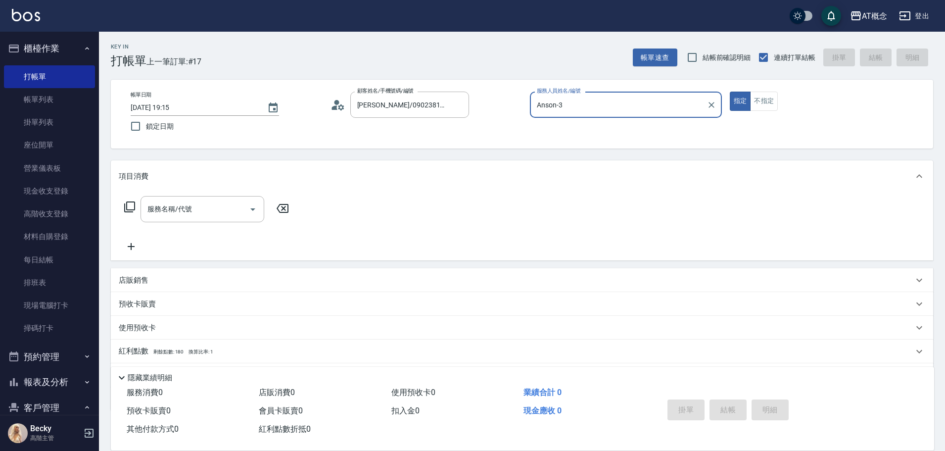
click at [730, 92] on button "指定" at bounding box center [740, 101] width 21 height 19
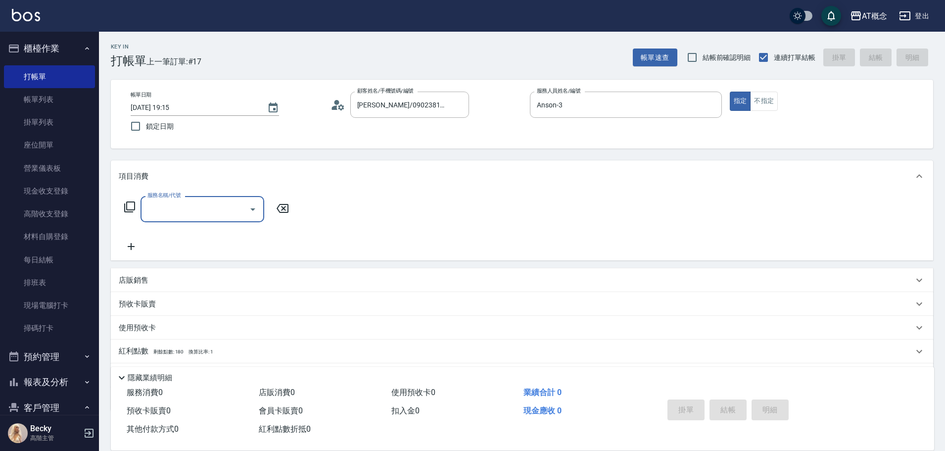
click at [128, 207] on icon at bounding box center [130, 207] width 12 height 12
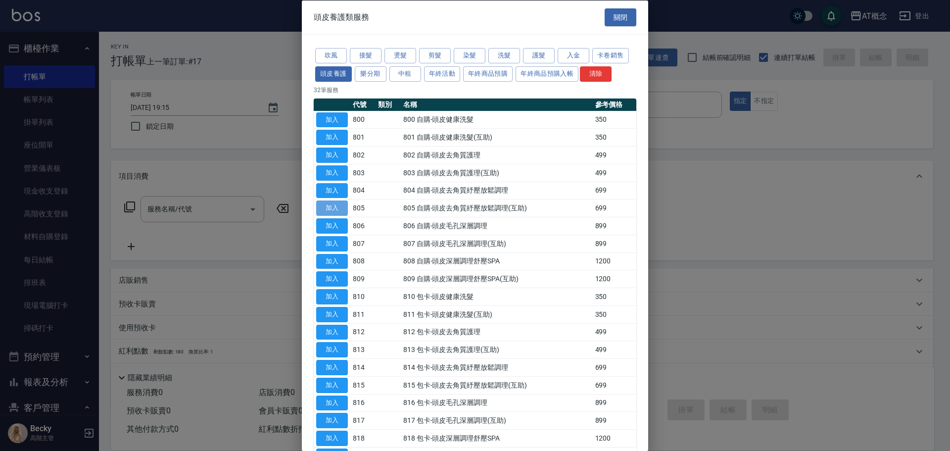
click at [334, 212] on button "加入" at bounding box center [332, 207] width 32 height 15
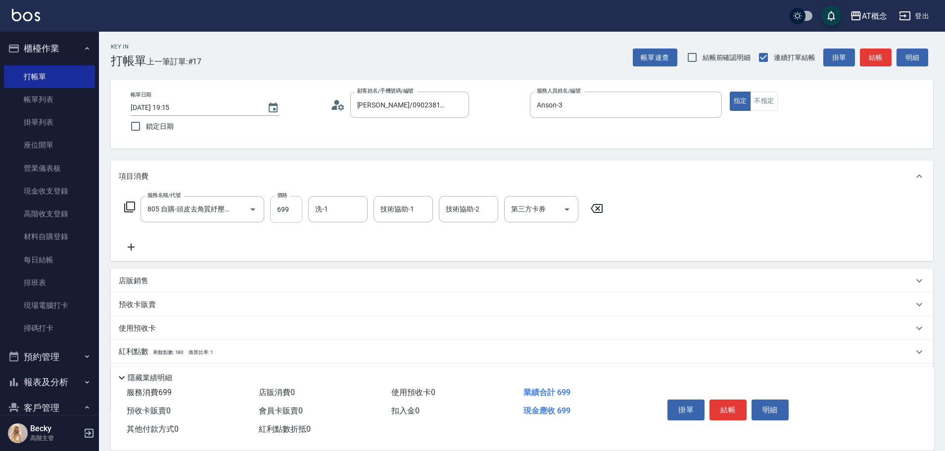
click at [295, 211] on input "699" at bounding box center [286, 209] width 32 height 27
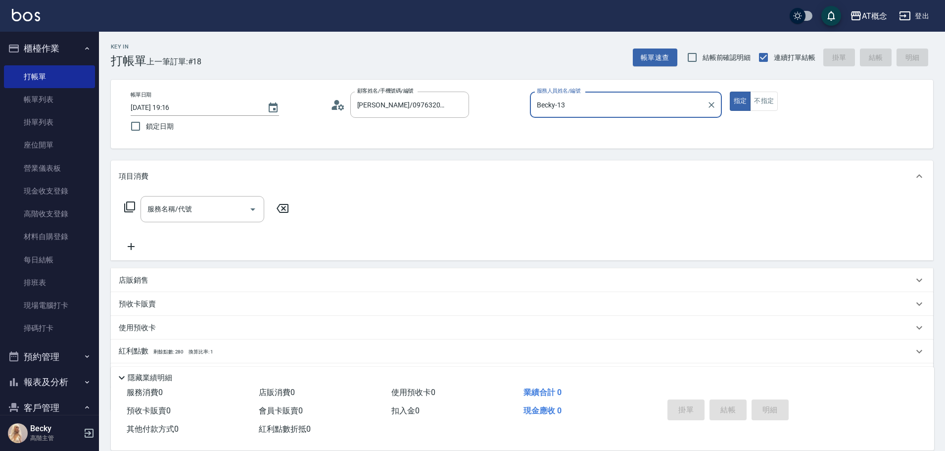
click at [730, 92] on button "指定" at bounding box center [740, 101] width 21 height 19
click at [567, 105] on input "Becky-13" at bounding box center [618, 104] width 168 height 17
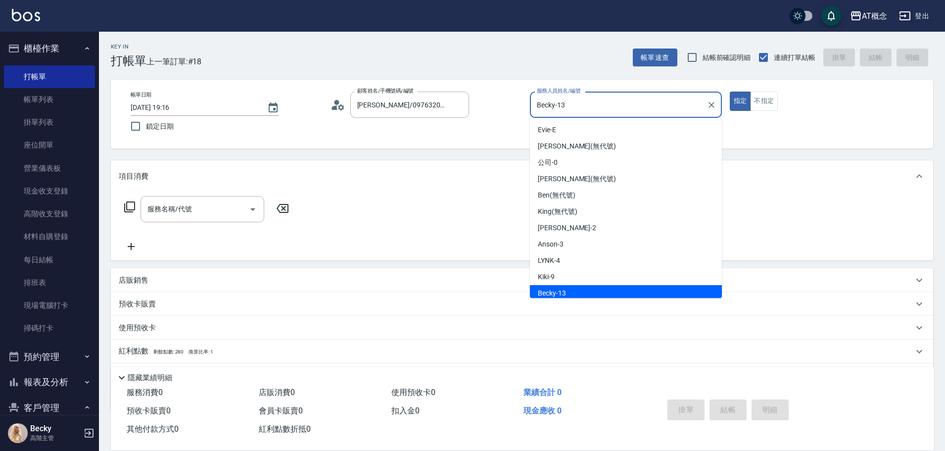
scroll to position [3, 0]
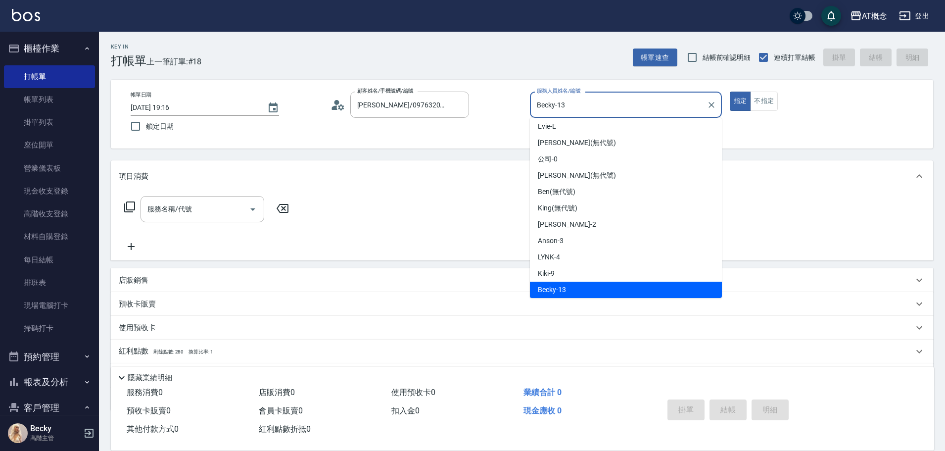
click at [567, 105] on input "Becky-13" at bounding box center [618, 104] width 168 height 17
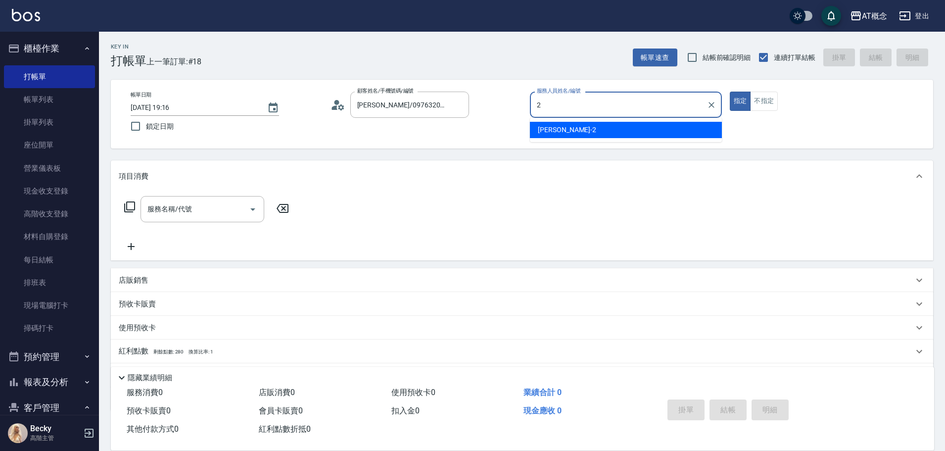
scroll to position [0, 0]
click at [730, 92] on button "指定" at bounding box center [740, 101] width 21 height 19
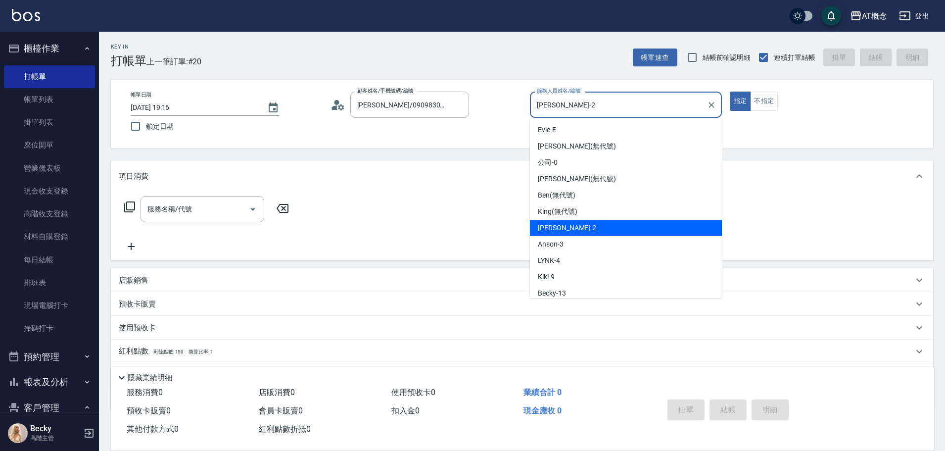
drag, startPoint x: 563, startPoint y: 100, endPoint x: 526, endPoint y: 108, distance: 37.3
click at [526, 108] on div "帳單日期 [DATE] 19:16 鎖定日期 顧客姓名/手機號碼/編號 [PERSON_NAME]/0909830355/01055 顧客姓名/手機號碼/編號…" at bounding box center [522, 114] width 798 height 45
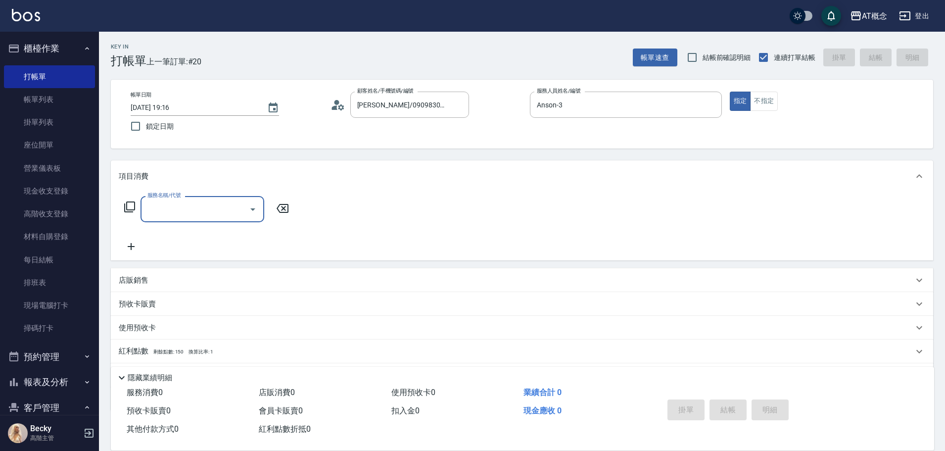
click at [128, 207] on icon at bounding box center [130, 207] width 12 height 12
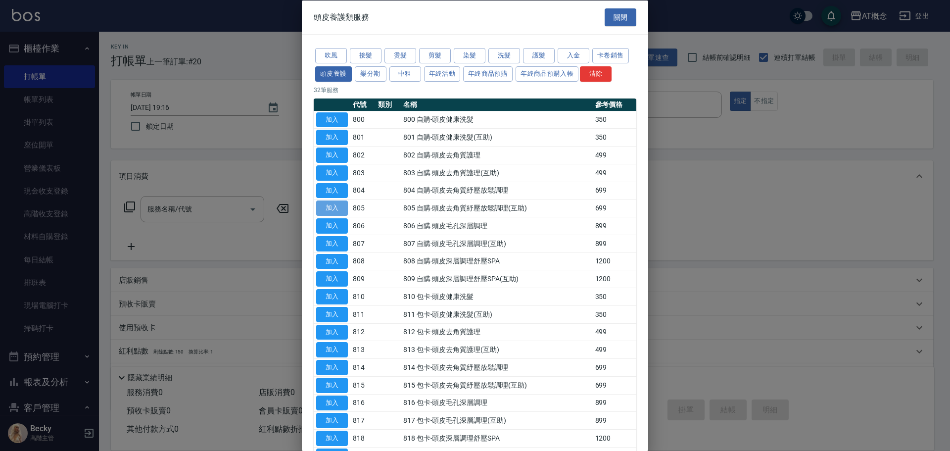
click at [342, 205] on button "加入" at bounding box center [332, 207] width 32 height 15
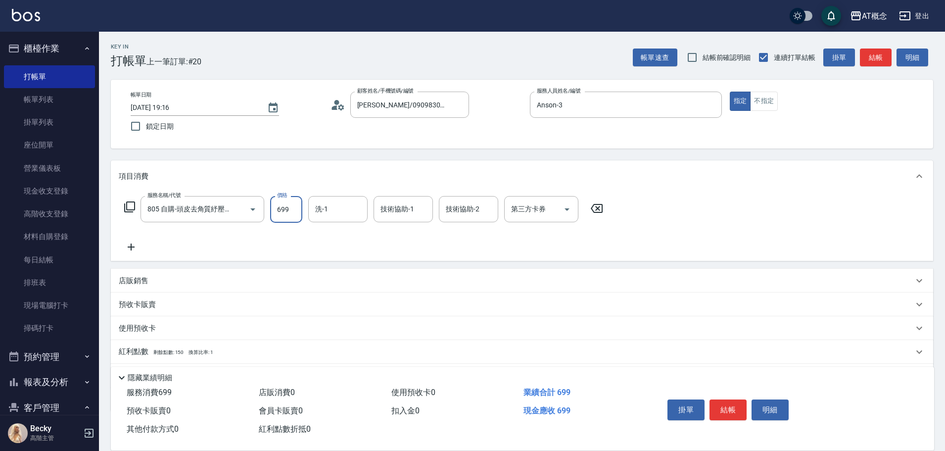
click at [296, 215] on input "699" at bounding box center [286, 209] width 32 height 27
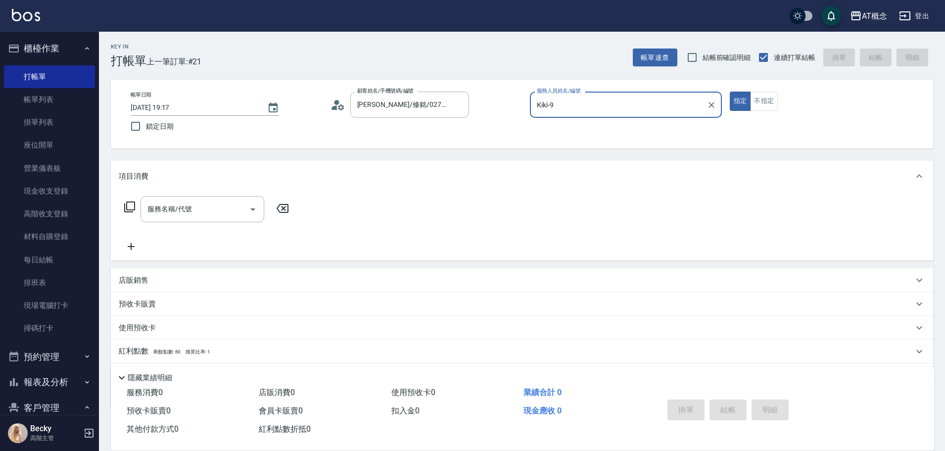
click at [730, 92] on button "指定" at bounding box center [740, 101] width 21 height 19
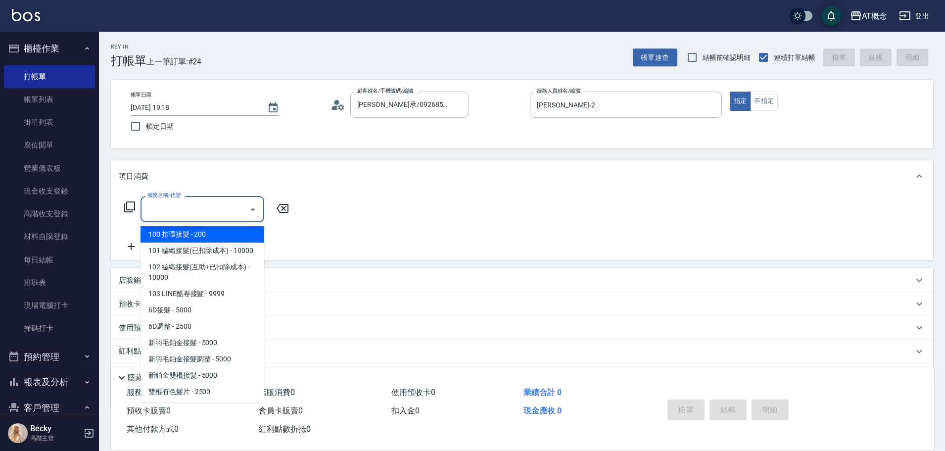
click at [204, 203] on input "服務名稱/代號" at bounding box center [195, 208] width 100 height 17
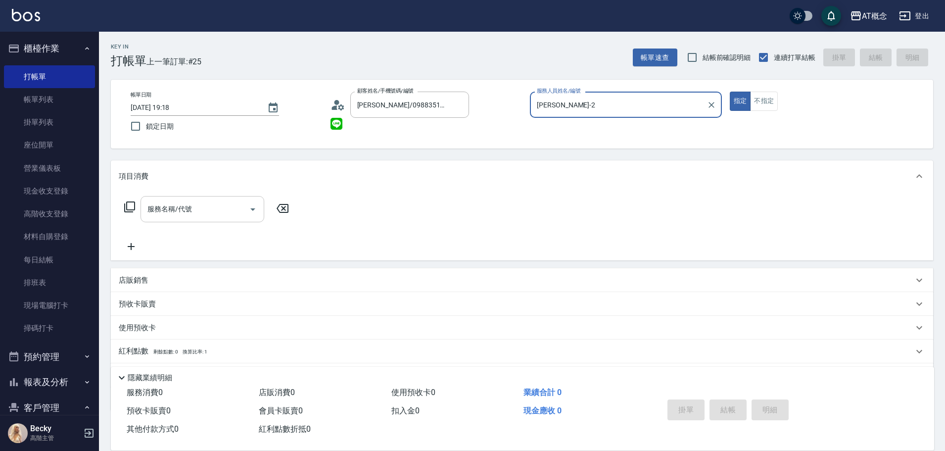
click at [730, 92] on button "指定" at bounding box center [740, 101] width 21 height 19
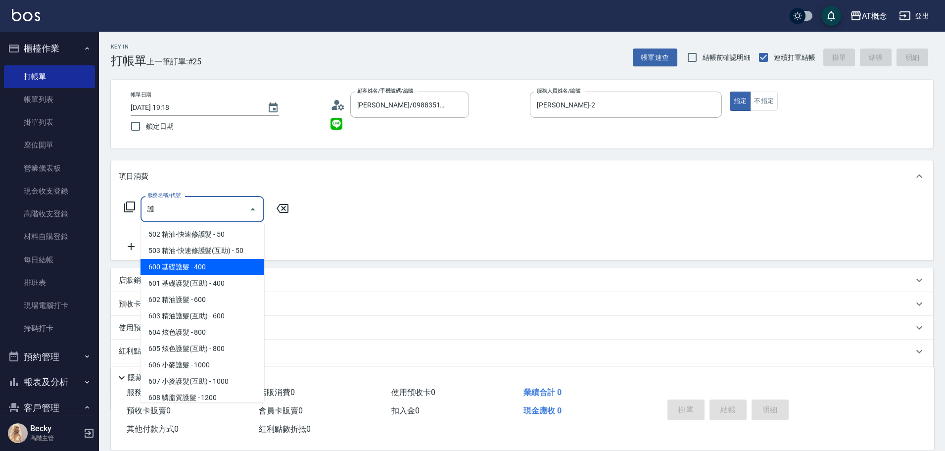
click at [211, 269] on span "600 基礎護髮 - 400" at bounding box center [202, 267] width 124 height 16
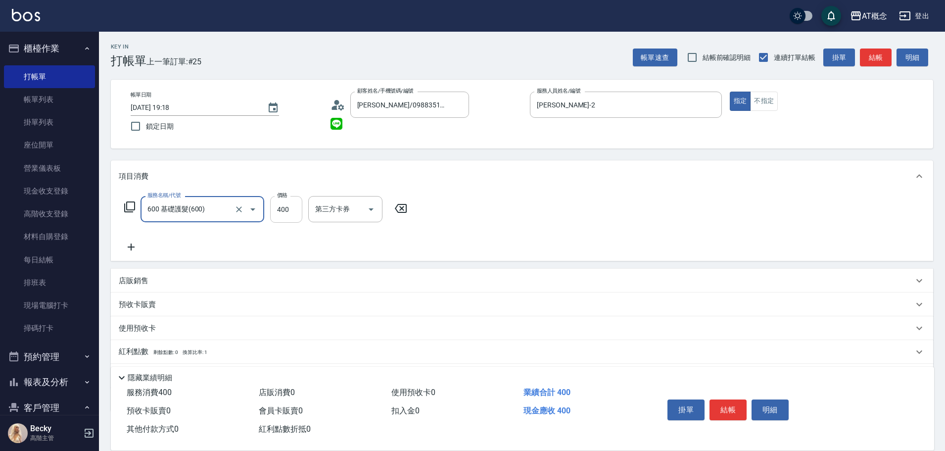
click at [290, 211] on input "400" at bounding box center [286, 209] width 32 height 27
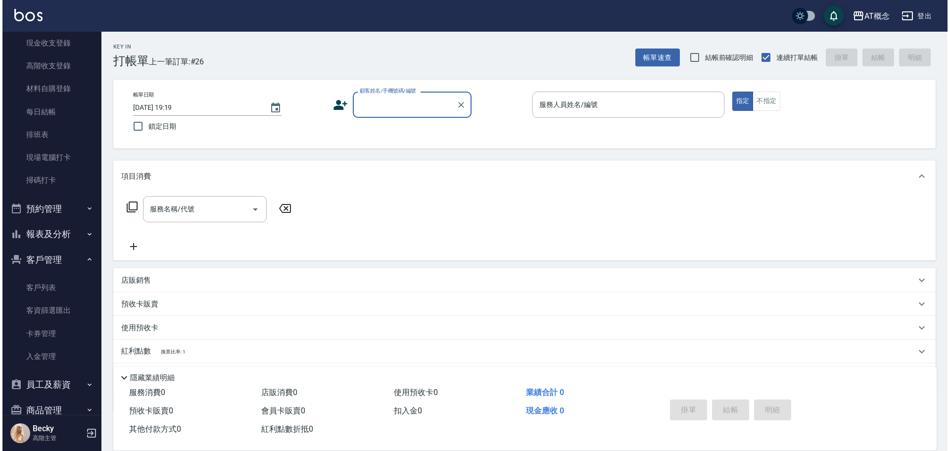
scroll to position [148, 0]
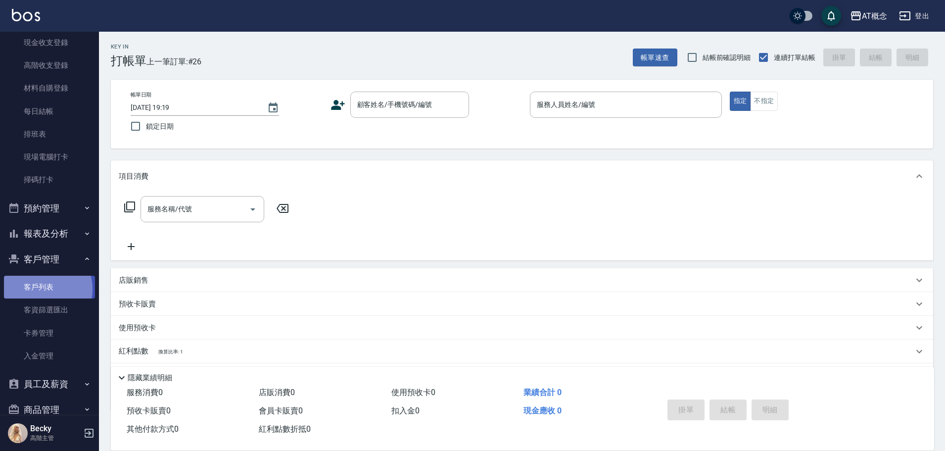
click at [41, 289] on link "客戶列表" at bounding box center [49, 287] width 91 height 23
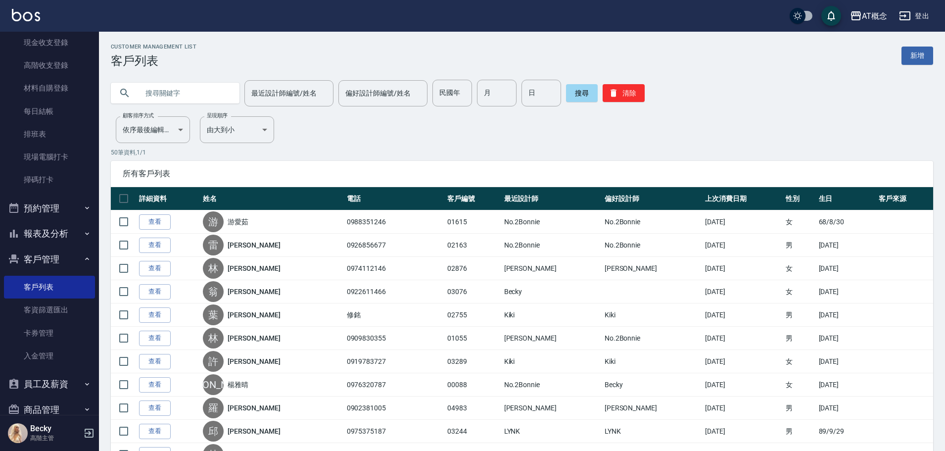
click at [141, 92] on input "text" at bounding box center [185, 93] width 93 height 27
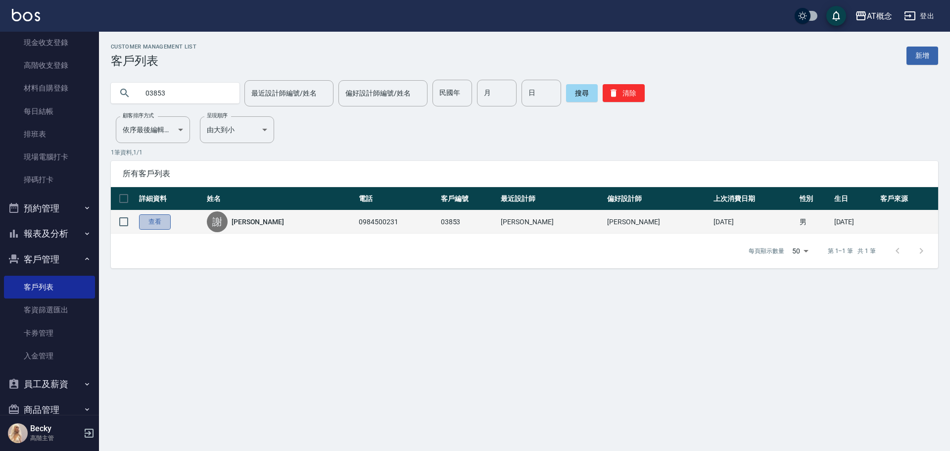
click at [152, 224] on link "查看" at bounding box center [155, 221] width 32 height 15
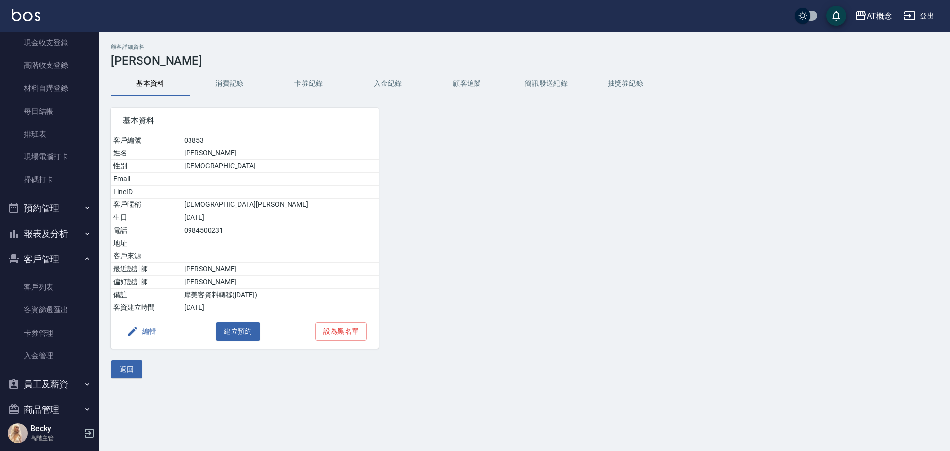
click at [153, 330] on button "編輯" at bounding box center [142, 331] width 38 height 18
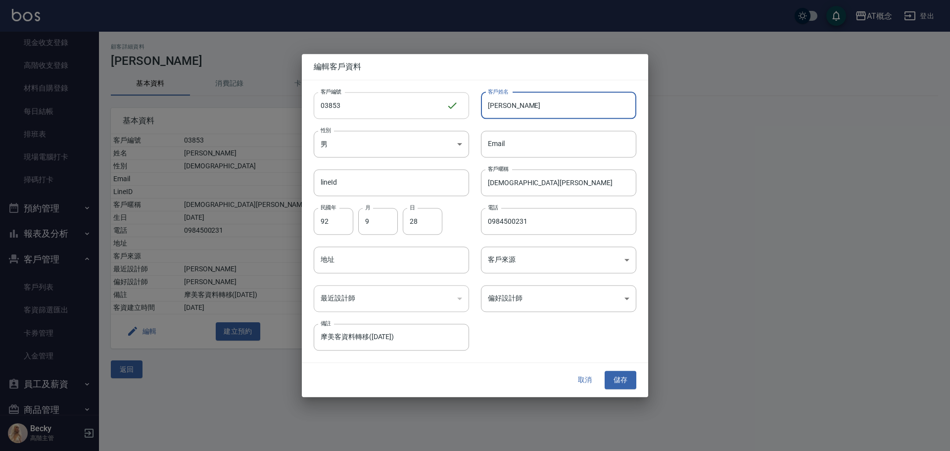
drag, startPoint x: 539, startPoint y: 109, endPoint x: 466, endPoint y: 111, distance: 73.2
click at [466, 111] on div "客戶編號 03853 ​ 客戶編號 客戶姓名 [PERSON_NAME]姓名 性別 男 [DEMOGRAPHIC_DATA] 性別 Email Email l…" at bounding box center [469, 215] width 334 height 271
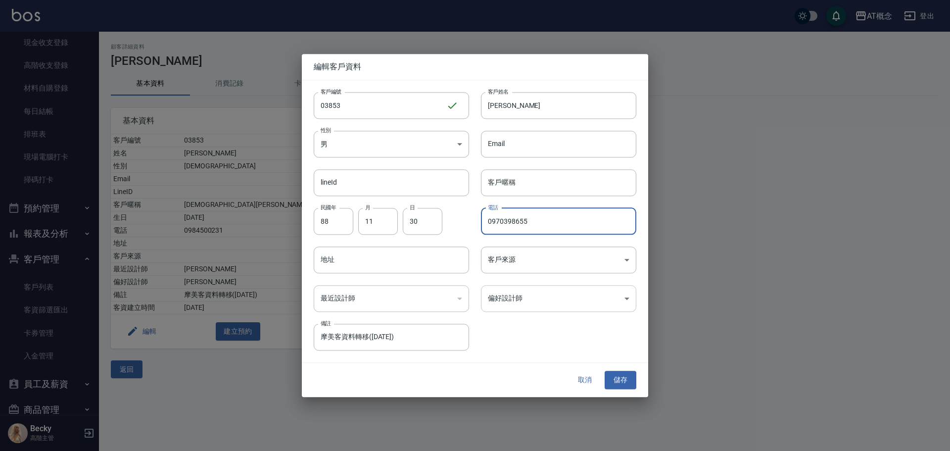
click at [555, 297] on body "AT概念 登出 櫃檯作業 打帳單 帳單列表 掛單列表 座位開單 營業儀表板 現金收支登錄 高階收支登錄 材料自購登錄 每日結帳 排班表 現場電腦打卡 掃碼打卡…" at bounding box center [475, 225] width 950 height 451
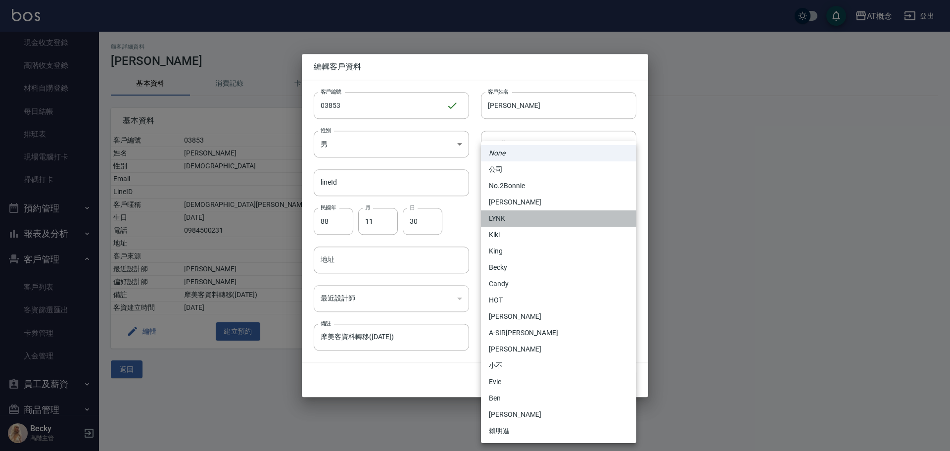
click at [506, 214] on li "LYNK" at bounding box center [558, 218] width 155 height 16
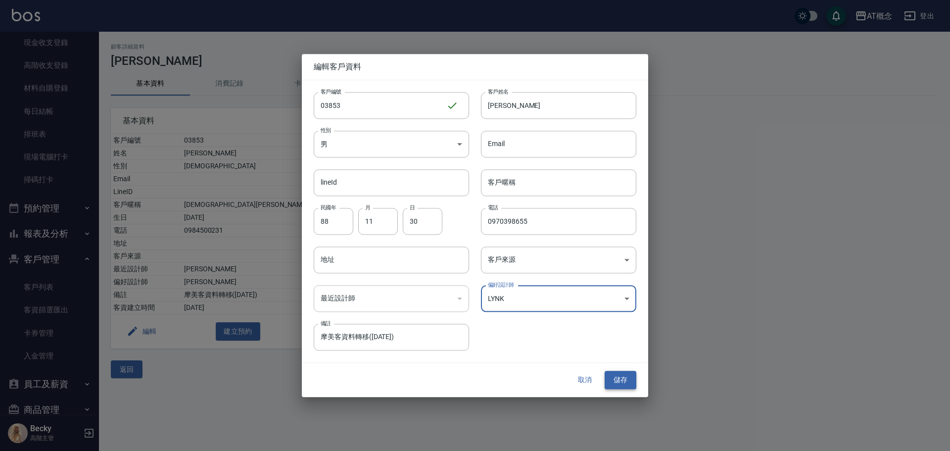
click at [624, 382] on button "儲存" at bounding box center [620, 380] width 32 height 18
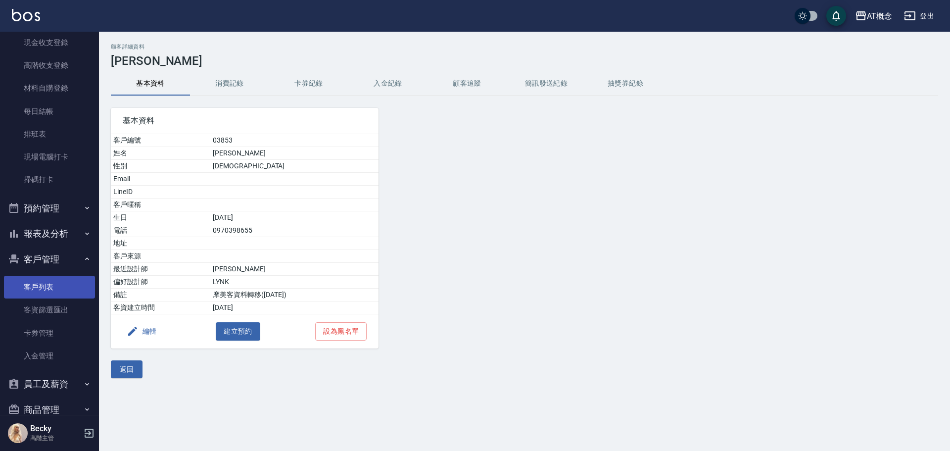
click at [59, 289] on link "客戶列表" at bounding box center [49, 287] width 91 height 23
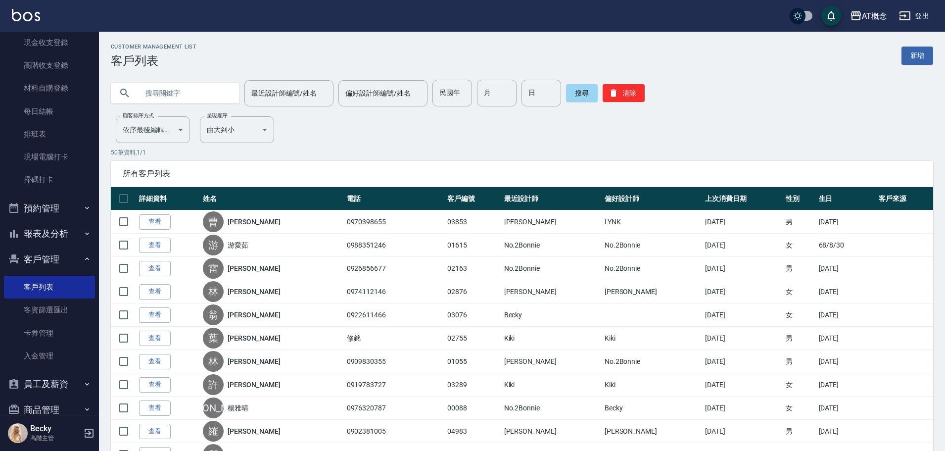
click at [193, 97] on input "text" at bounding box center [185, 93] width 93 height 27
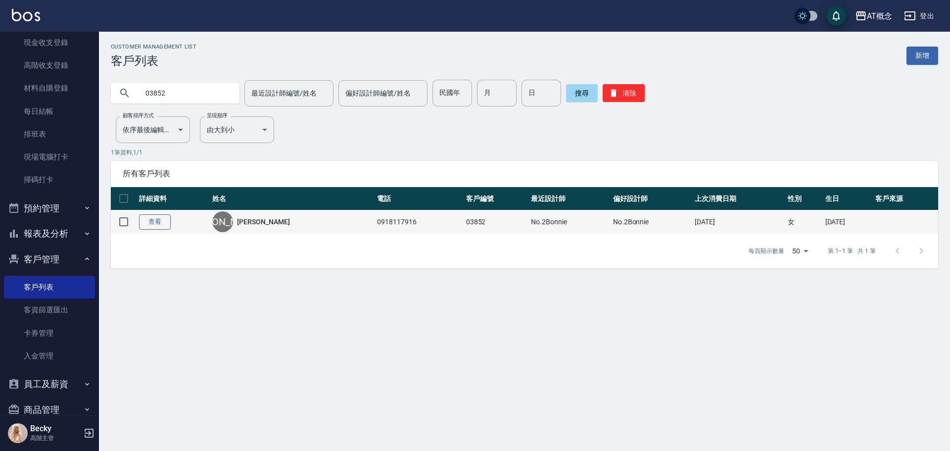
click at [157, 221] on link "查看" at bounding box center [155, 221] width 32 height 15
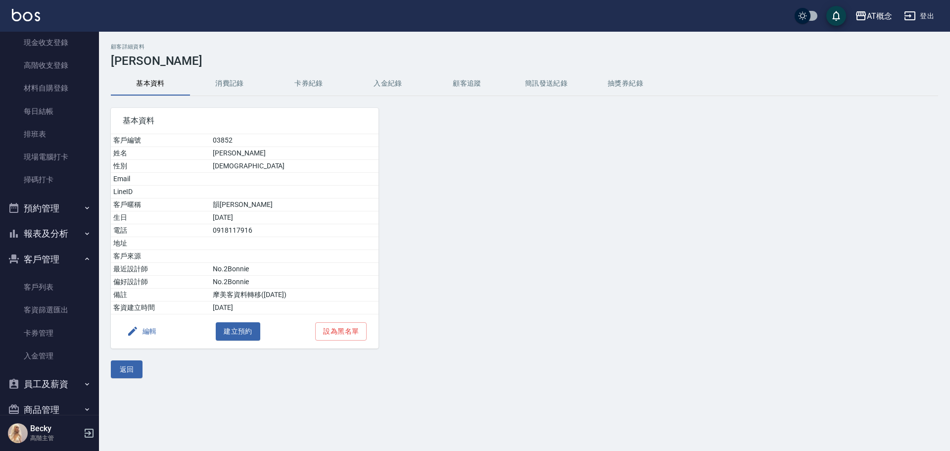
click at [142, 327] on button "編輯" at bounding box center [142, 331] width 38 height 18
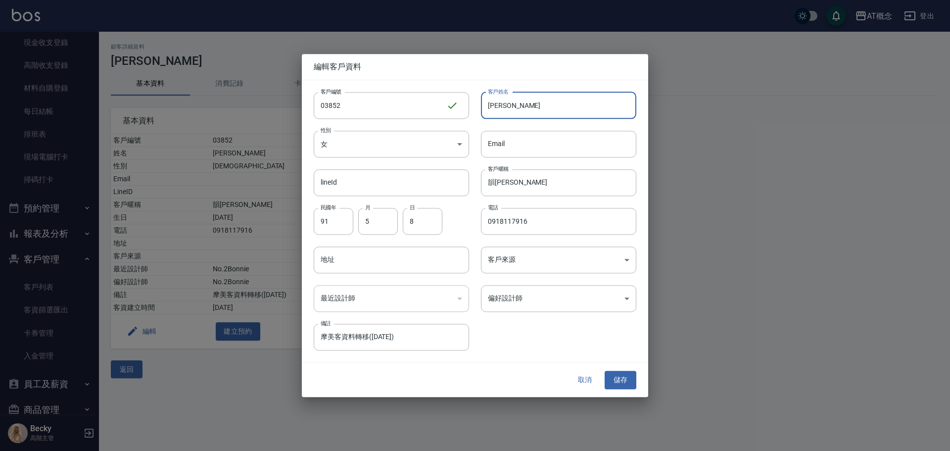
drag, startPoint x: 533, startPoint y: 110, endPoint x: 484, endPoint y: 114, distance: 48.6
click at [484, 114] on input "[PERSON_NAME]" at bounding box center [558, 105] width 155 height 27
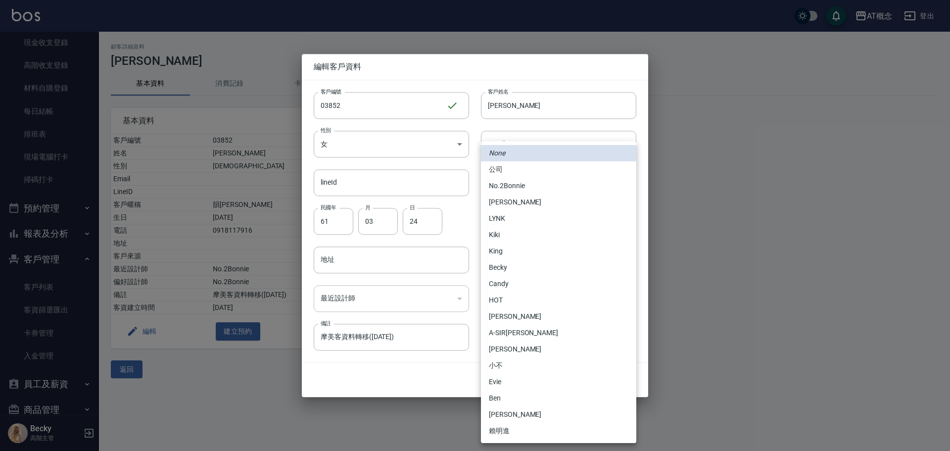
click at [504, 304] on body "AT概念 登出 櫃檯作業 打帳單 帳單列表 掛單列表 座位開單 營業儀表板 現金收支登錄 高階收支登錄 材料自購登錄 每日結帳 排班表 現場電腦打卡 掃碼打卡…" at bounding box center [475, 225] width 950 height 451
click at [508, 288] on li "Candy" at bounding box center [558, 284] width 155 height 16
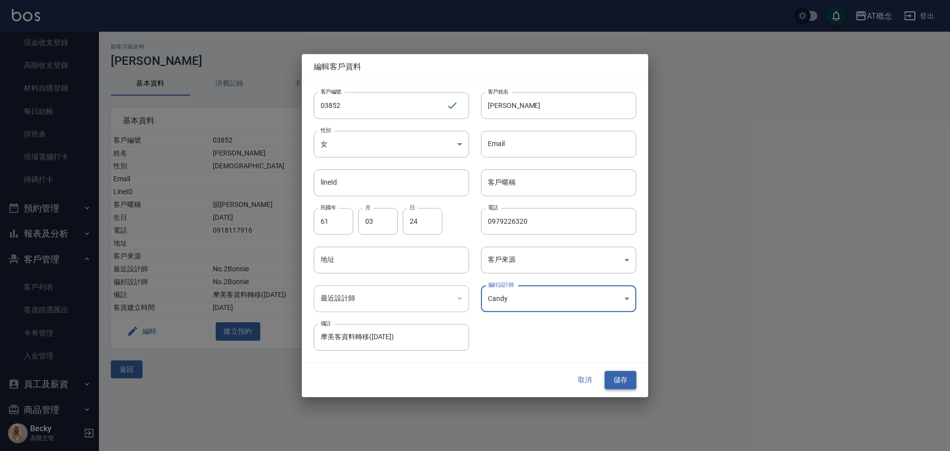
click at [625, 381] on button "儲存" at bounding box center [620, 380] width 32 height 18
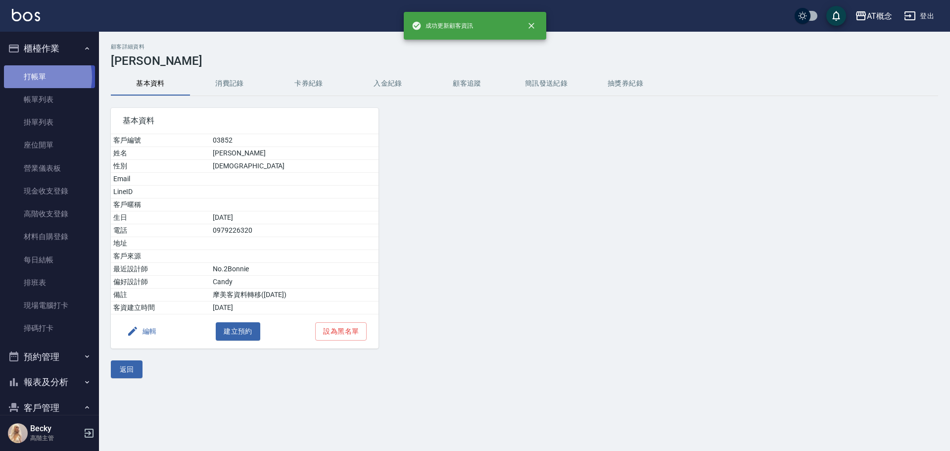
click at [32, 77] on link "打帳單" at bounding box center [49, 76] width 91 height 23
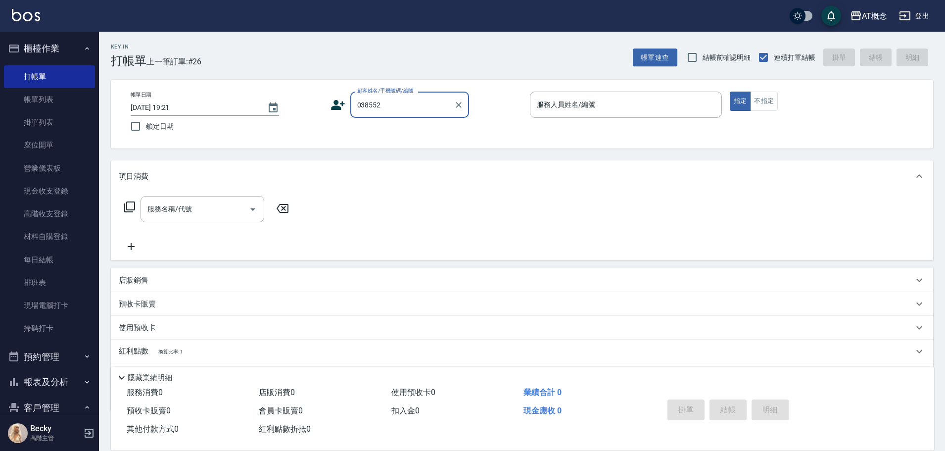
drag, startPoint x: 402, startPoint y: 107, endPoint x: 351, endPoint y: 110, distance: 50.5
click at [351, 110] on div "038552 顧客姓名/手機號碼/編號" at bounding box center [409, 105] width 119 height 26
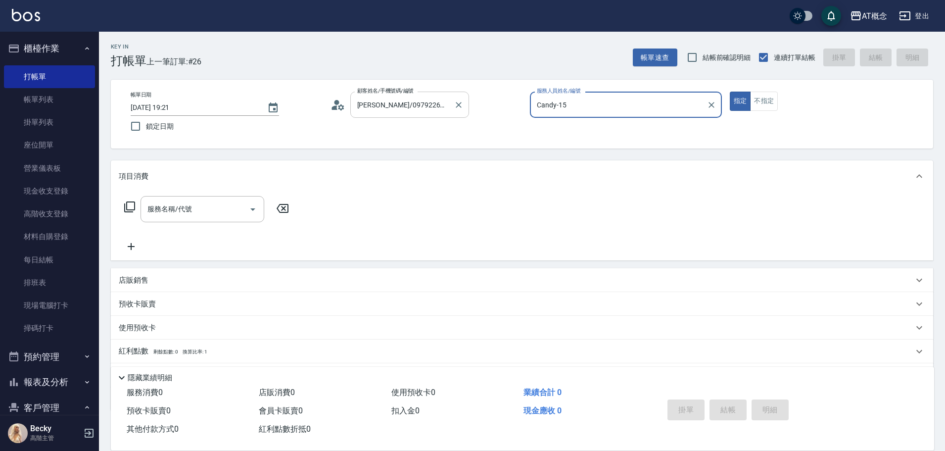
click at [730, 92] on button "指定" at bounding box center [740, 101] width 21 height 19
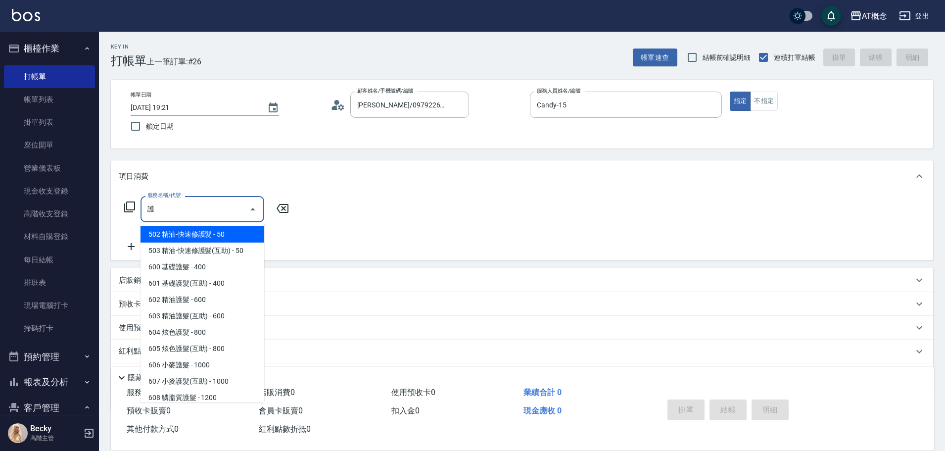
click at [229, 300] on span "602 精油護髮 - 600" at bounding box center [202, 299] width 124 height 16
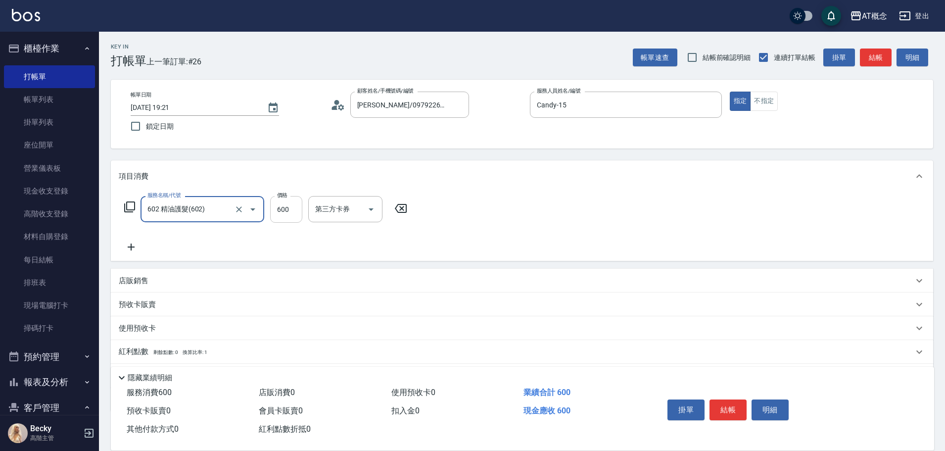
click at [291, 212] on input "600" at bounding box center [286, 209] width 32 height 27
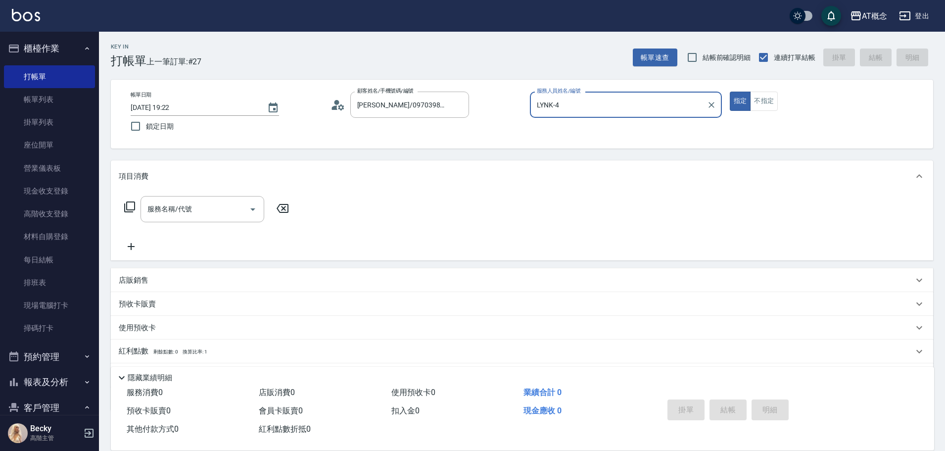
click at [730, 92] on button "指定" at bounding box center [740, 101] width 21 height 19
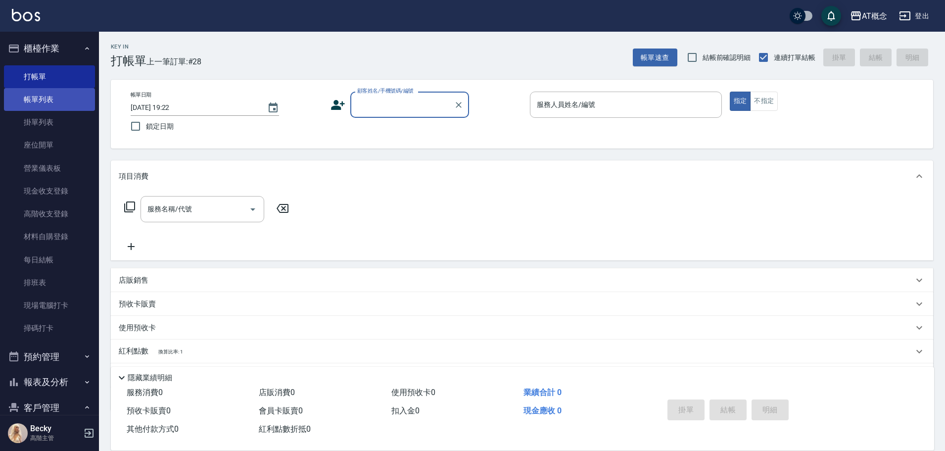
drag, startPoint x: 36, startPoint y: 91, endPoint x: 35, endPoint y: 100, distance: 9.9
click at [36, 92] on link "帳單列表" at bounding box center [49, 99] width 91 height 23
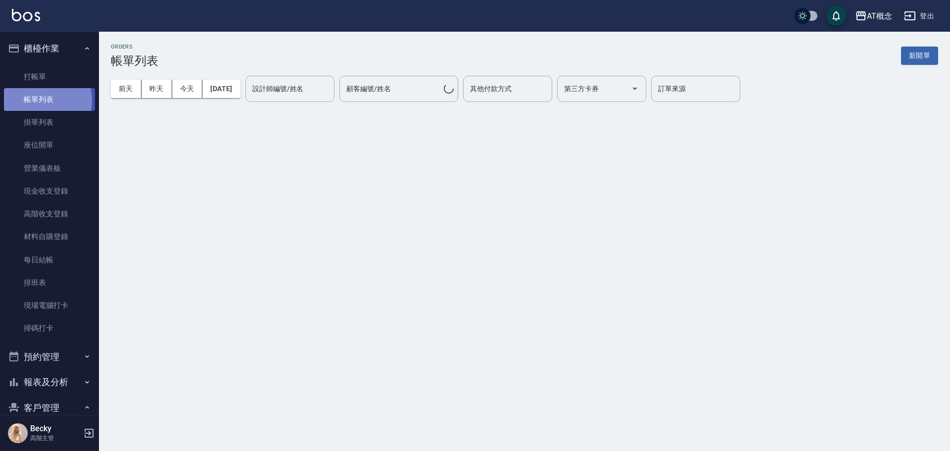
click at [35, 100] on link "帳單列表" at bounding box center [49, 99] width 91 height 23
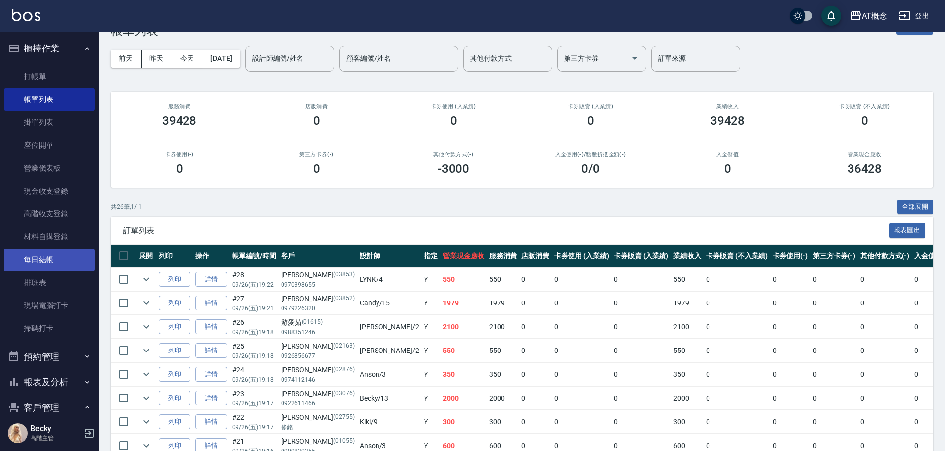
scroll to position [16, 0]
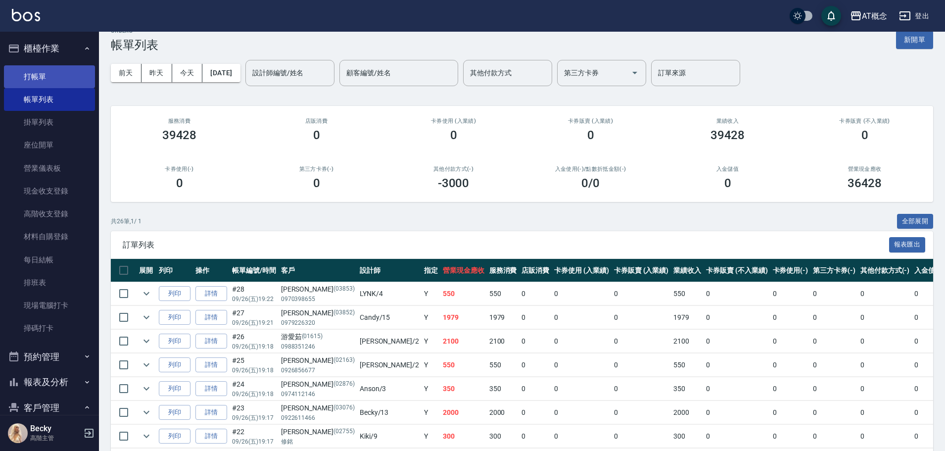
click at [47, 76] on link "打帳單" at bounding box center [49, 76] width 91 height 23
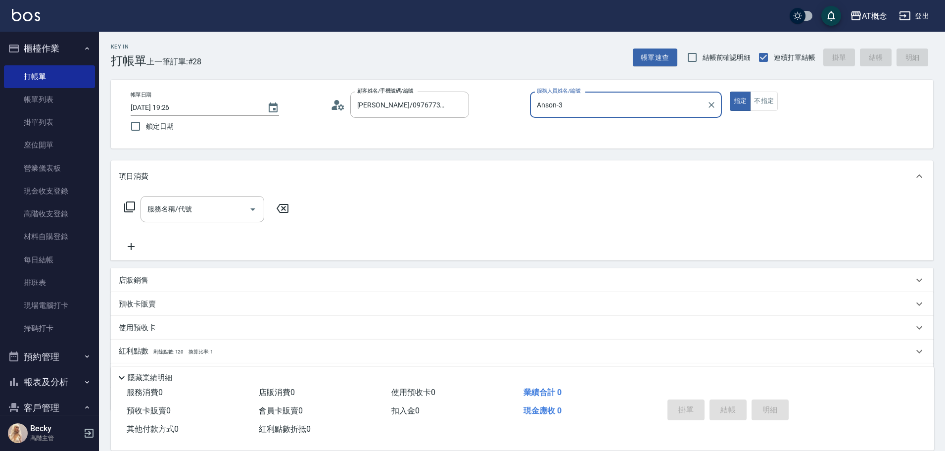
click at [730, 92] on button "指定" at bounding box center [740, 101] width 21 height 19
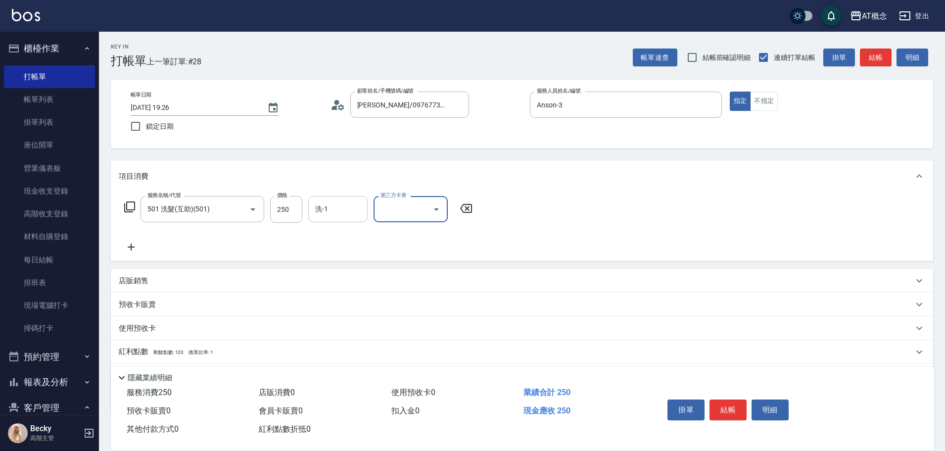
click at [347, 218] on input "洗-1" at bounding box center [338, 208] width 50 height 17
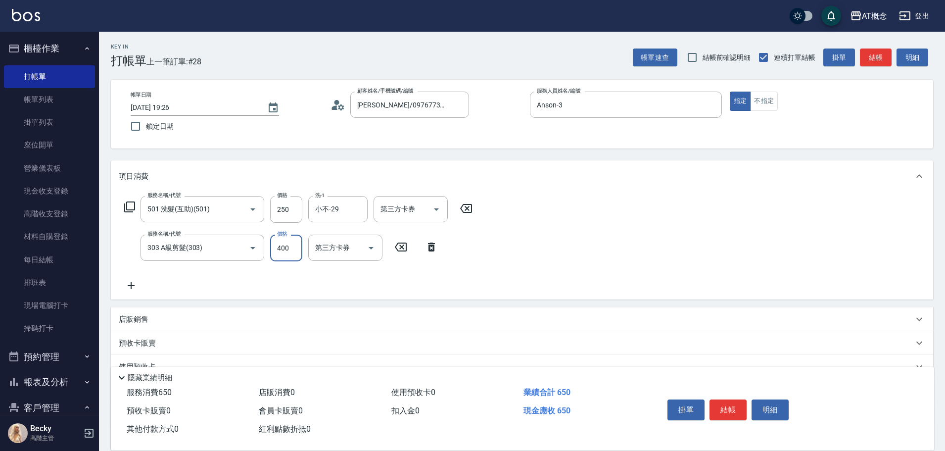
click at [294, 244] on input "400" at bounding box center [286, 247] width 32 height 27
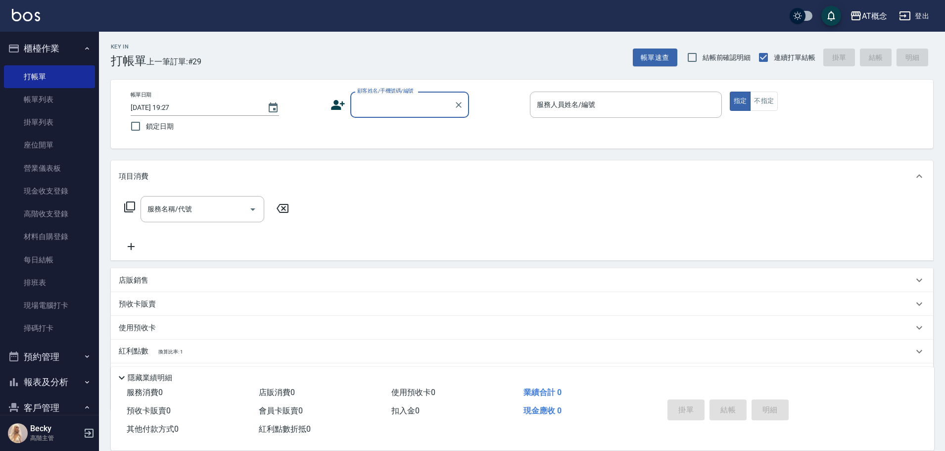
drag, startPoint x: 59, startPoint y: 235, endPoint x: 183, endPoint y: 0, distance: 265.1
click at [59, 235] on link "材料自購登錄" at bounding box center [49, 236] width 91 height 23
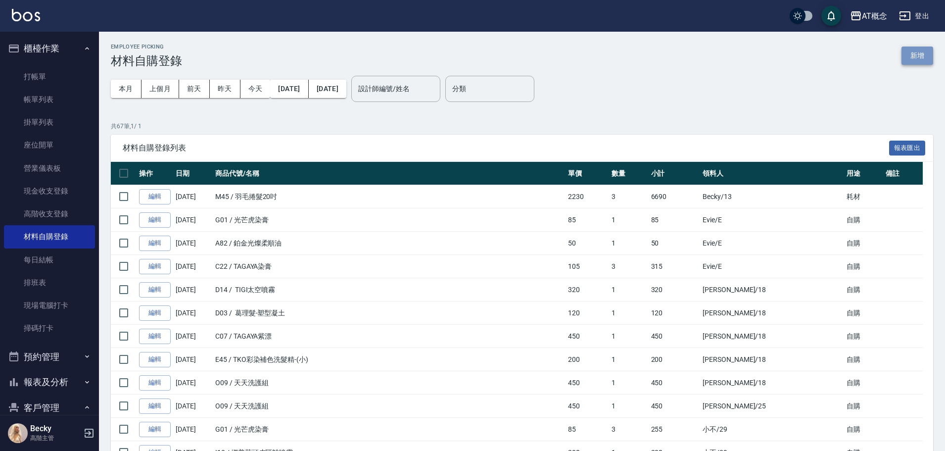
click at [924, 54] on button "新增" at bounding box center [917, 55] width 32 height 18
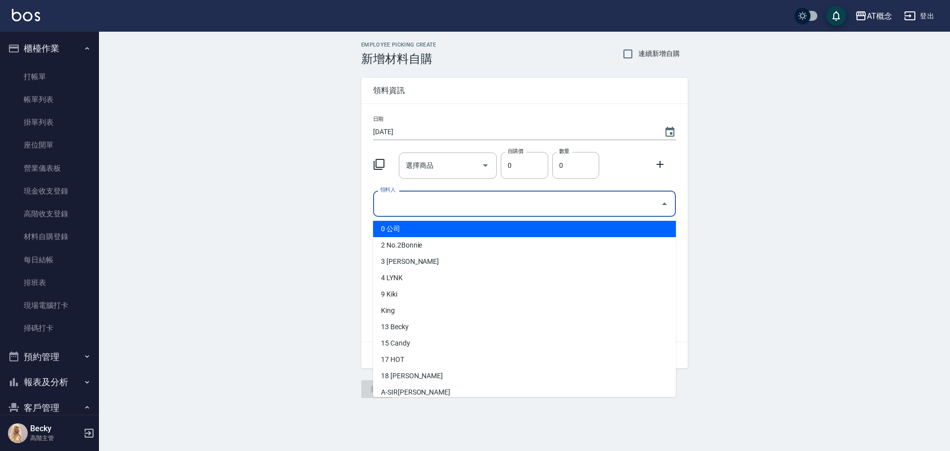
click at [406, 211] on input "領料人" at bounding box center [516, 203] width 279 height 17
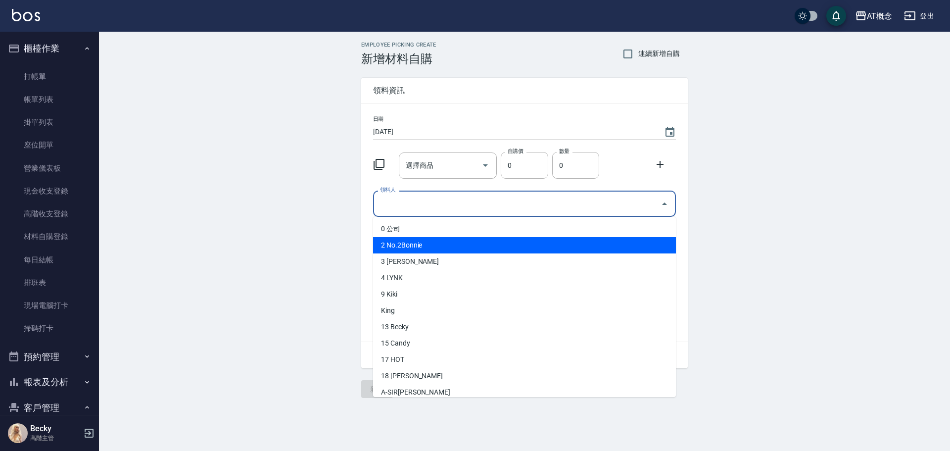
click at [407, 248] on li "2 No.2Bonnie" at bounding box center [524, 245] width 303 height 16
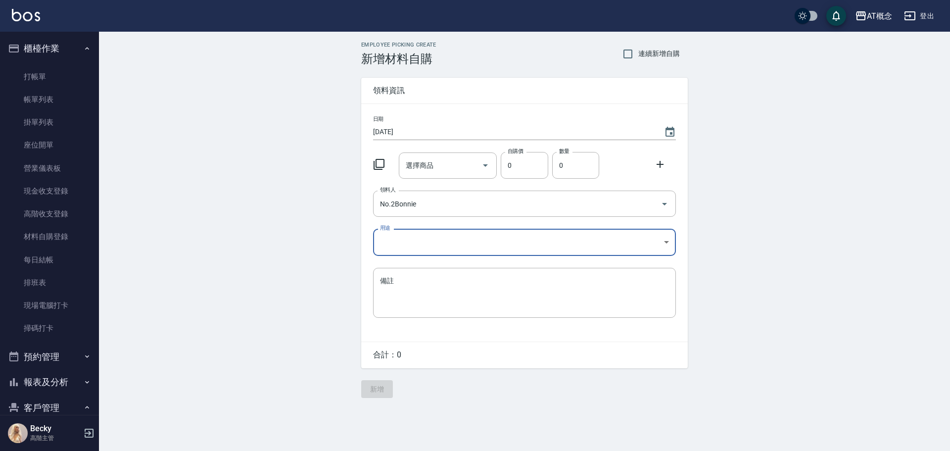
click at [389, 245] on body "AT概念 登出 櫃檯作業 打帳單 帳單列表 掛單列表 座位開單 營業儀表板 現金收支登錄 高階收支登錄 材料自購登錄 每日結帳 排班表 現場電腦打卡 掃碼打卡…" at bounding box center [475, 225] width 950 height 451
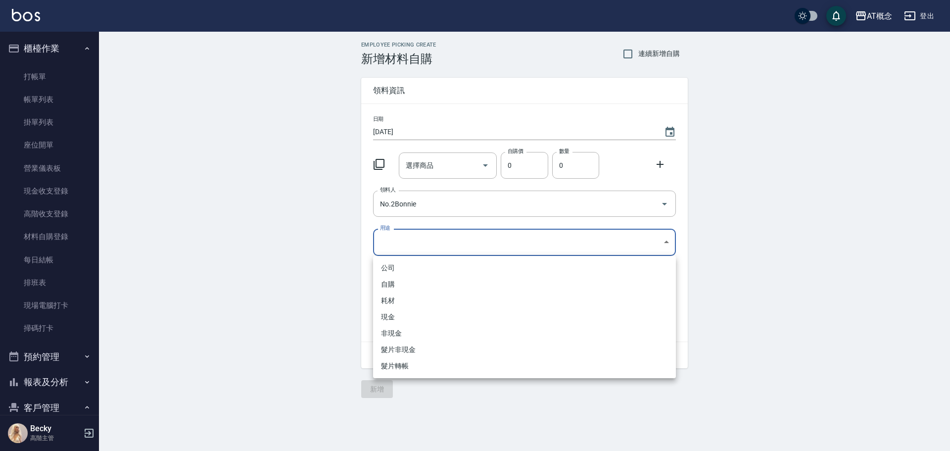
click at [395, 284] on li "自購" at bounding box center [524, 284] width 303 height 16
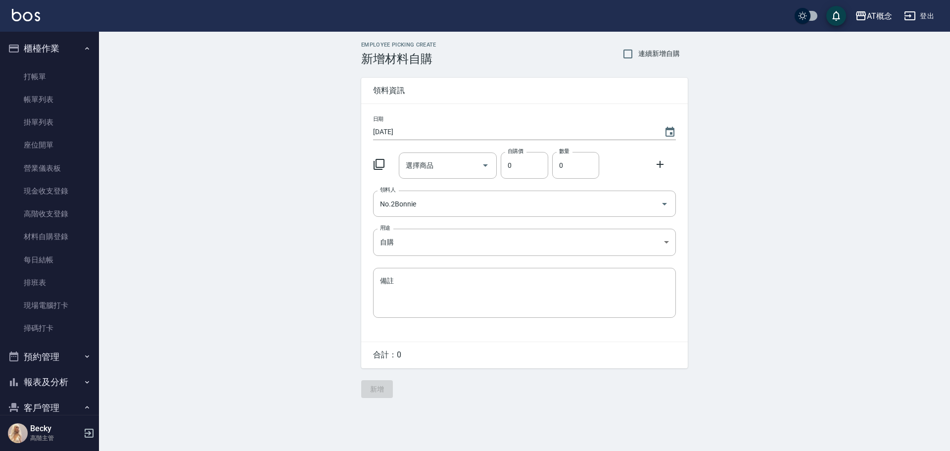
click at [375, 157] on div at bounding box center [382, 163] width 26 height 18
click at [377, 166] on icon at bounding box center [379, 164] width 12 height 12
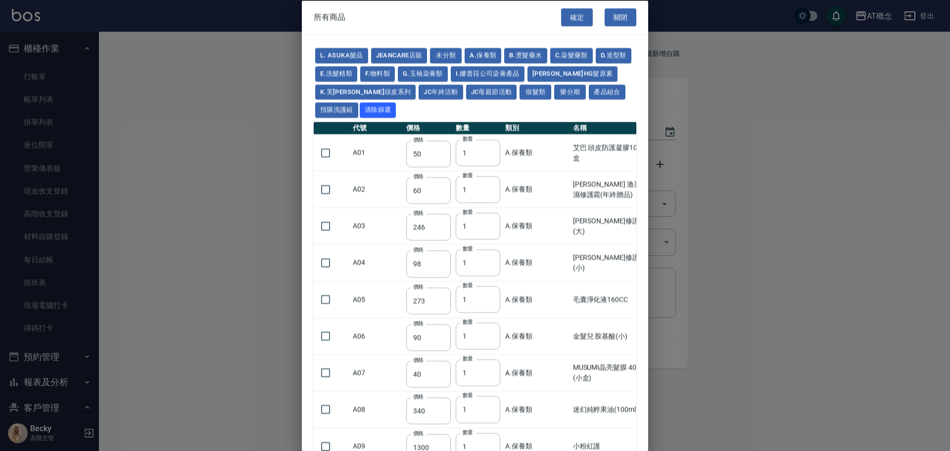
click at [379, 163] on td "A01" at bounding box center [376, 152] width 53 height 37
click at [507, 74] on button "I.娜普菈公司染膏產品" at bounding box center [488, 73] width 74 height 15
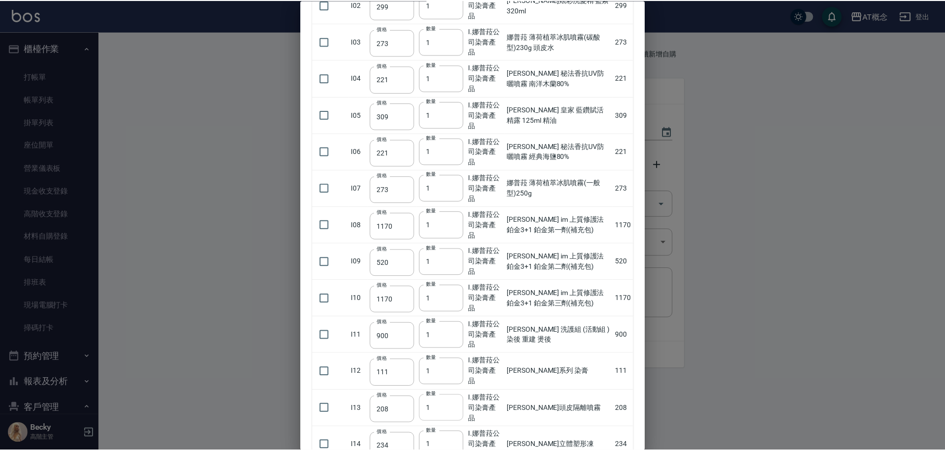
scroll to position [258, 0]
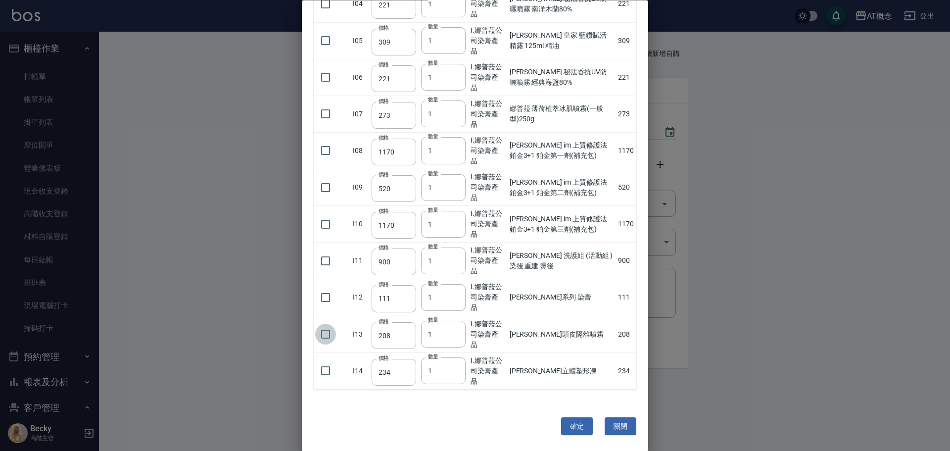
click at [324, 331] on input "checkbox" at bounding box center [325, 334] width 21 height 21
click at [567, 423] on button "確定" at bounding box center [577, 426] width 32 height 18
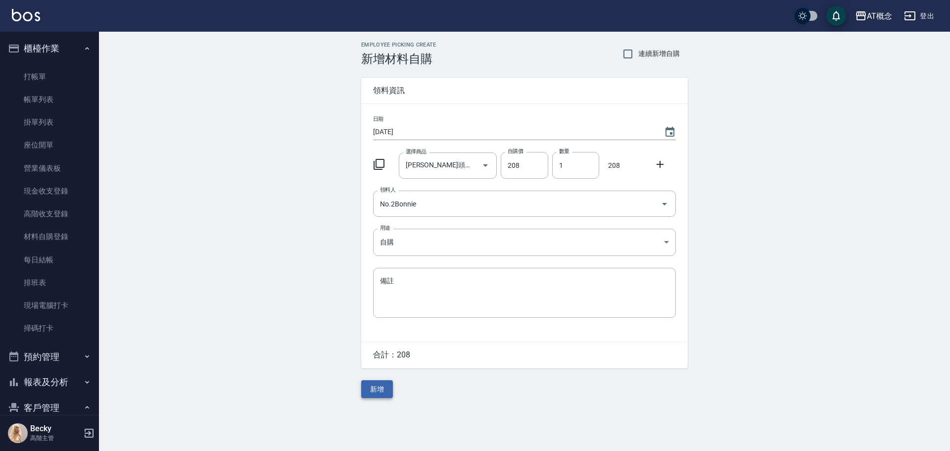
click at [380, 388] on button "新增" at bounding box center [377, 389] width 32 height 18
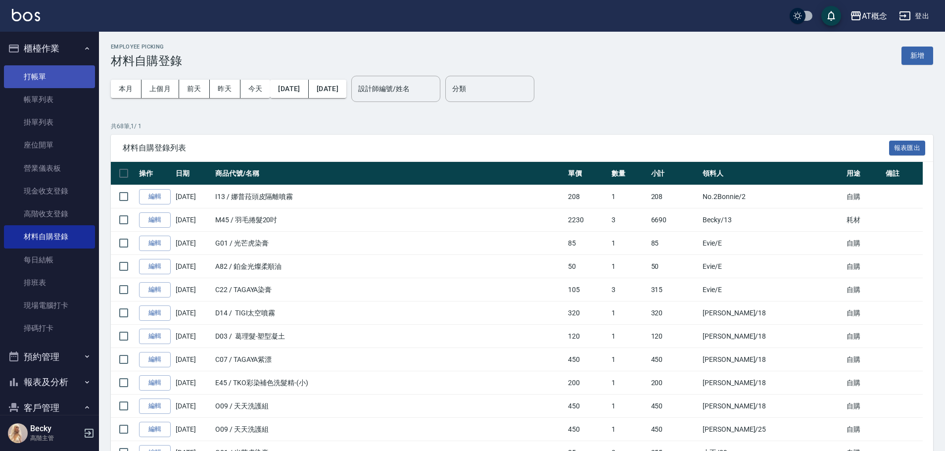
click at [33, 79] on link "打帳單" at bounding box center [49, 76] width 91 height 23
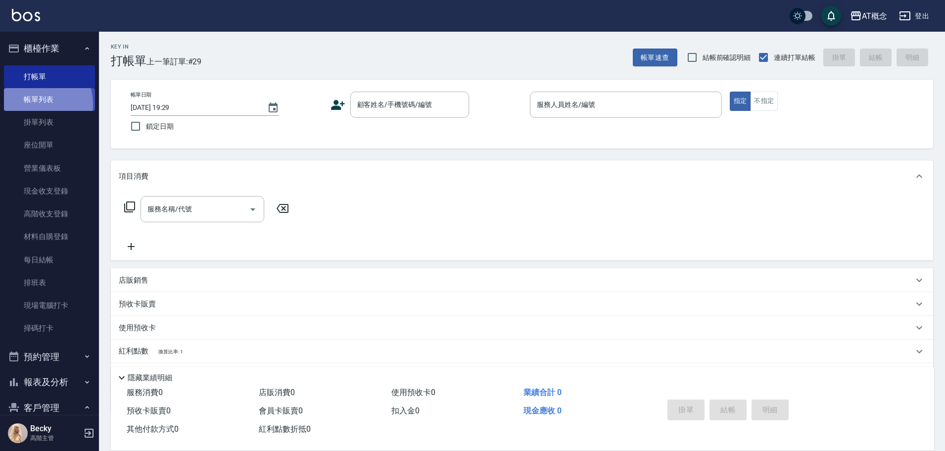
click at [36, 104] on link "帳單列表" at bounding box center [49, 99] width 91 height 23
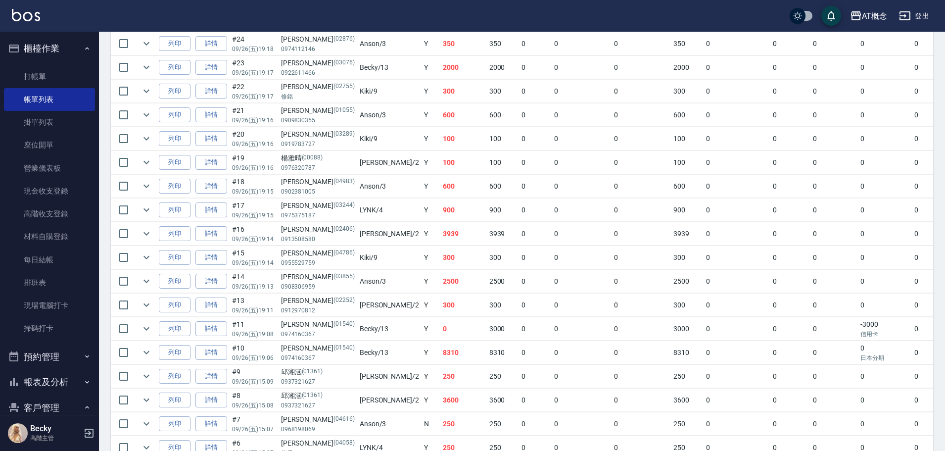
scroll to position [445, 0]
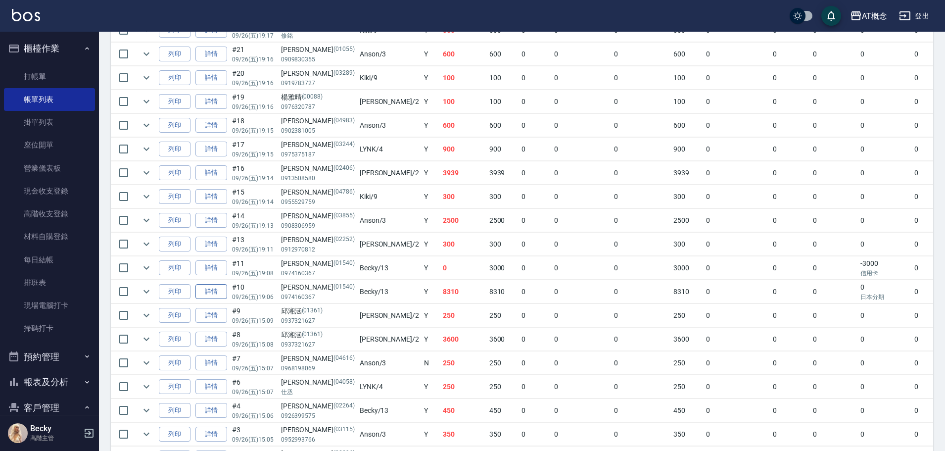
click at [210, 294] on link "詳情" at bounding box center [211, 291] width 32 height 15
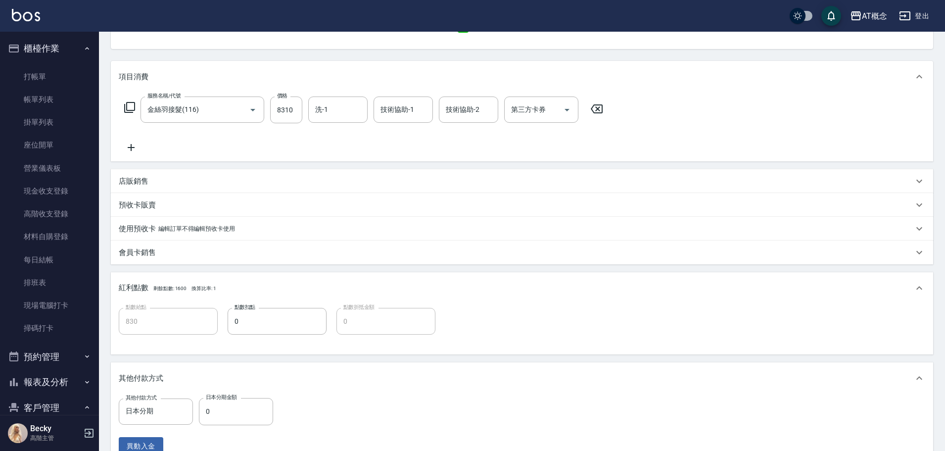
scroll to position [252, 0]
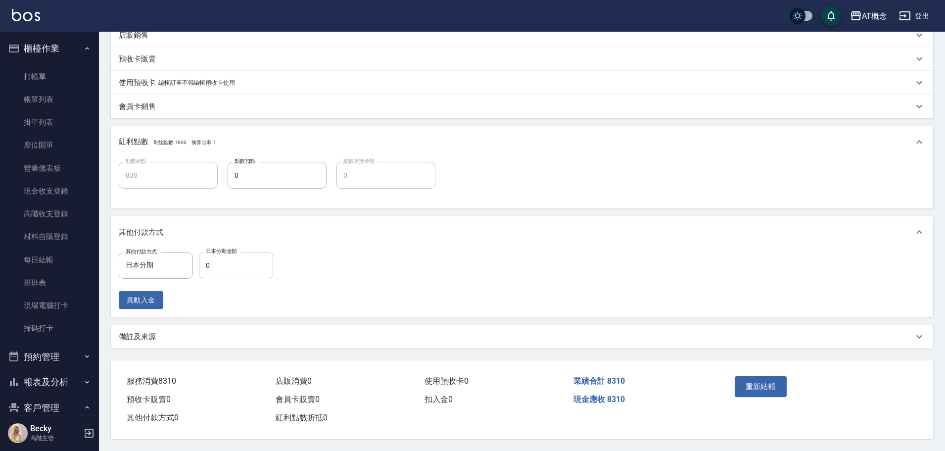
click at [247, 261] on input "0" at bounding box center [236, 265] width 74 height 27
click at [764, 376] on button "重新結帳" at bounding box center [761, 386] width 52 height 21
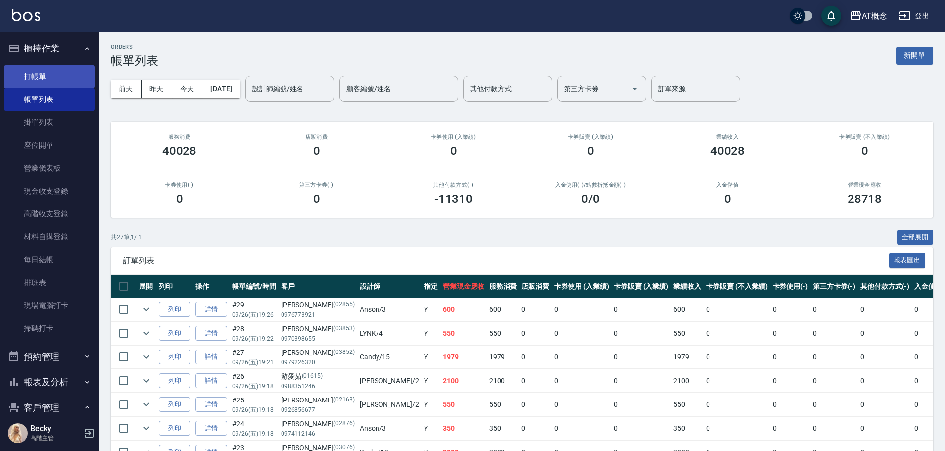
click at [31, 78] on link "打帳單" at bounding box center [49, 76] width 91 height 23
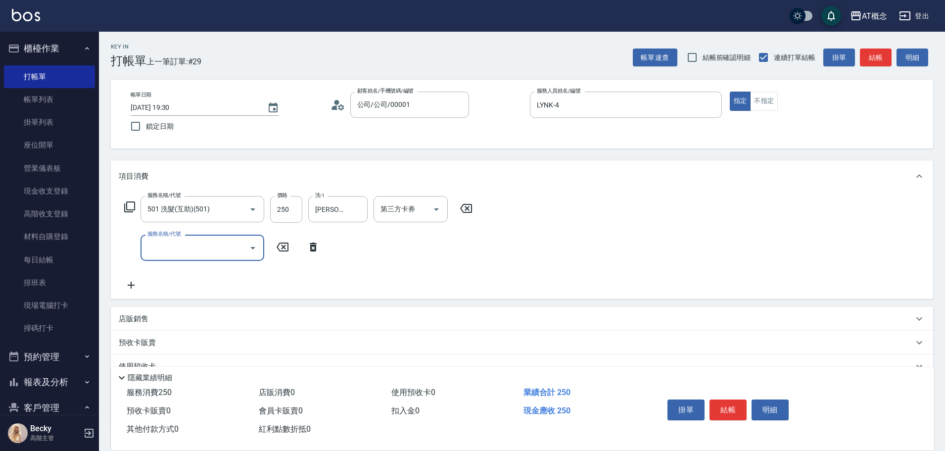
click at [151, 318] on div "店販銷售" at bounding box center [516, 319] width 794 height 10
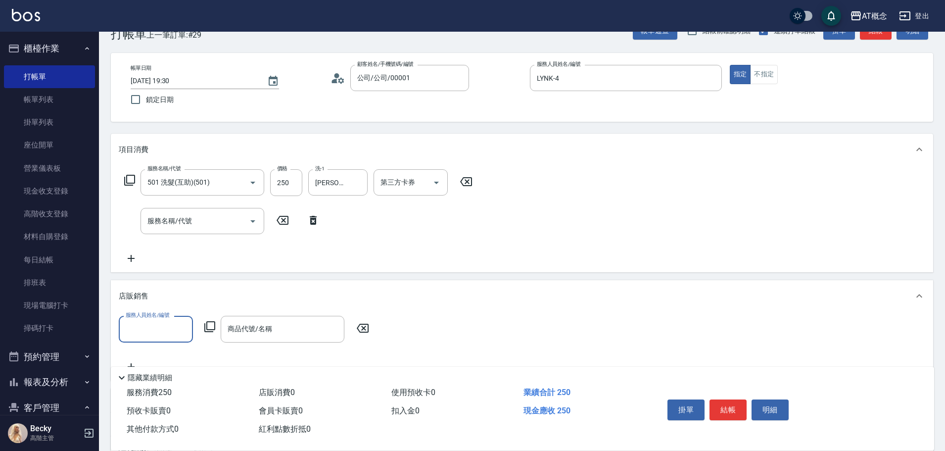
scroll to position [49, 0]
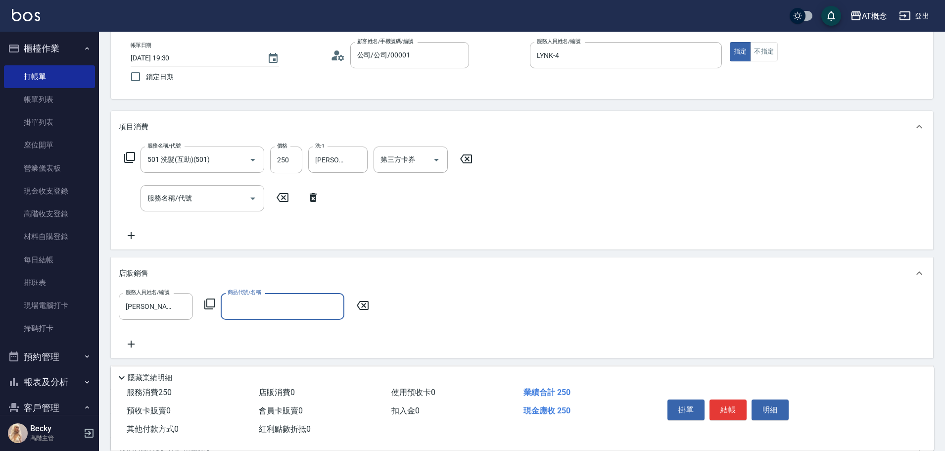
click at [211, 302] on icon at bounding box center [210, 304] width 12 height 12
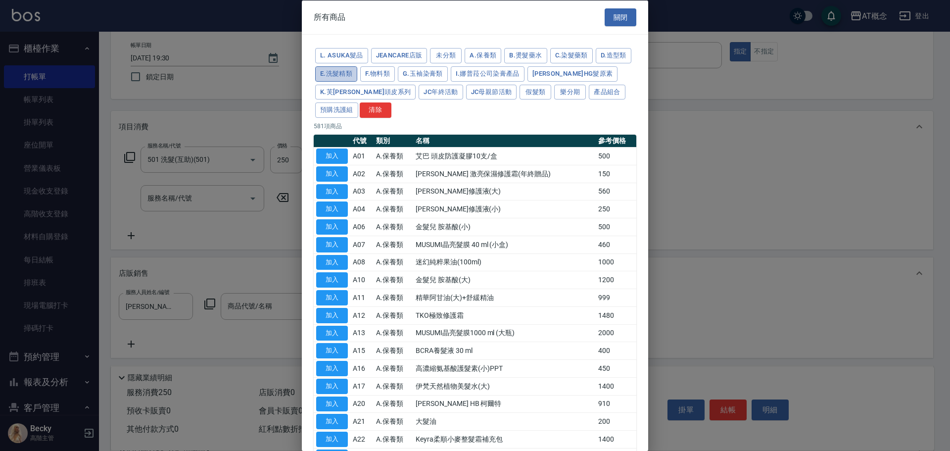
click at [357, 73] on button "E.洗髮精類" at bounding box center [336, 73] width 42 height 15
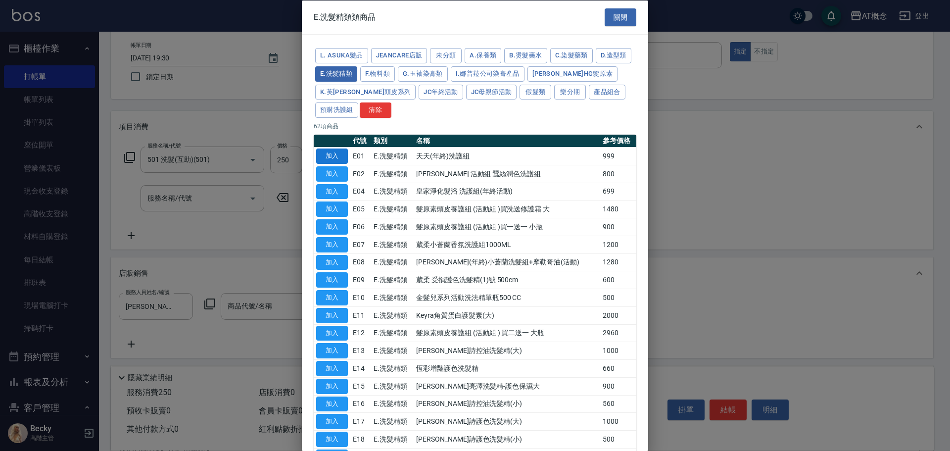
click at [334, 153] on button "加入" at bounding box center [332, 155] width 32 height 15
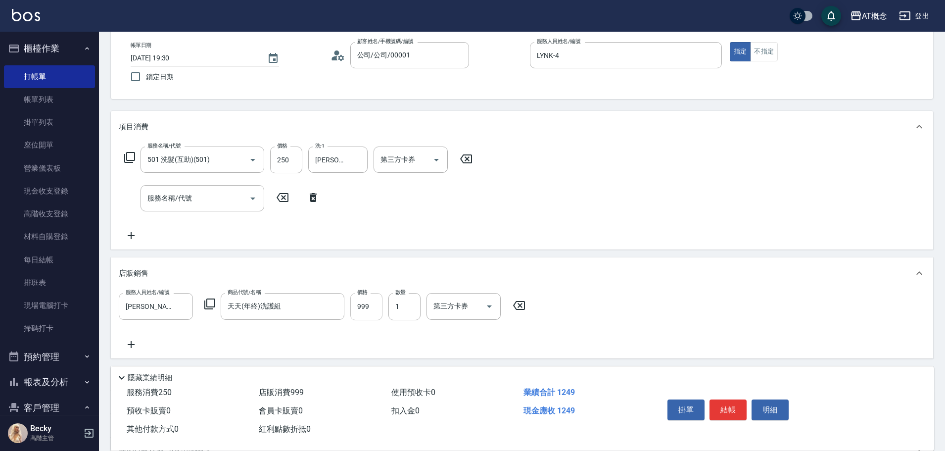
click at [365, 313] on input "999" at bounding box center [366, 306] width 32 height 27
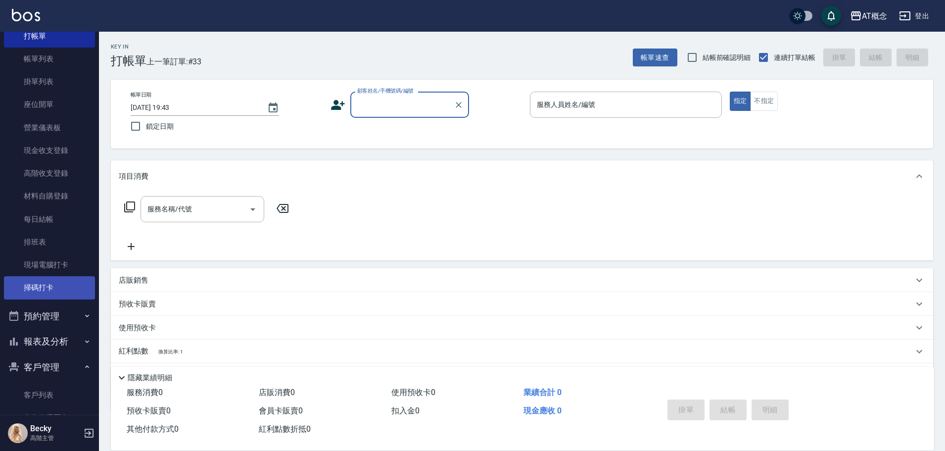
scroll to position [99, 0]
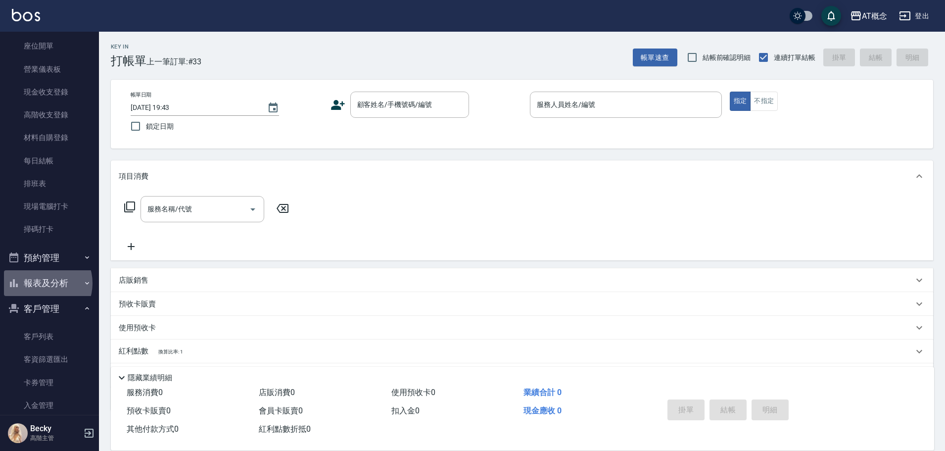
click at [42, 283] on button "報表及分析" at bounding box center [49, 283] width 91 height 26
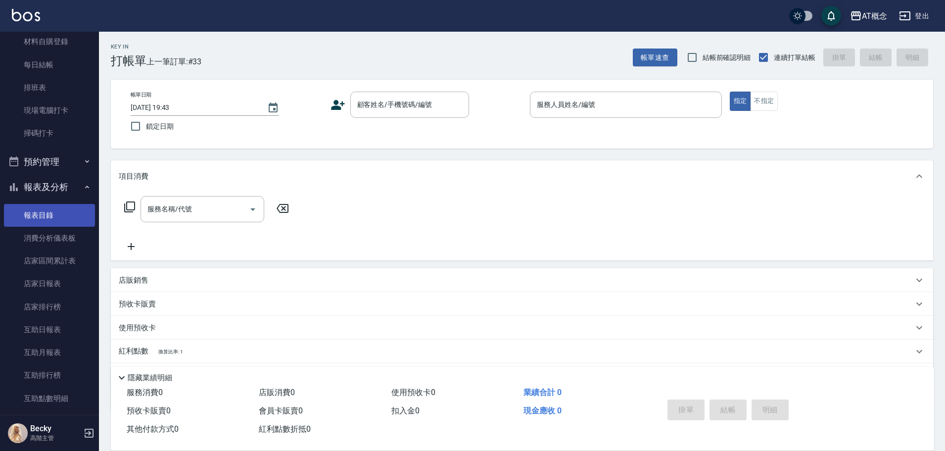
scroll to position [198, 0]
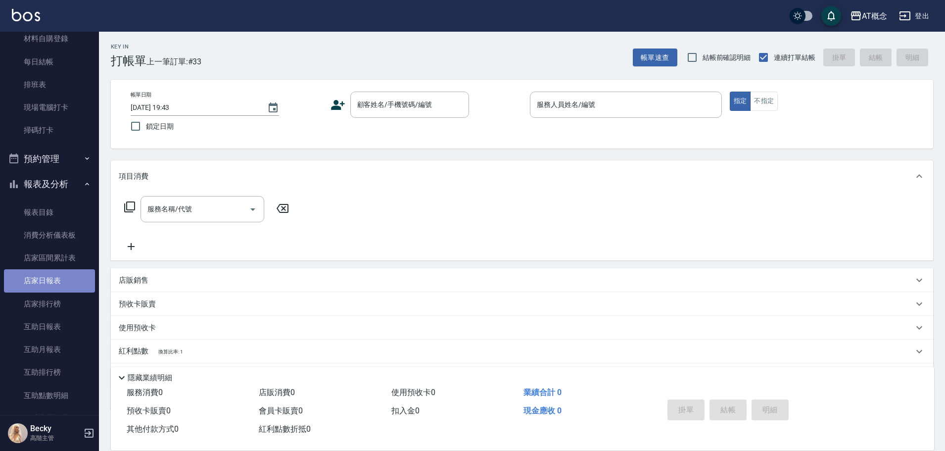
click at [63, 285] on link "店家日報表" at bounding box center [49, 280] width 91 height 23
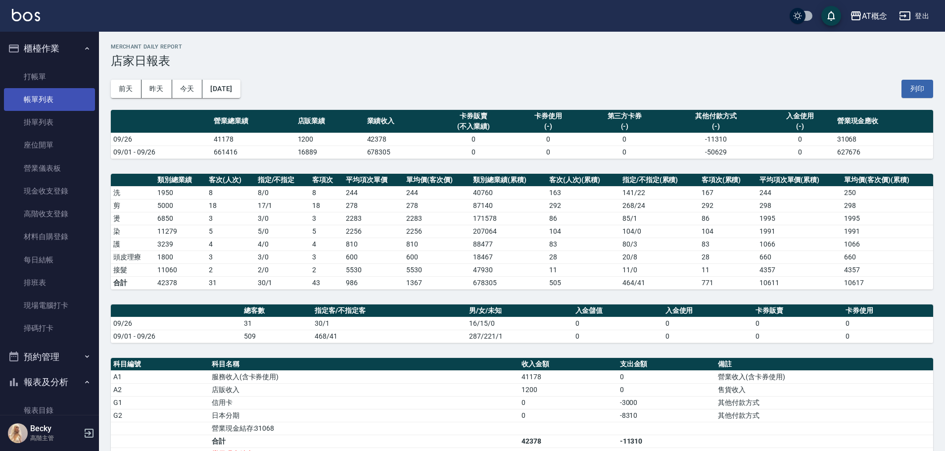
click at [36, 97] on link "帳單列表" at bounding box center [49, 99] width 91 height 23
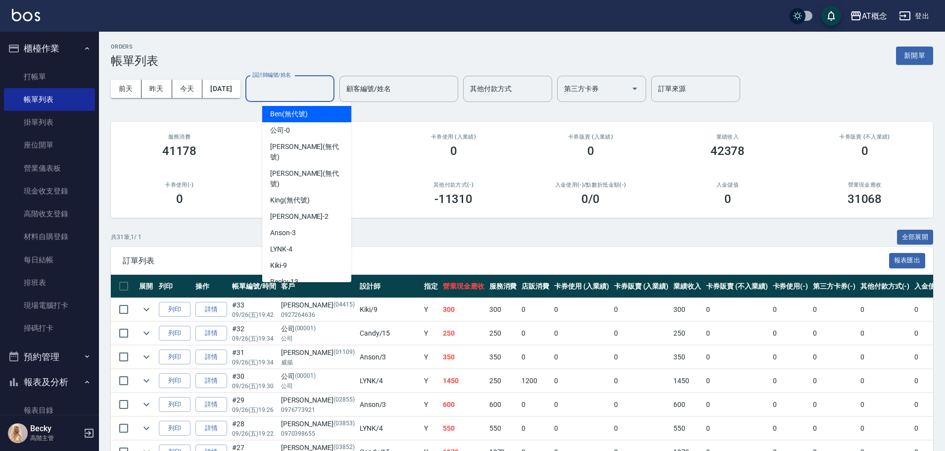
click at [330, 93] on input "設計師編號/姓名" at bounding box center [290, 88] width 80 height 17
click at [308, 274] on div "Becky -13" at bounding box center [306, 282] width 89 height 16
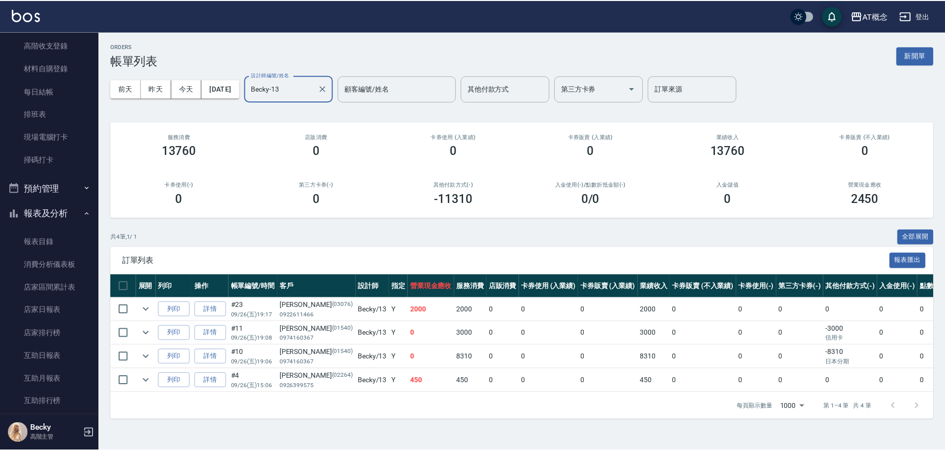
scroll to position [346, 0]
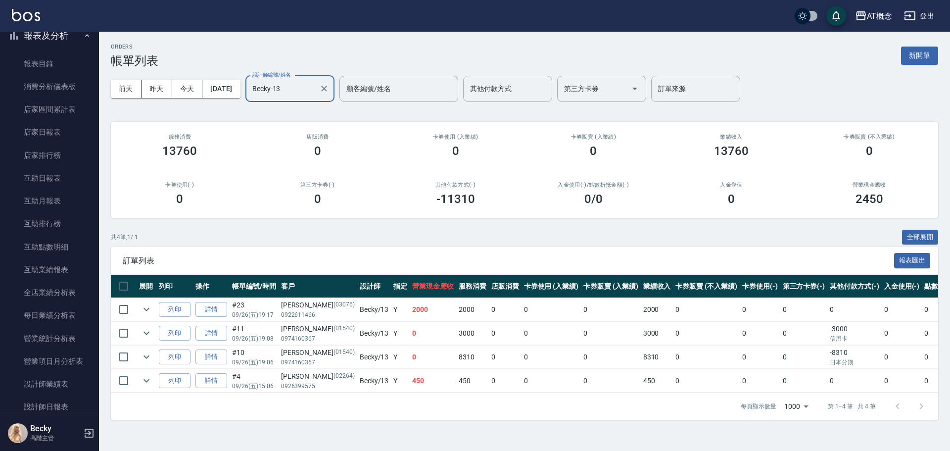
click at [315, 93] on input "Becky-13" at bounding box center [282, 88] width 65 height 17
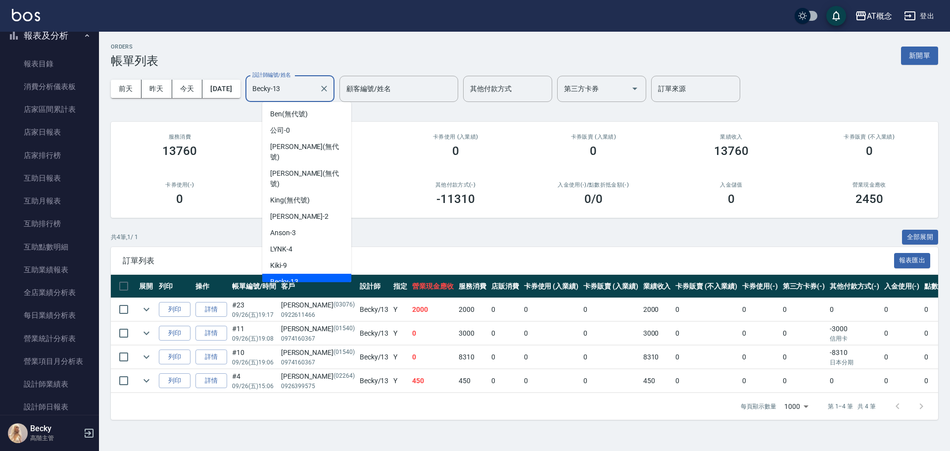
click at [315, 93] on input "Becky-13" at bounding box center [282, 88] width 65 height 17
click at [321, 225] on div "Anson -3" at bounding box center [306, 233] width 89 height 16
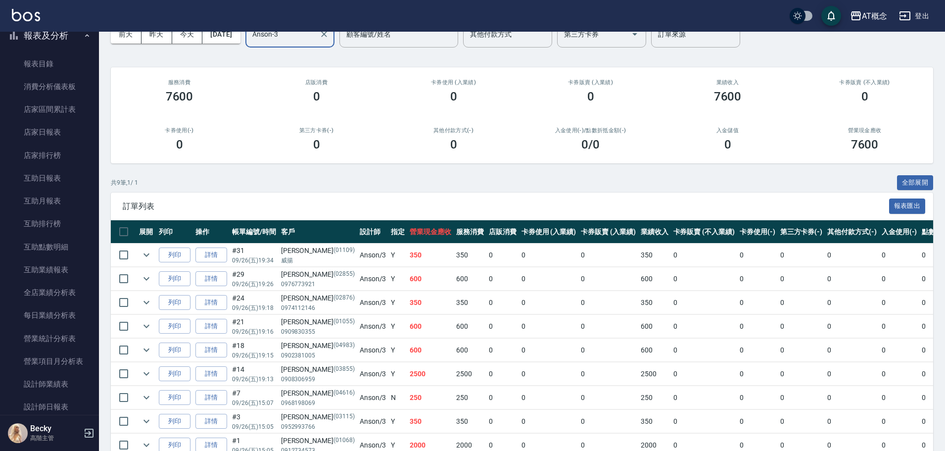
scroll to position [0, 0]
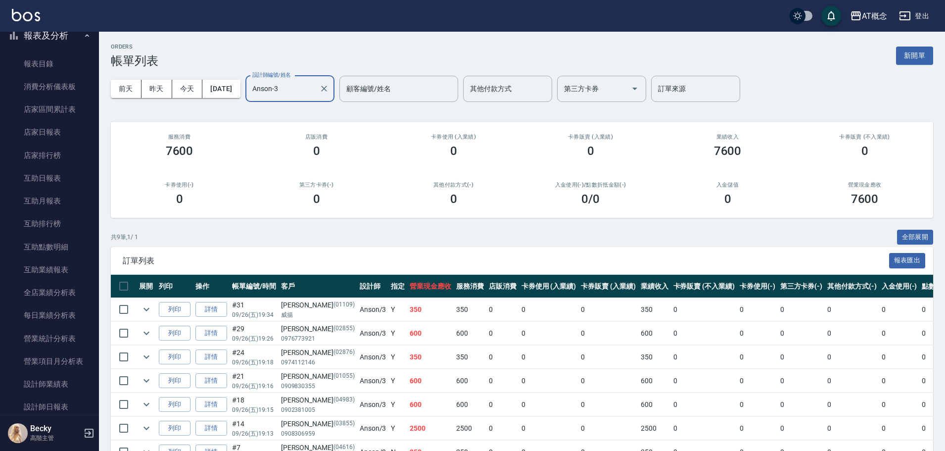
click at [300, 92] on input "Anson-3" at bounding box center [282, 88] width 65 height 17
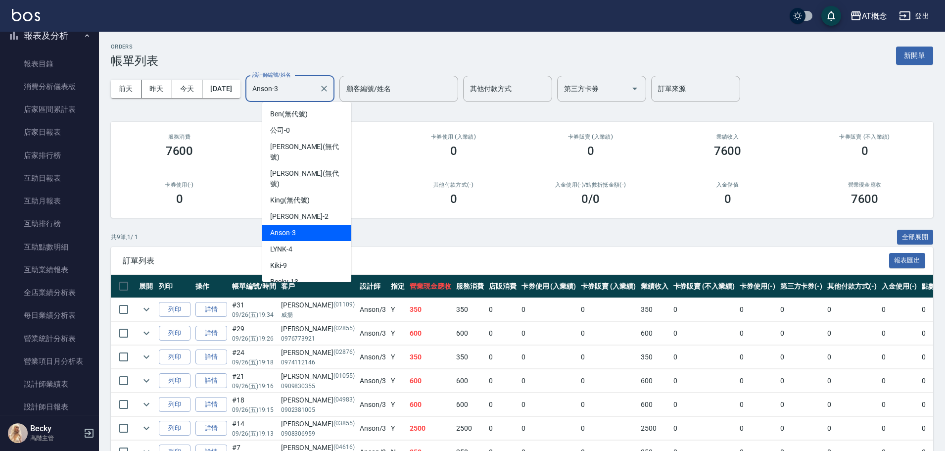
click at [300, 92] on input "Anson-3" at bounding box center [282, 88] width 65 height 17
click at [294, 208] on div "[PERSON_NAME] -2" at bounding box center [306, 216] width 89 height 16
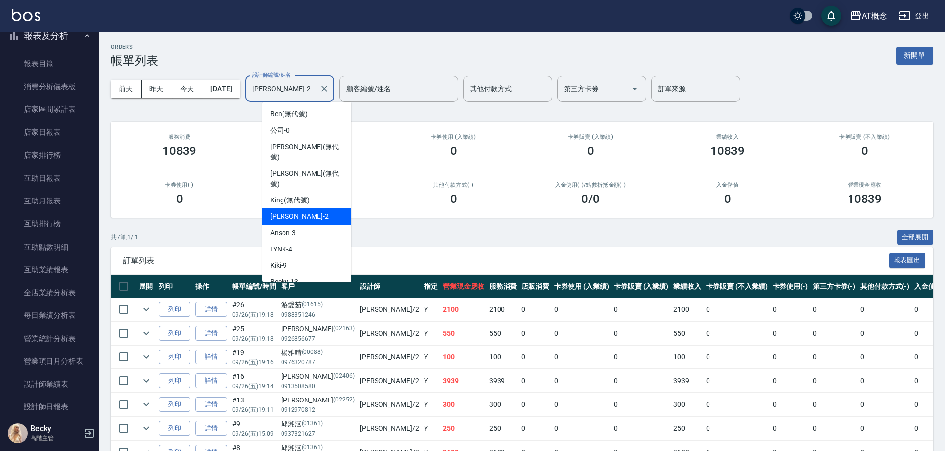
click at [291, 85] on input "[PERSON_NAME]-2" at bounding box center [282, 88] width 65 height 17
click at [291, 86] on input "[PERSON_NAME]-2" at bounding box center [282, 88] width 65 height 17
click at [300, 241] on div "LYNK -4" at bounding box center [306, 249] width 89 height 16
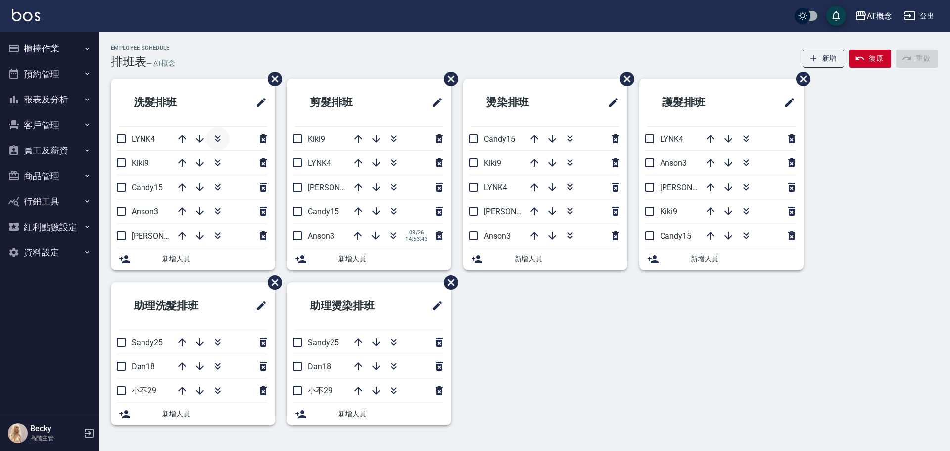
click at [221, 139] on icon "button" at bounding box center [218, 139] width 12 height 12
click at [47, 119] on button "客戶管理" at bounding box center [49, 125] width 91 height 26
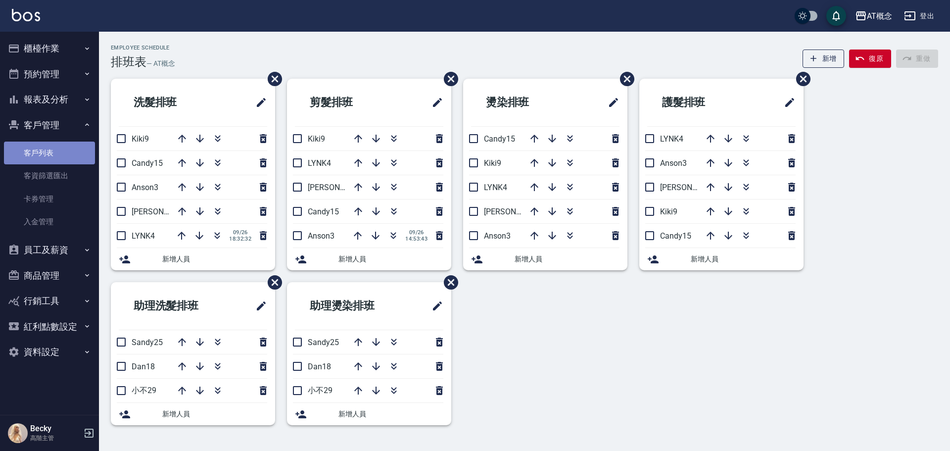
click at [62, 154] on link "客戶列表" at bounding box center [49, 152] width 91 height 23
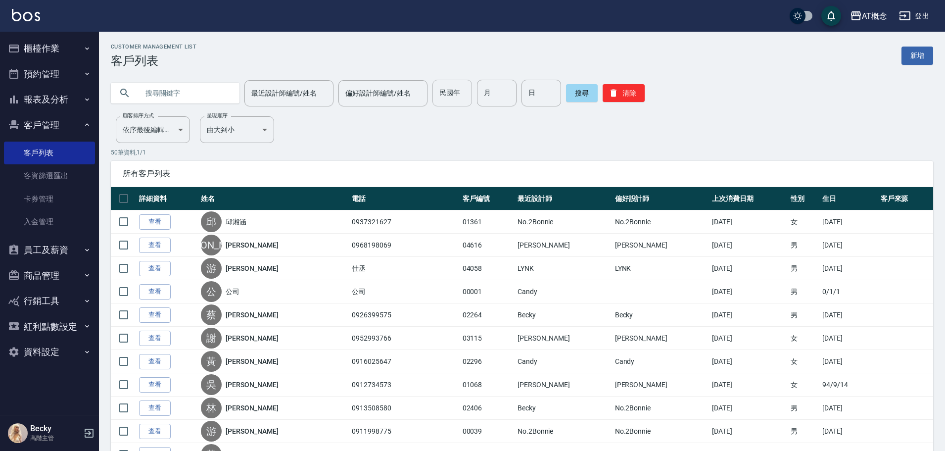
click at [443, 92] on input "民國年" at bounding box center [452, 93] width 40 height 27
type input "72"
type input "3"
type input "18"
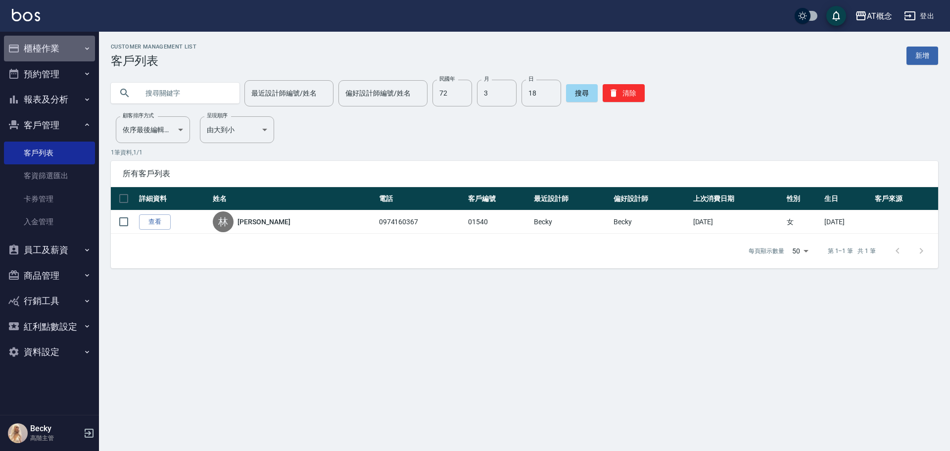
click at [54, 43] on button "櫃檯作業" at bounding box center [49, 49] width 91 height 26
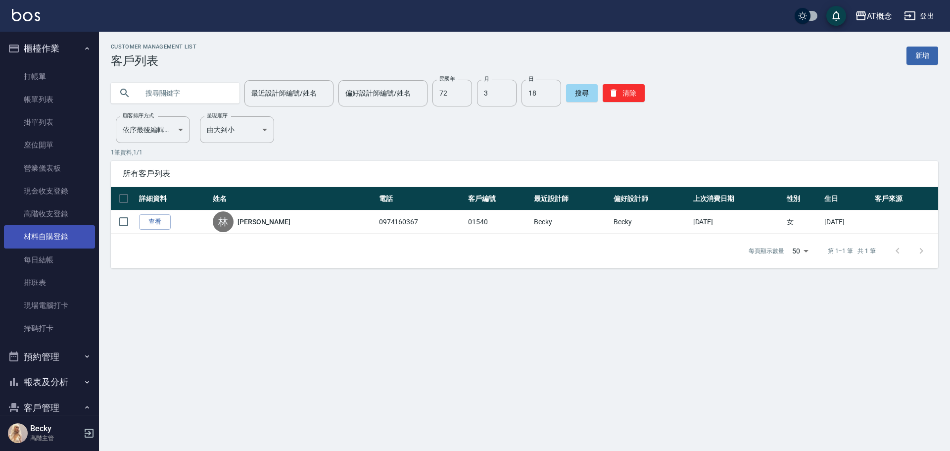
click at [62, 238] on link "材料自購登錄" at bounding box center [49, 236] width 91 height 23
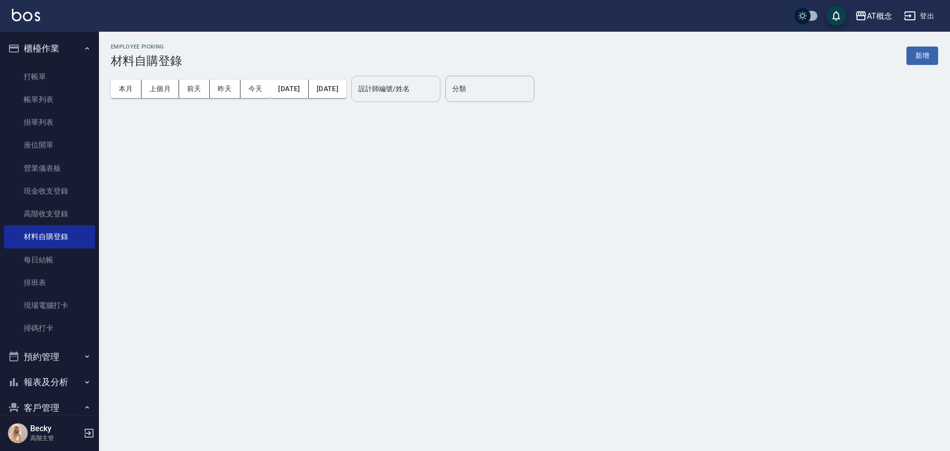
click at [399, 81] on input "設計師編號/姓名" at bounding box center [396, 88] width 80 height 17
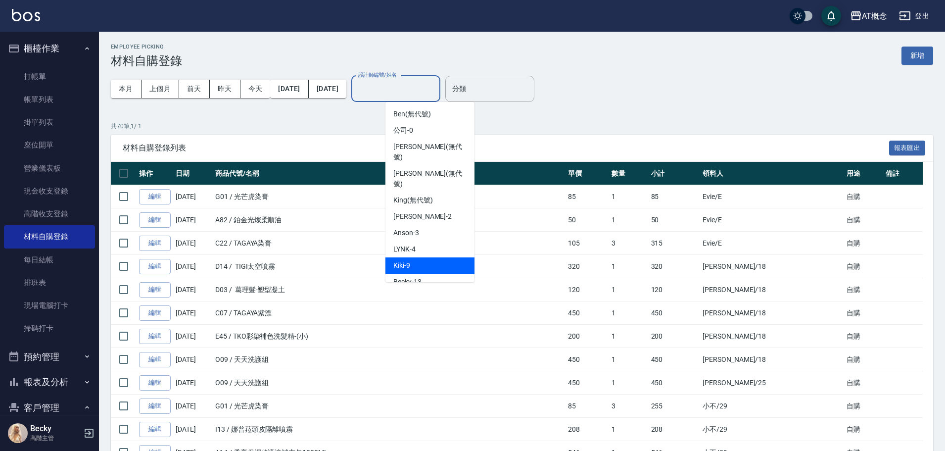
click at [407, 257] on div "Kiki -9" at bounding box center [429, 265] width 89 height 16
type input "Kiki-9"
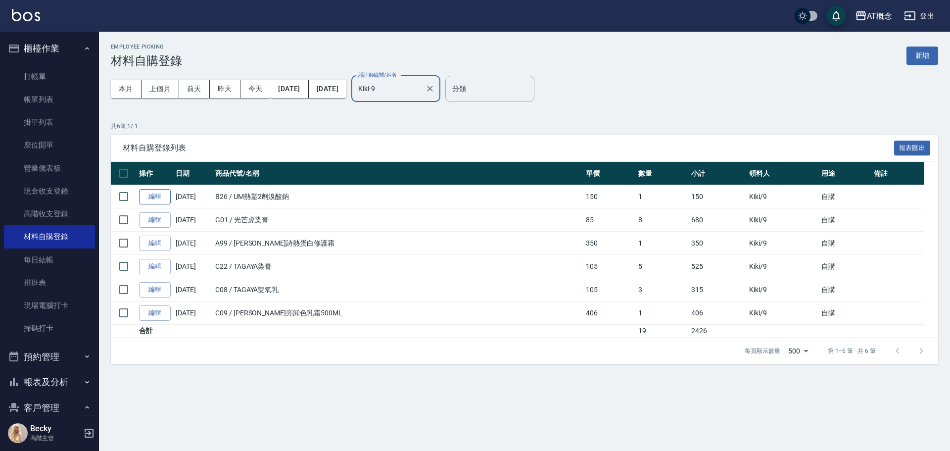
click at [154, 201] on link "編輯" at bounding box center [155, 196] width 32 height 15
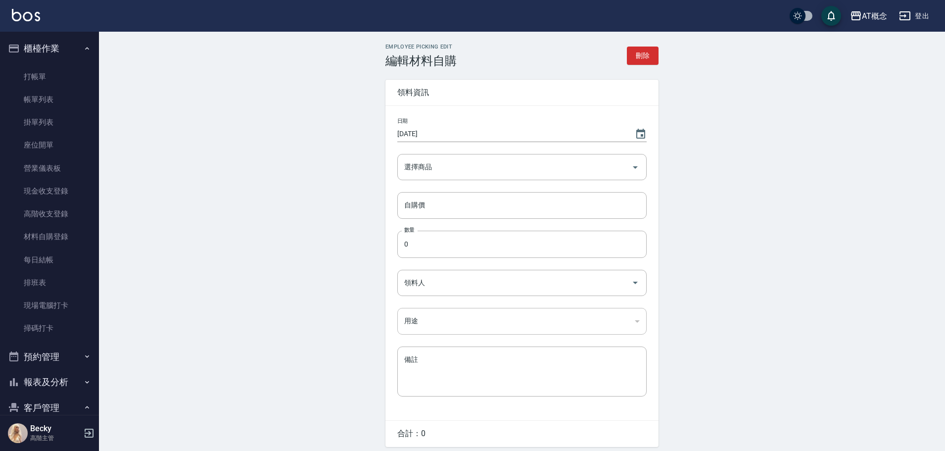
type input "UM熱塑2劑溴酸鈉"
type input "150"
type input "1"
type input "Kiki"
type input "自購"
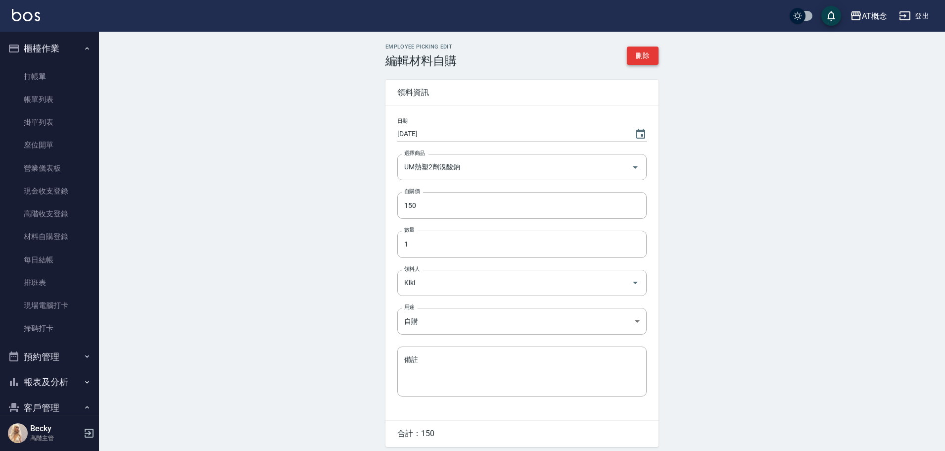
click at [644, 57] on button "刪除" at bounding box center [643, 55] width 32 height 18
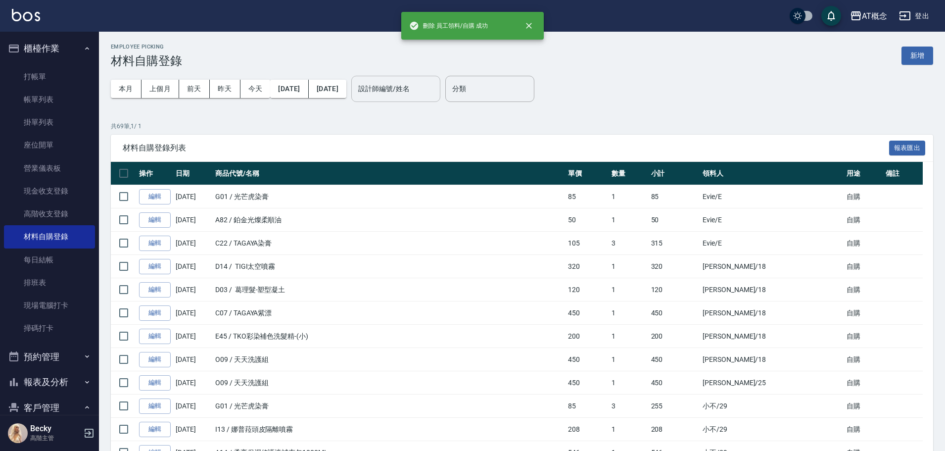
click at [421, 91] on input "設計師編號/姓名" at bounding box center [396, 88] width 80 height 17
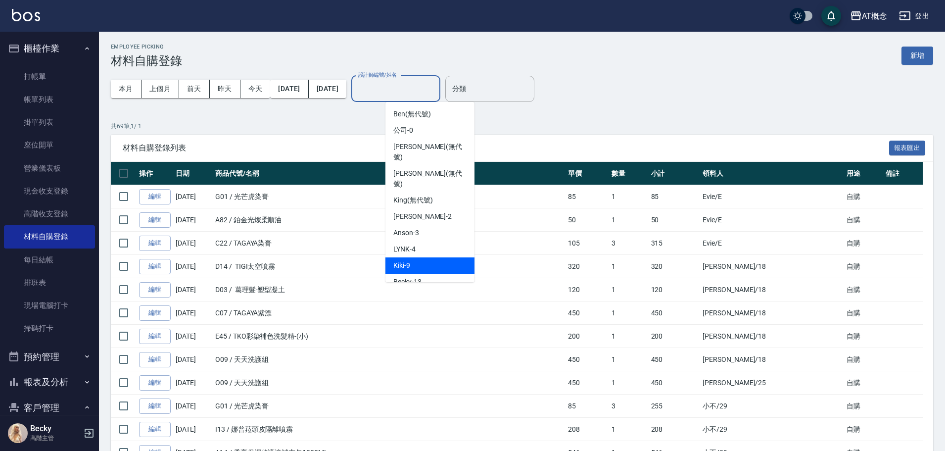
click at [412, 257] on div "Kiki -9" at bounding box center [429, 265] width 89 height 16
type input "Kiki-9"
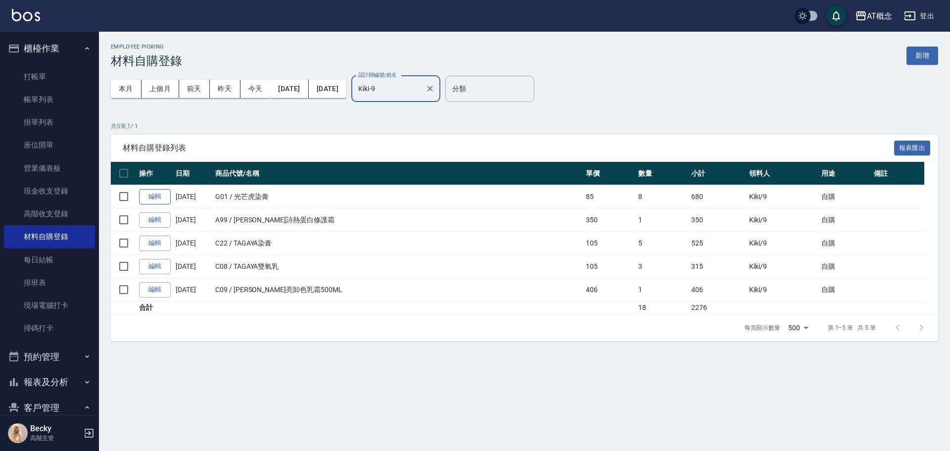
click at [149, 197] on link "編輯" at bounding box center [155, 196] width 32 height 15
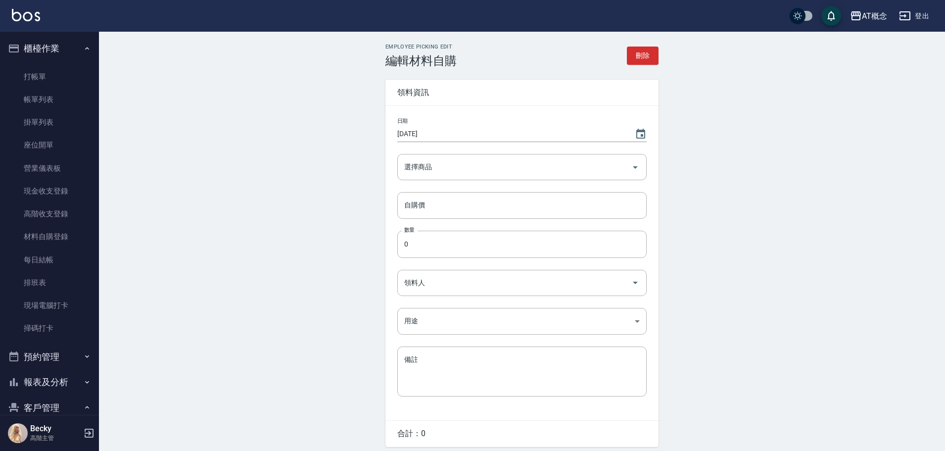
type input "光芒虎染膏"
type input "85"
type input "8"
type input "Kiki"
type input "自購"
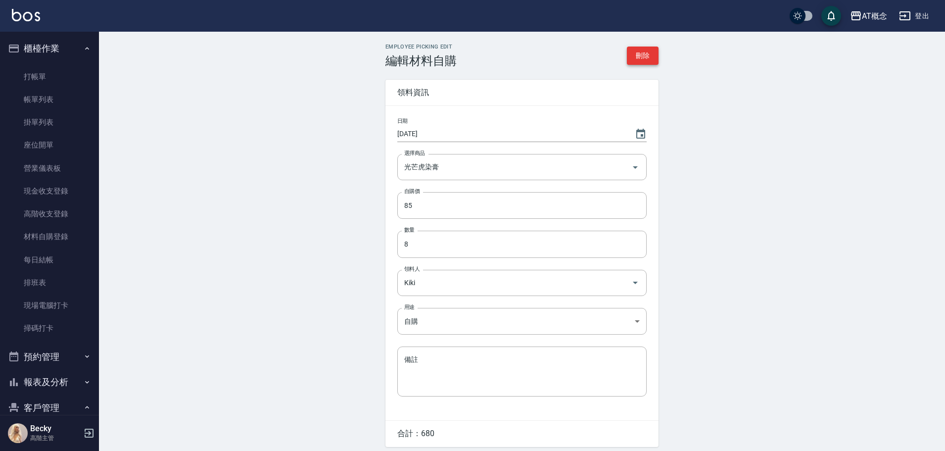
click at [628, 54] on button "刪除" at bounding box center [643, 55] width 32 height 18
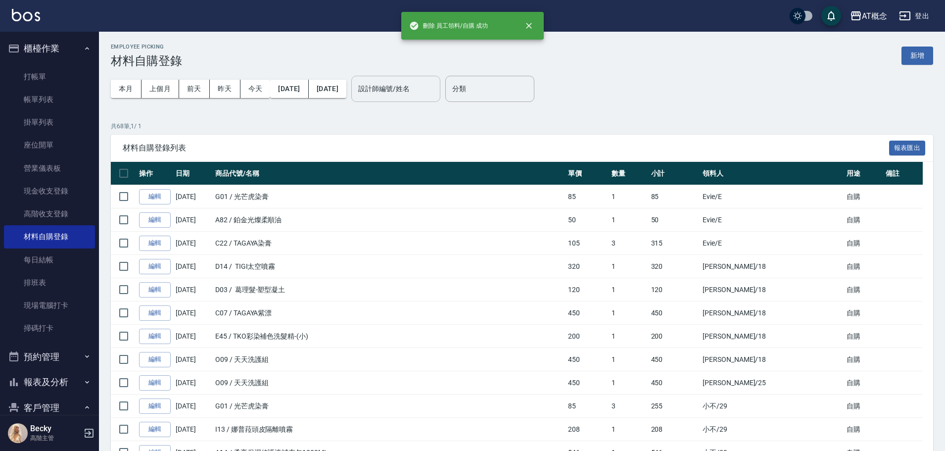
click at [423, 88] on input "設計師編號/姓名" at bounding box center [396, 88] width 80 height 17
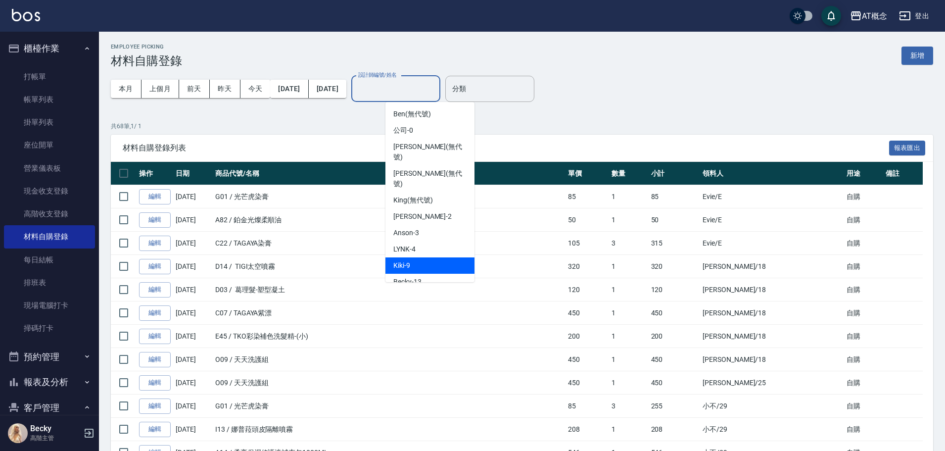
click at [411, 257] on div "Kiki -9" at bounding box center [429, 265] width 89 height 16
type input "Kiki-9"
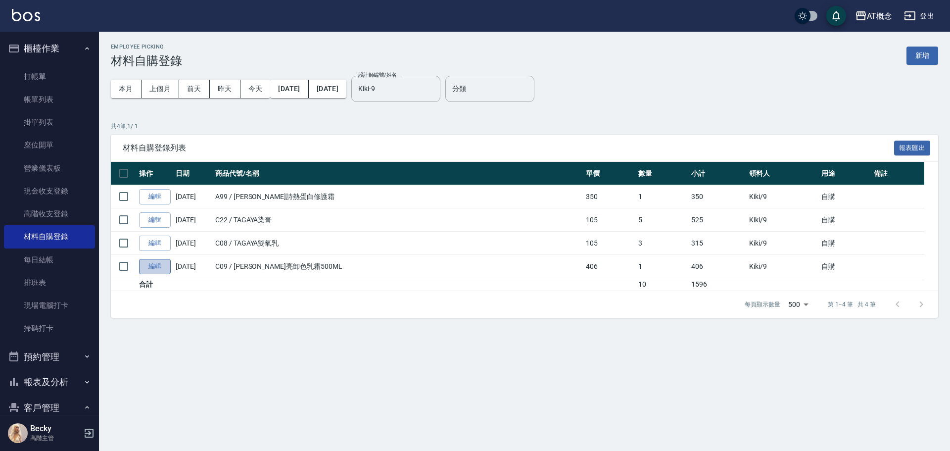
click at [155, 264] on link "編輯" at bounding box center [155, 266] width 32 height 15
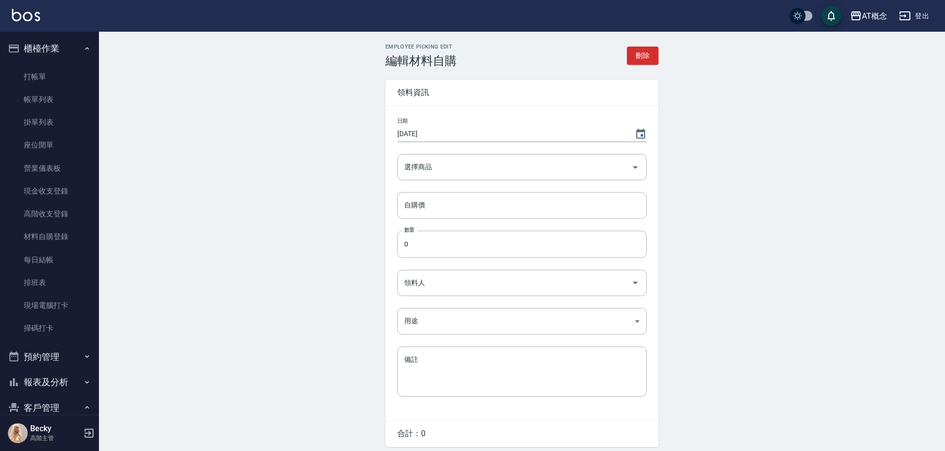
type input "[PERSON_NAME]亮卸色乳霜500ML"
type input "406"
type input "1"
type input "Kiki"
type input "自購"
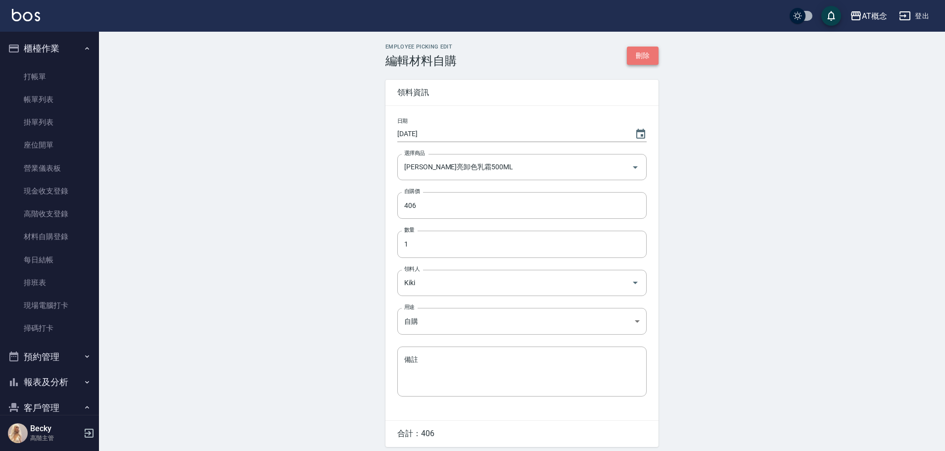
click at [641, 53] on button "刪除" at bounding box center [643, 55] width 32 height 18
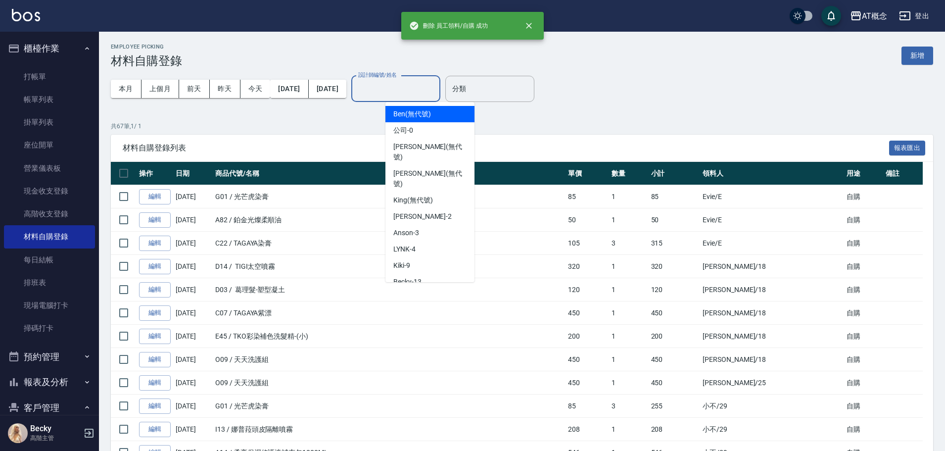
click at [416, 90] on input "設計師編號/姓名" at bounding box center [396, 88] width 80 height 17
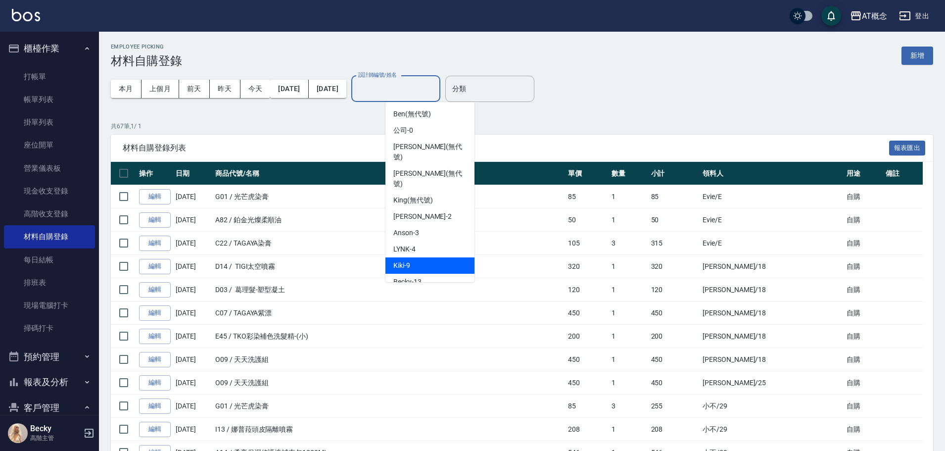
click at [432, 257] on div "Kiki -9" at bounding box center [429, 265] width 89 height 16
type input "Kiki-9"
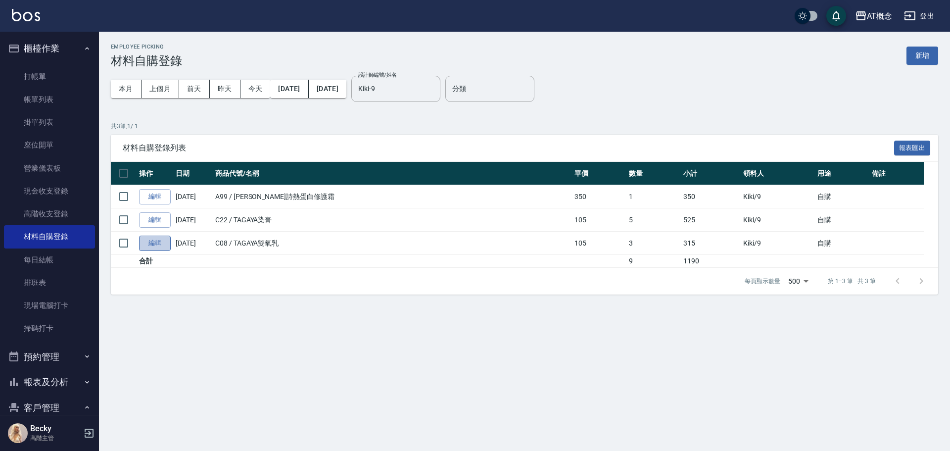
click at [154, 246] on link "編輯" at bounding box center [155, 242] width 32 height 15
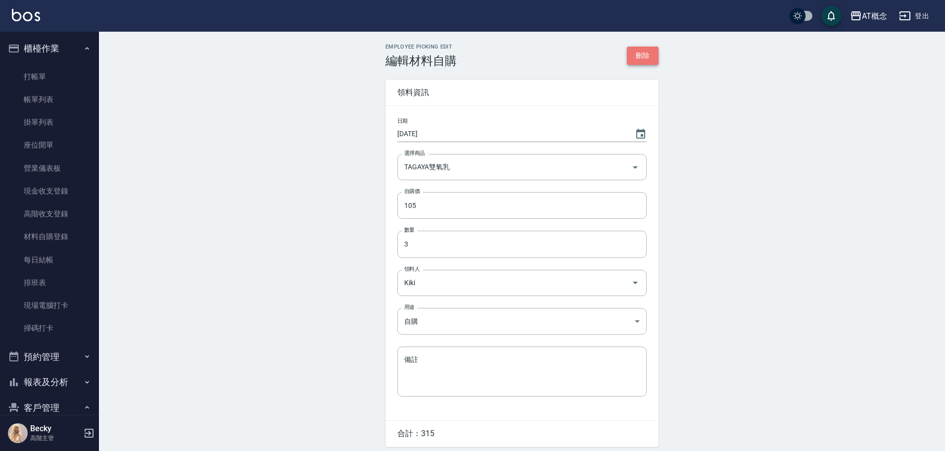
click at [655, 49] on button "刪除" at bounding box center [643, 55] width 32 height 18
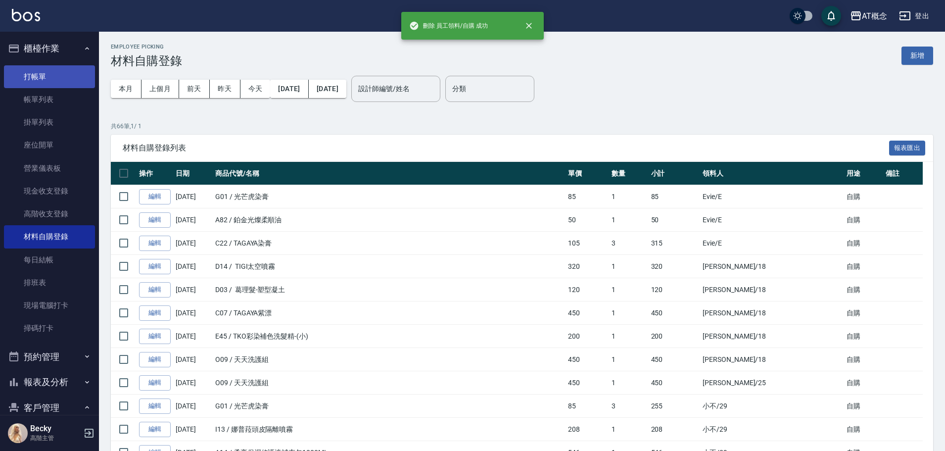
click at [53, 78] on link "打帳單" at bounding box center [49, 76] width 91 height 23
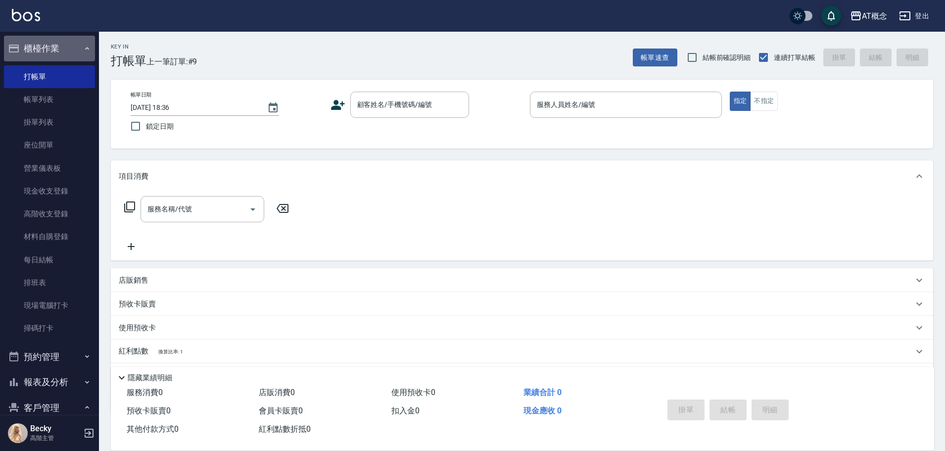
click at [61, 43] on button "櫃檯作業" at bounding box center [49, 49] width 91 height 26
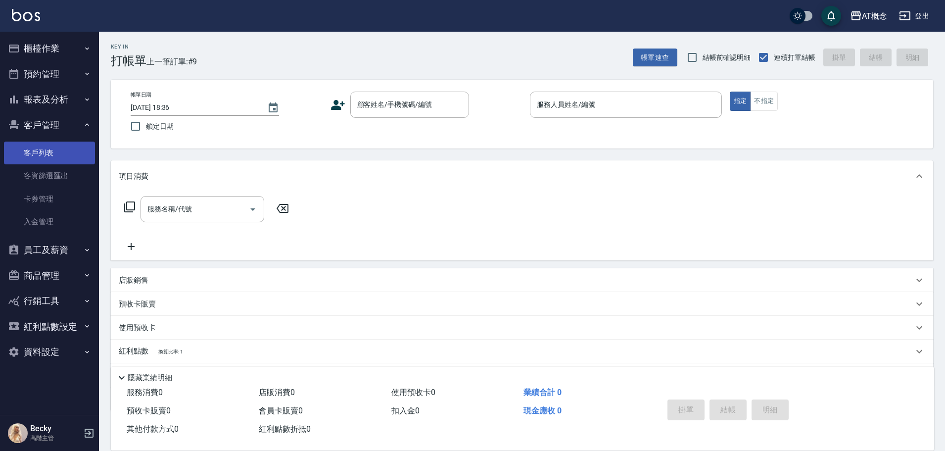
click at [55, 154] on link "客戶列表" at bounding box center [49, 152] width 91 height 23
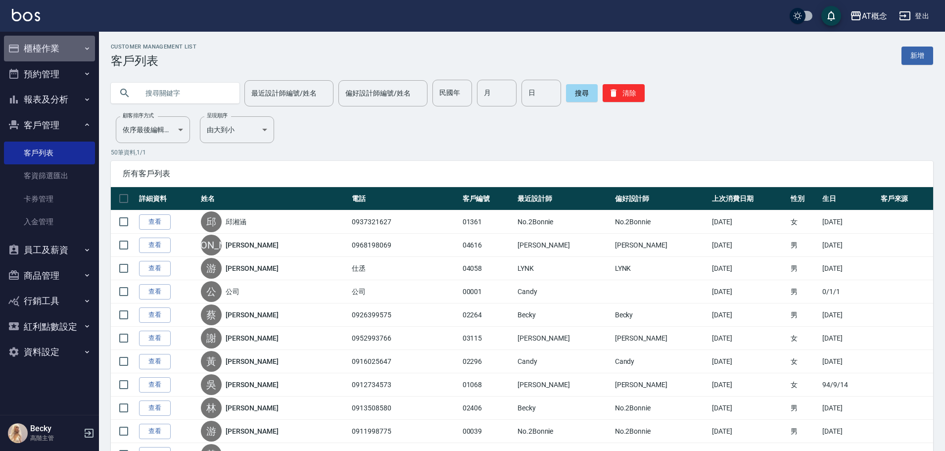
click at [42, 50] on button "櫃檯作業" at bounding box center [49, 49] width 91 height 26
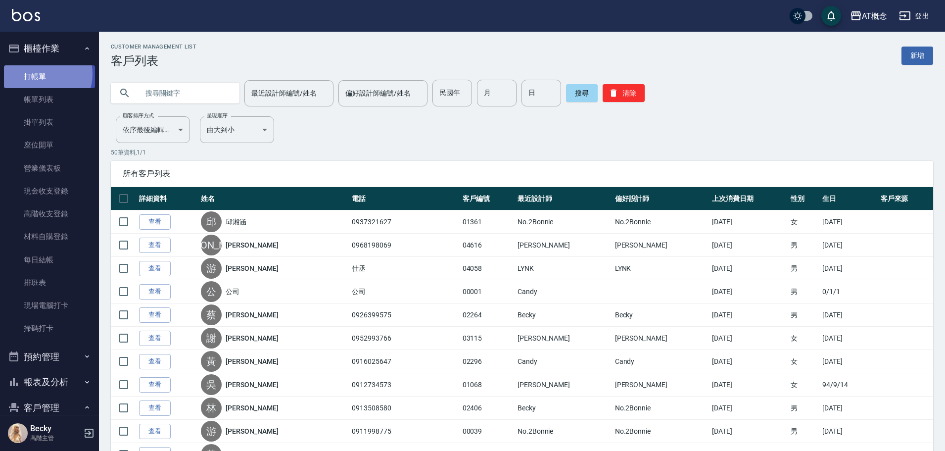
click at [43, 74] on link "打帳單" at bounding box center [49, 76] width 91 height 23
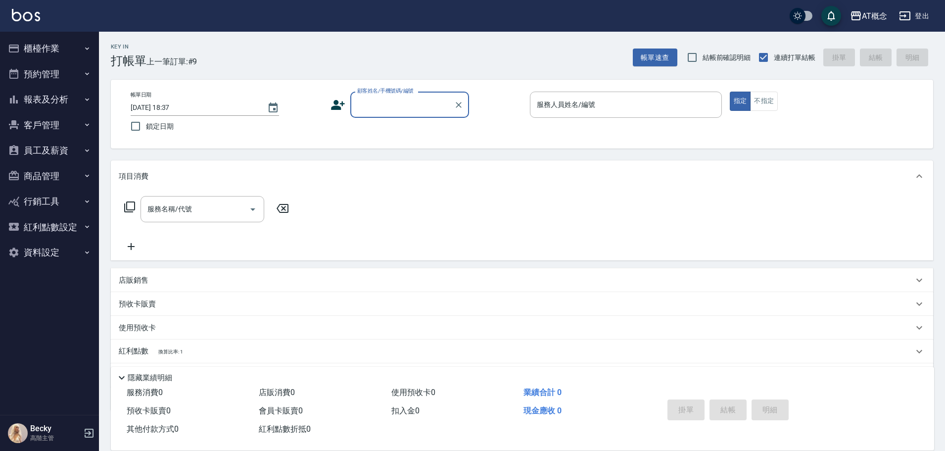
click at [42, 47] on button "櫃檯作業" at bounding box center [49, 49] width 91 height 26
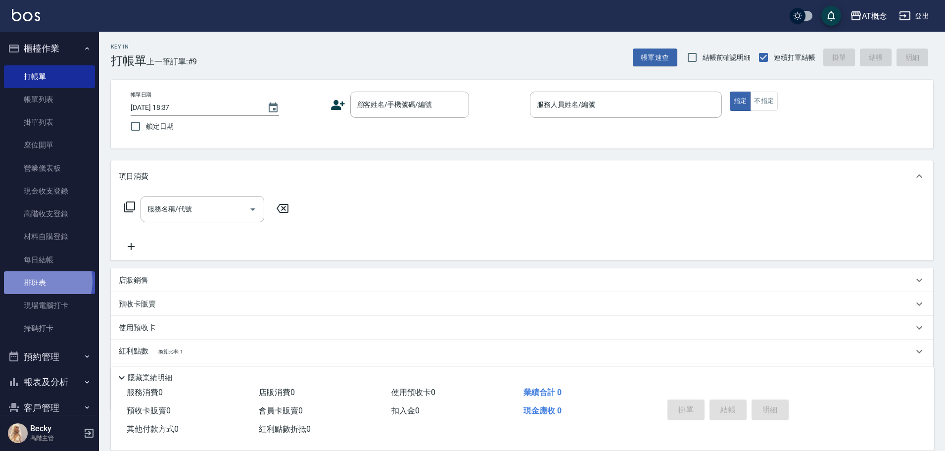
click at [44, 281] on link "排班表" at bounding box center [49, 282] width 91 height 23
